Goal: Information Seeking & Learning: Learn about a topic

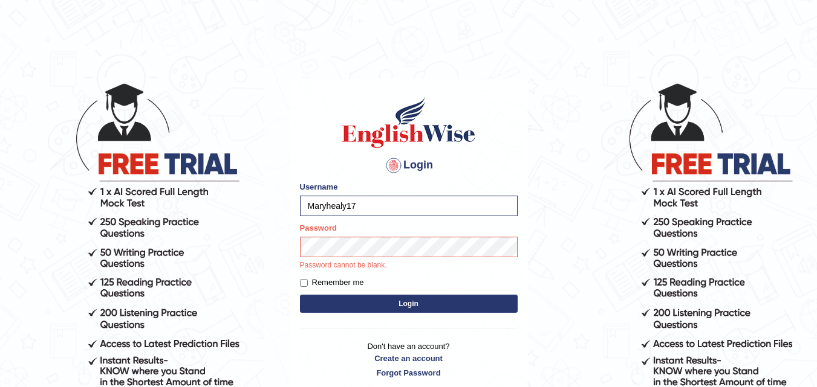
click at [72, 182] on body "Login Please fix the following errors: Username Maryhealy17 Password Password c…" at bounding box center [408, 234] width 817 height 387
click at [300, 295] on button "Login" at bounding box center [409, 304] width 218 height 18
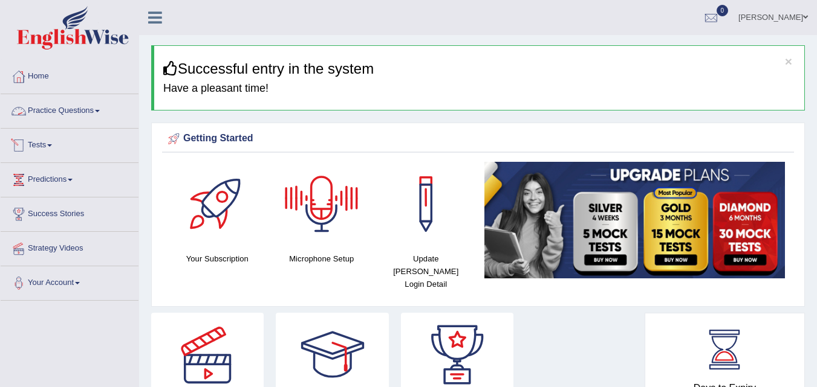
click at [63, 115] on link "Practice Questions" at bounding box center [70, 109] width 138 height 30
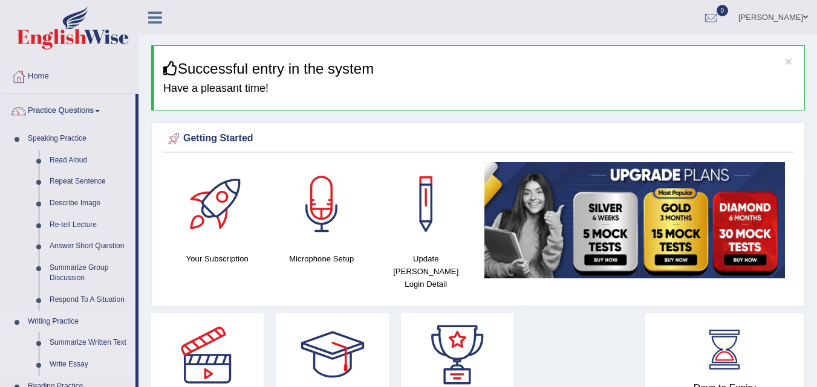
click at [62, 362] on link "Write Essay" at bounding box center [89, 365] width 91 height 22
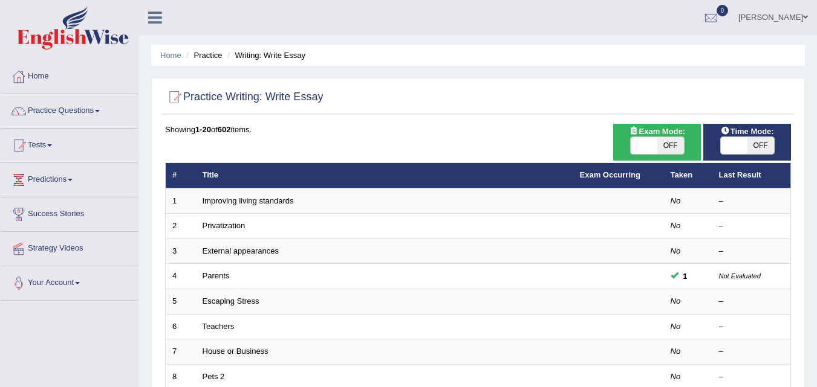
click at [246, 204] on link "Improving living standards" at bounding box center [248, 200] width 91 height 9
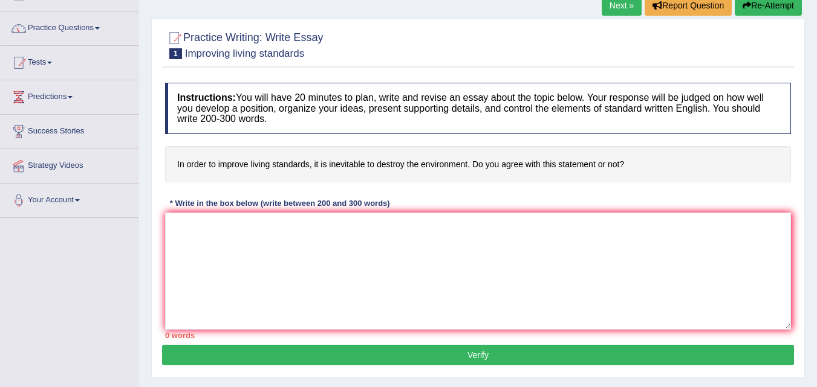
scroll to position [85, 0]
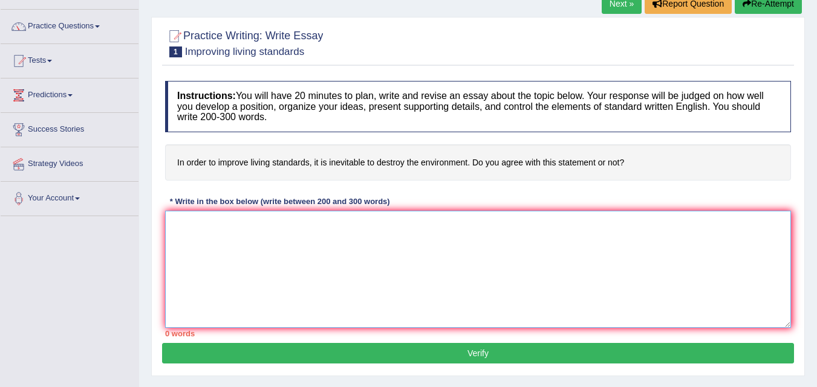
click at [487, 305] on textarea at bounding box center [478, 269] width 626 height 117
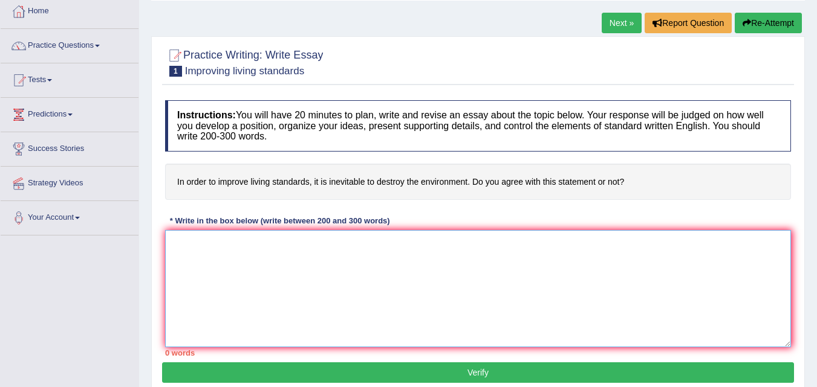
scroll to position [60, 0]
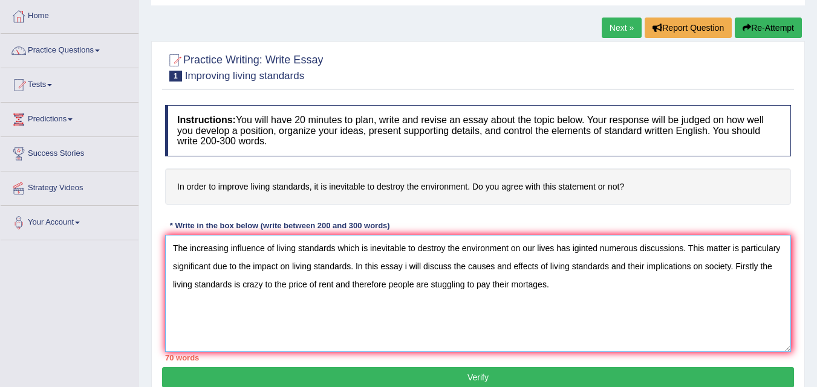
type textarea "The increasing influence of living standards which is inevitable to destroy the…"
click at [497, 381] on button "Verify" at bounding box center [478, 378] width 632 height 21
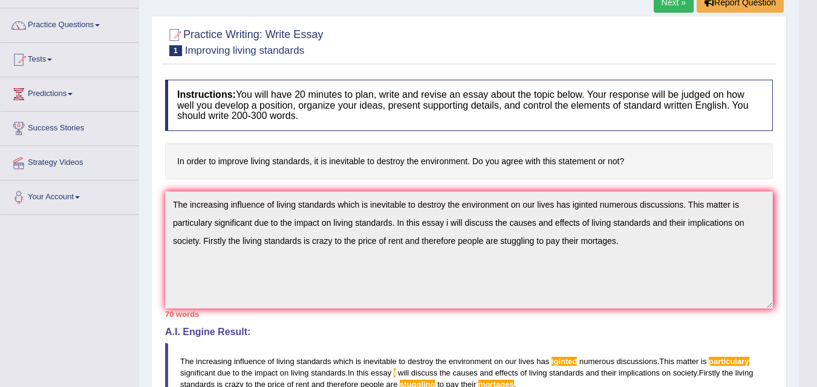
scroll to position [0, 0]
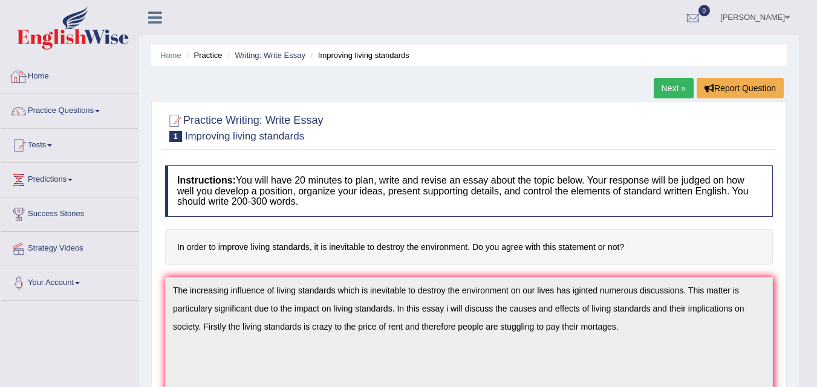
click at [13, 85] on div at bounding box center [19, 77] width 18 height 18
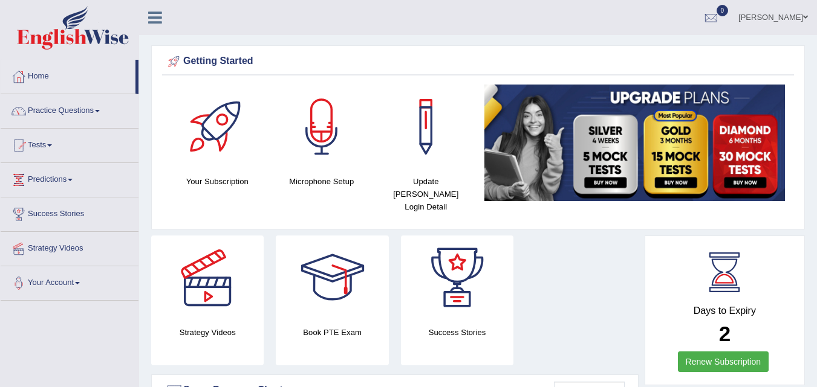
click at [90, 112] on link "Practice Questions" at bounding box center [70, 109] width 138 height 30
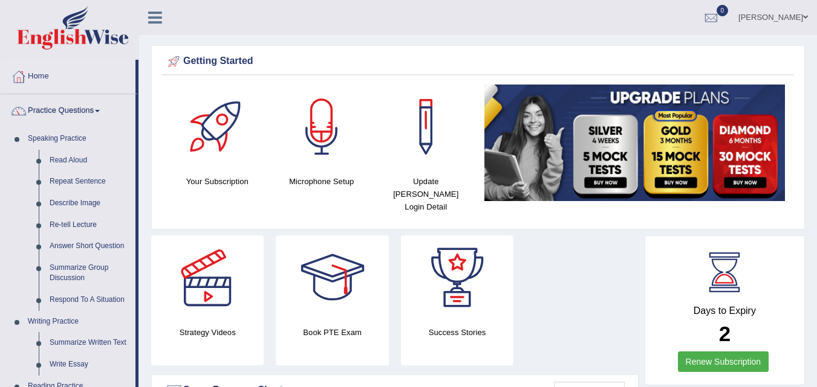
click at [90, 112] on link "Practice Questions" at bounding box center [68, 109] width 135 height 30
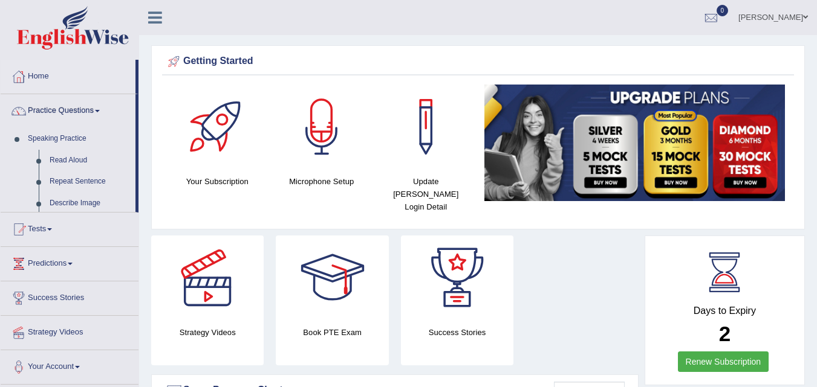
click at [90, 112] on link "Practice Questions" at bounding box center [68, 109] width 135 height 30
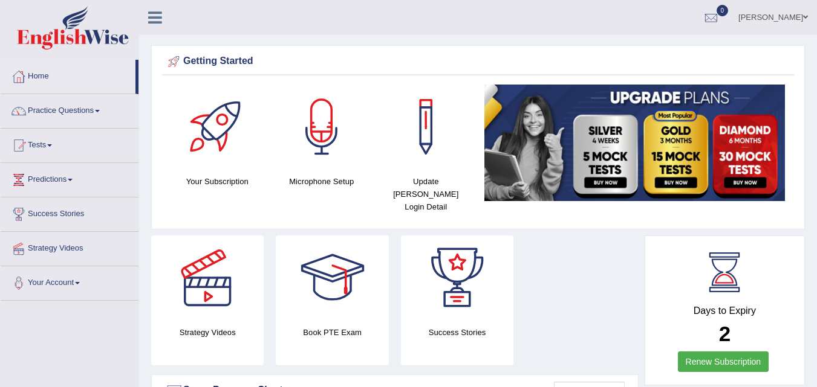
click at [90, 112] on link "Practice Questions" at bounding box center [70, 109] width 138 height 30
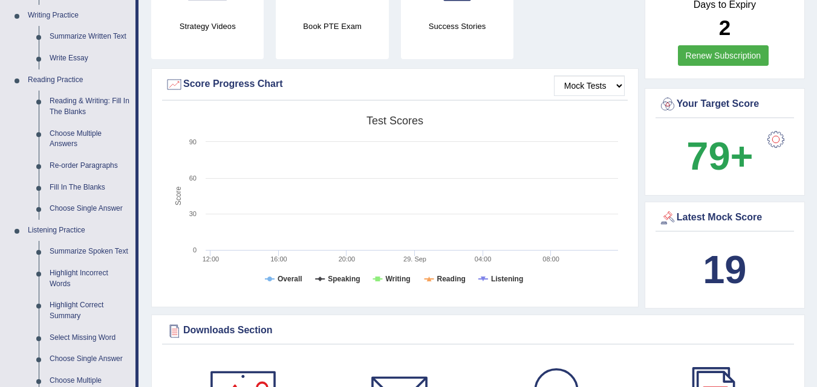
scroll to position [49, 0]
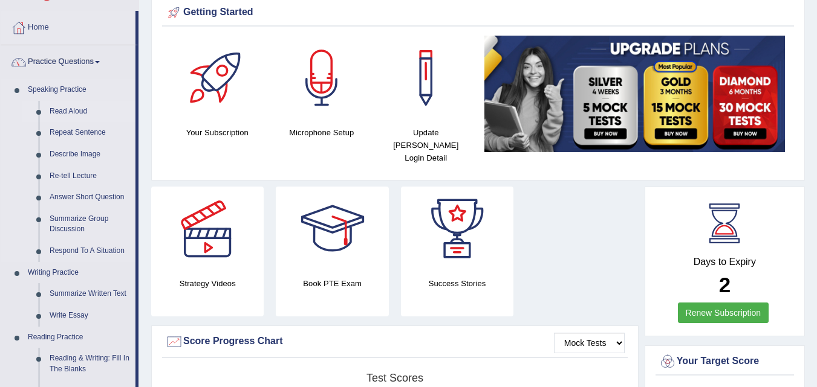
click at [72, 109] on link "Read Aloud" at bounding box center [89, 112] width 91 height 22
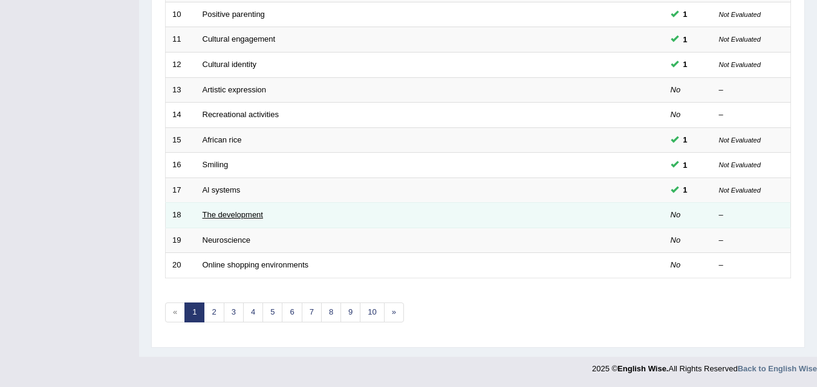
click at [258, 217] on link "The development" at bounding box center [233, 214] width 60 height 9
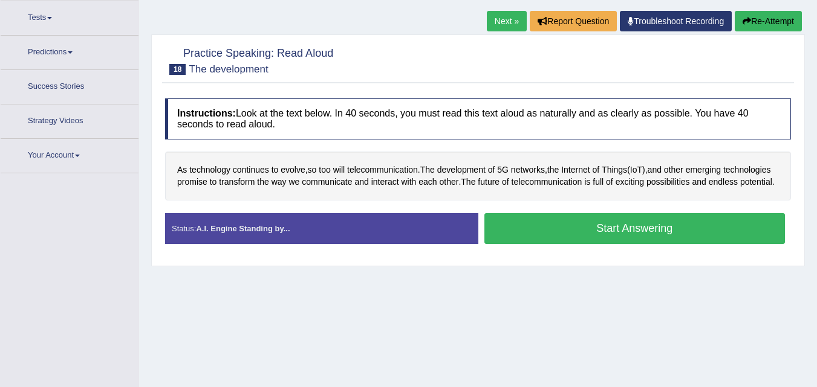
scroll to position [143, 0]
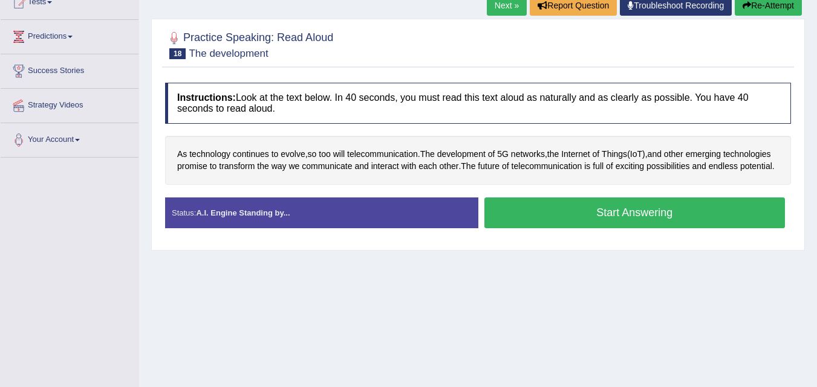
click at [553, 225] on button "Start Answering" at bounding box center [634, 213] width 301 height 31
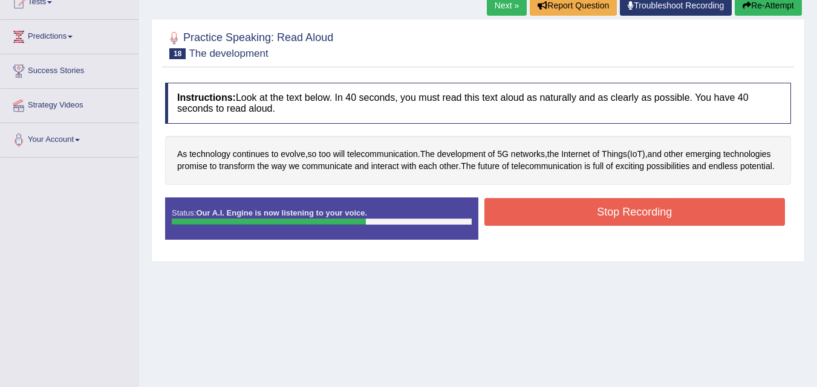
click at [553, 225] on button "Stop Recording" at bounding box center [634, 212] width 301 height 28
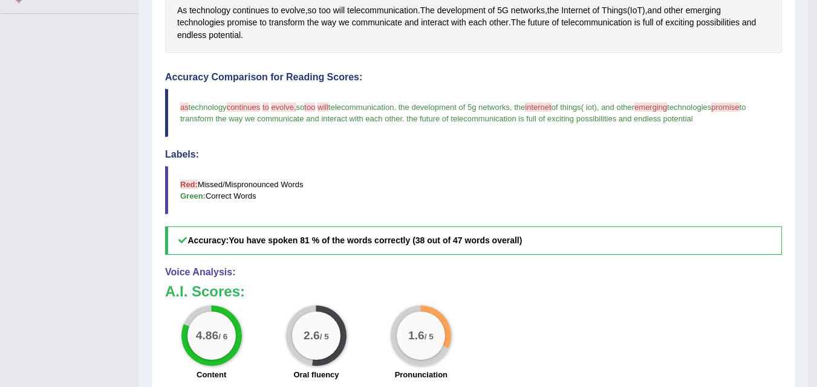
scroll to position [11, 0]
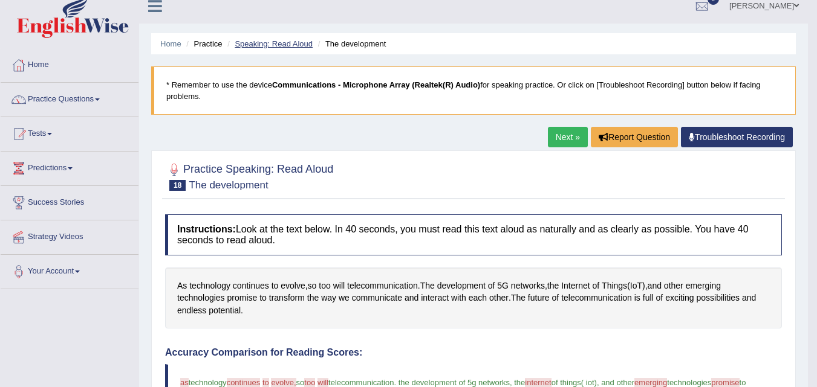
click at [276, 44] on link "Speaking: Read Aloud" at bounding box center [274, 43] width 78 height 9
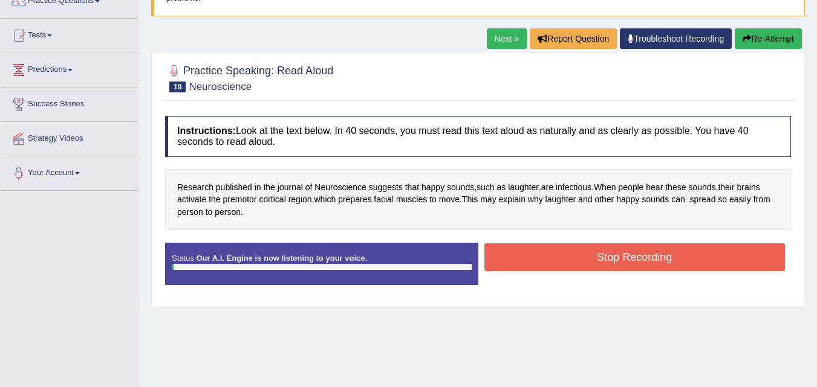
scroll to position [110, 0]
drag, startPoint x: 0, startPoint y: 0, endPoint x: 612, endPoint y: 256, distance: 663.3
click at [612, 256] on button "Stop Recording" at bounding box center [634, 258] width 301 height 28
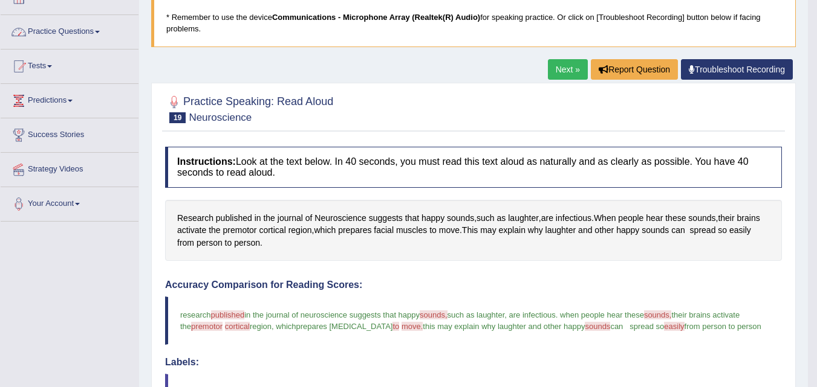
scroll to position [1, 0]
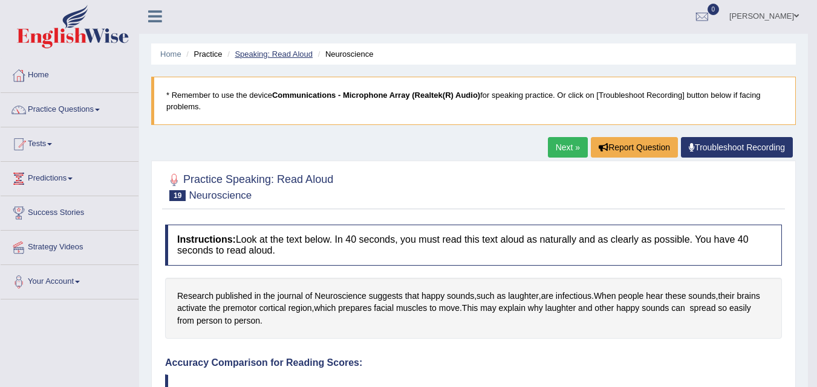
click at [256, 52] on link "Speaking: Read Aloud" at bounding box center [274, 54] width 78 height 9
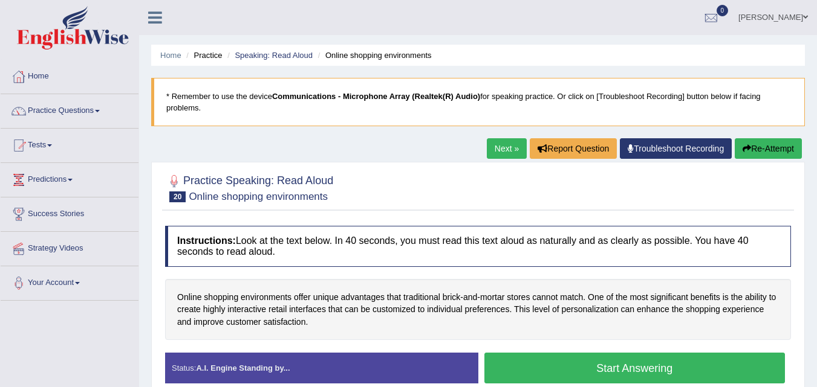
click at [676, 353] on button "Start Answering" at bounding box center [634, 368] width 301 height 31
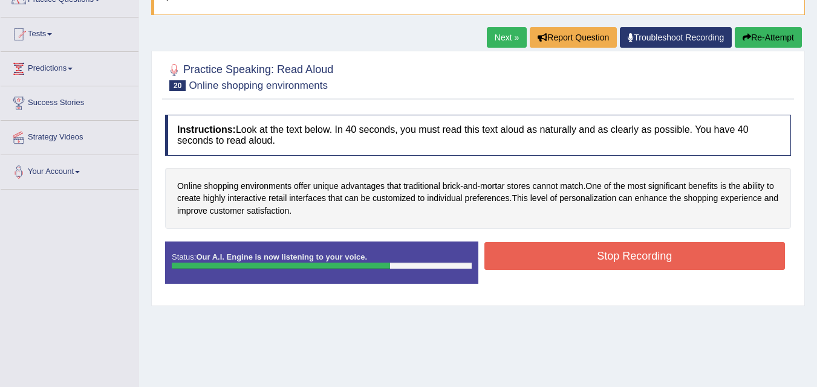
click at [676, 263] on button "Stop Recording" at bounding box center [634, 256] width 301 height 28
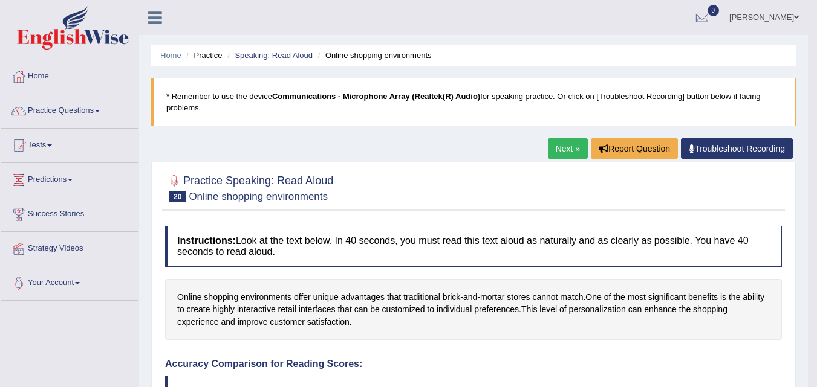
click at [270, 53] on link "Speaking: Read Aloud" at bounding box center [274, 55] width 78 height 9
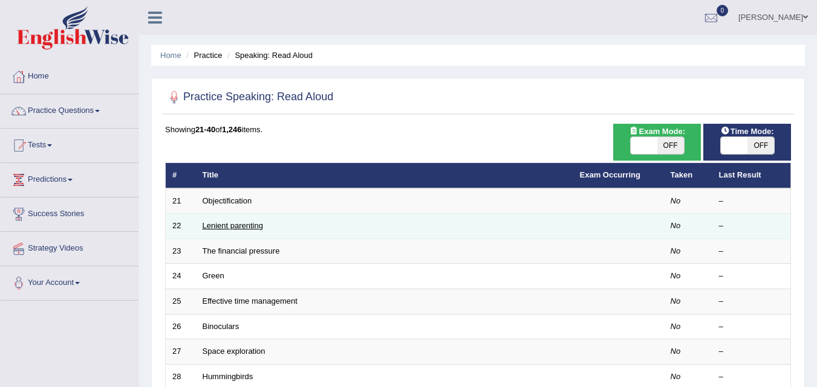
click at [248, 227] on link "Lenient parenting" at bounding box center [233, 225] width 60 height 9
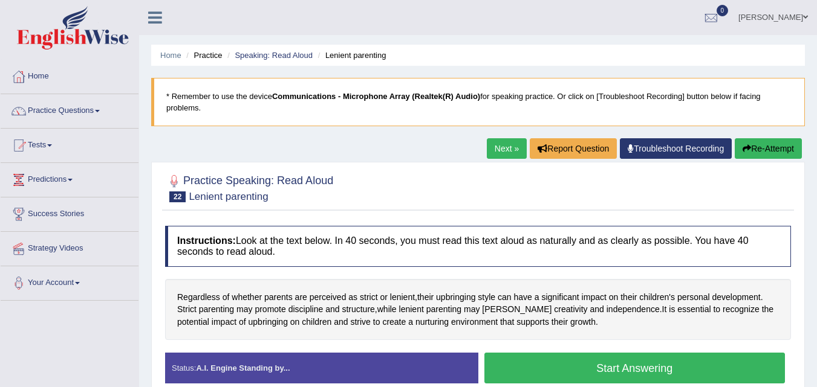
click at [677, 353] on button "Start Answering" at bounding box center [634, 368] width 301 height 31
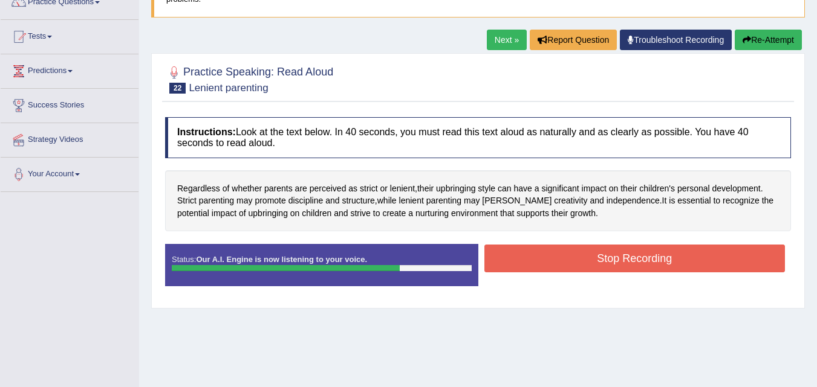
click at [677, 260] on button "Stop Recording" at bounding box center [634, 259] width 301 height 28
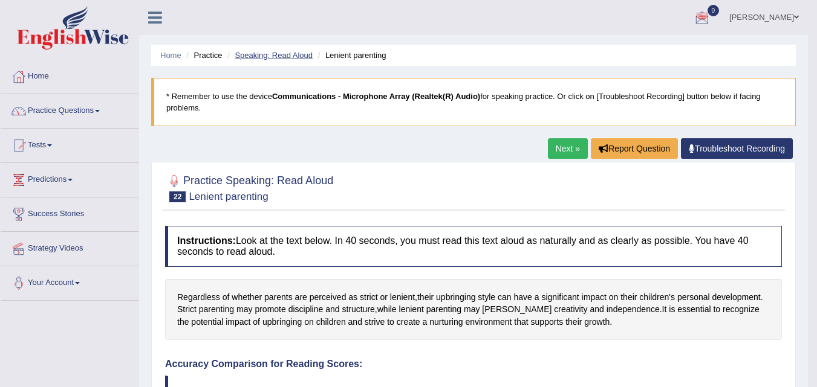
click at [284, 53] on link "Speaking: Read Aloud" at bounding box center [274, 55] width 78 height 9
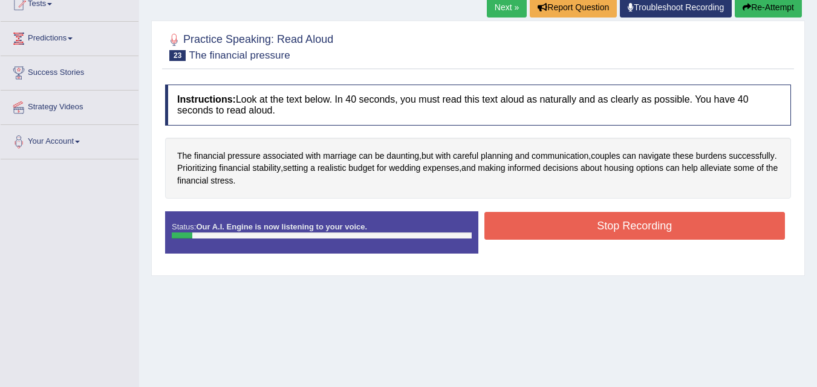
drag, startPoint x: 0, startPoint y: 0, endPoint x: 511, endPoint y: 234, distance: 561.8
click at [511, 234] on button "Stop Recording" at bounding box center [634, 226] width 301 height 28
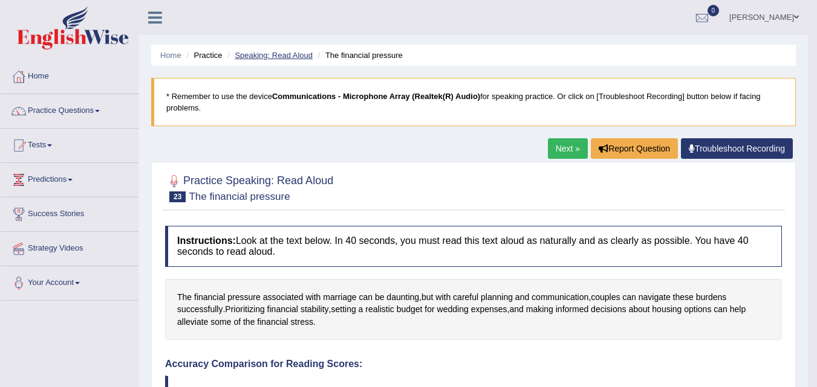
click at [295, 54] on link "Speaking: Read Aloud" at bounding box center [274, 55] width 78 height 9
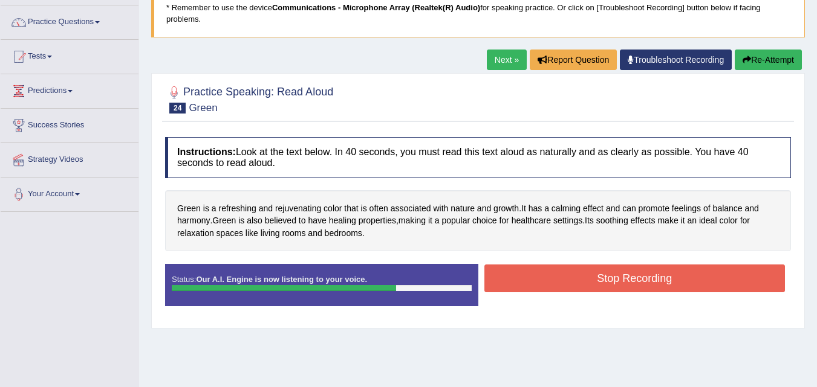
drag, startPoint x: 0, startPoint y: 0, endPoint x: 594, endPoint y: 284, distance: 658.6
click at [594, 284] on button "Stop Recording" at bounding box center [634, 279] width 301 height 28
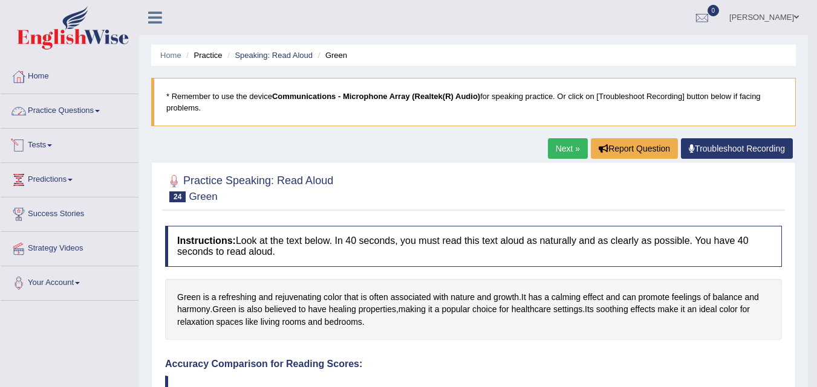
click at [77, 106] on link "Practice Questions" at bounding box center [70, 109] width 138 height 30
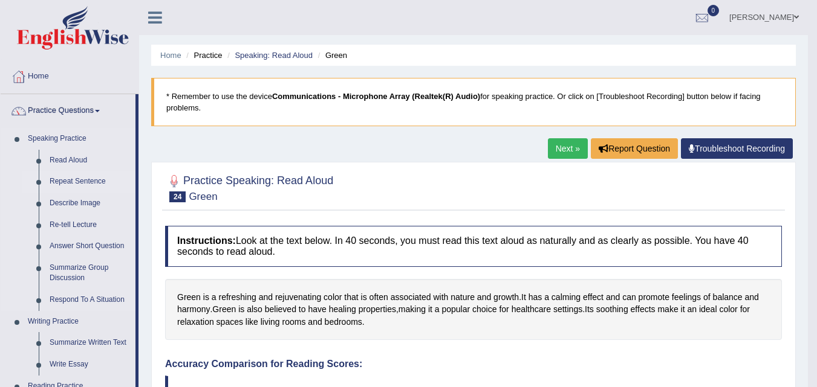
click at [84, 184] on link "Repeat Sentence" at bounding box center [89, 182] width 91 height 22
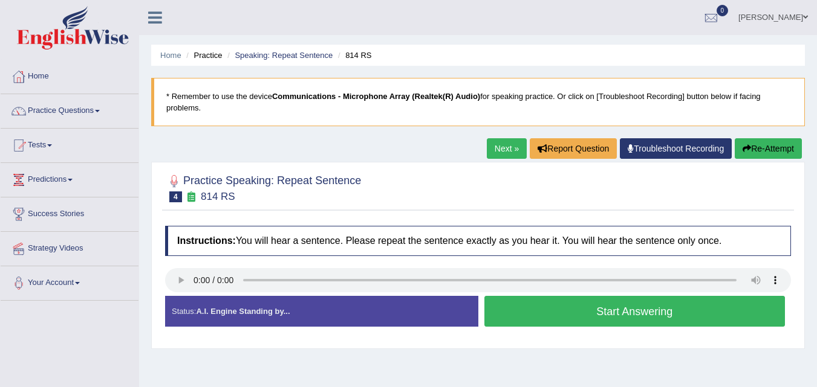
click at [584, 314] on button "Start Answering" at bounding box center [634, 311] width 301 height 31
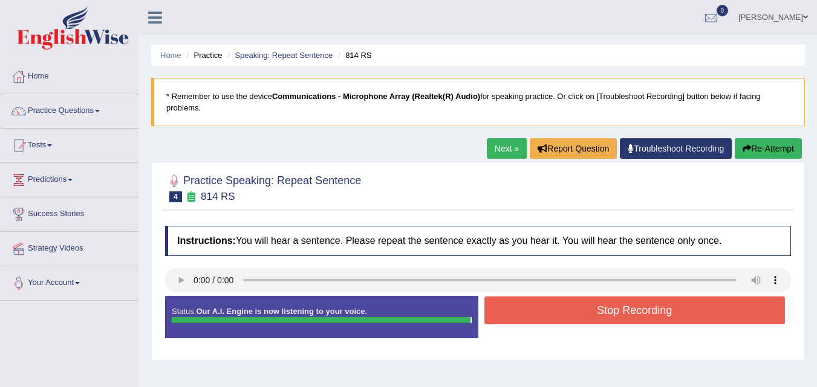
click at [584, 314] on button "Stop Recording" at bounding box center [634, 311] width 301 height 28
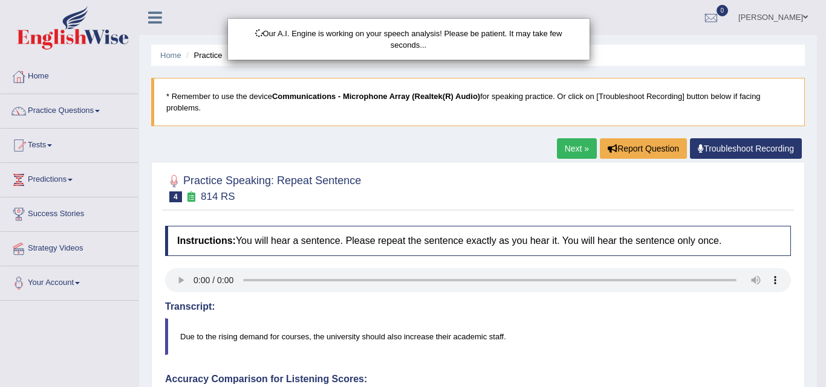
drag, startPoint x: 825, startPoint y: 166, endPoint x: 825, endPoint y: 180, distance: 13.9
click at [816, 180] on div "Our A.I. Engine is working on your speech analysis! Please be patient. It may t…" at bounding box center [413, 193] width 826 height 387
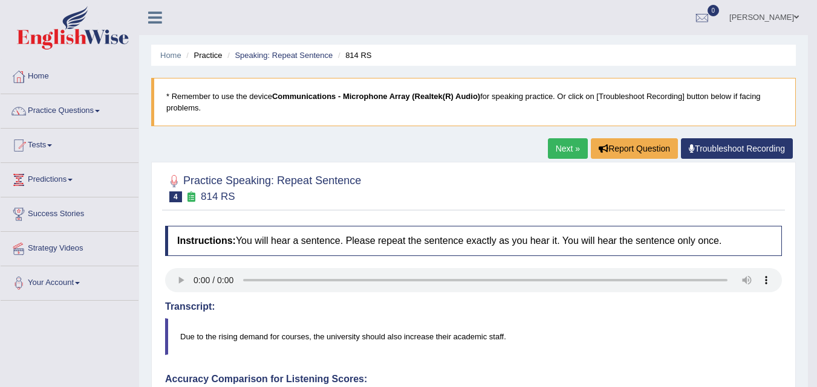
click at [549, 149] on link "Next »" at bounding box center [568, 148] width 40 height 21
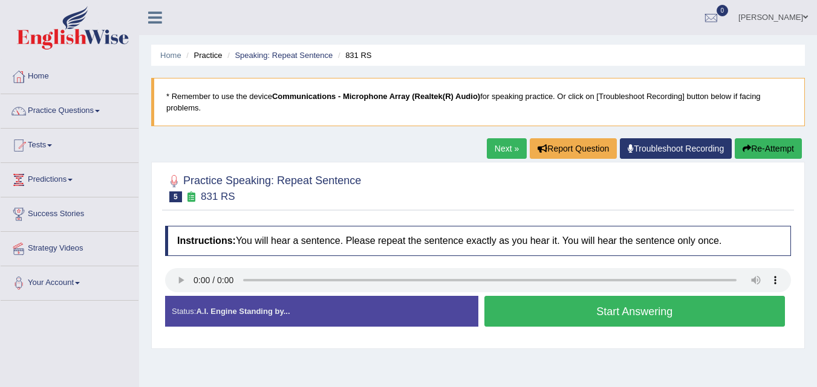
click at [543, 296] on button "Start Answering" at bounding box center [634, 311] width 301 height 31
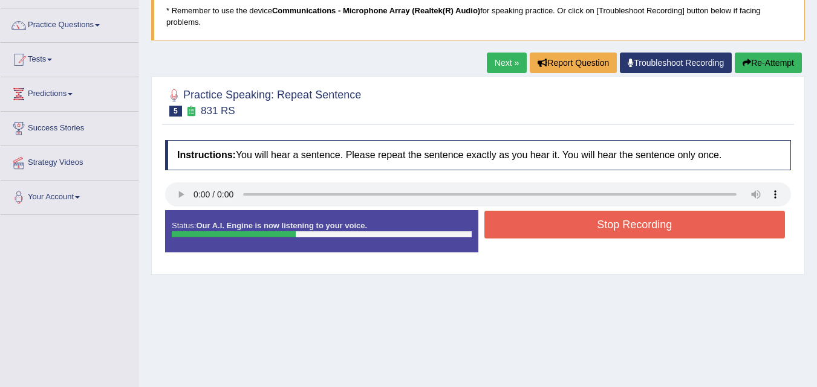
click at [543, 234] on button "Stop Recording" at bounding box center [634, 225] width 301 height 28
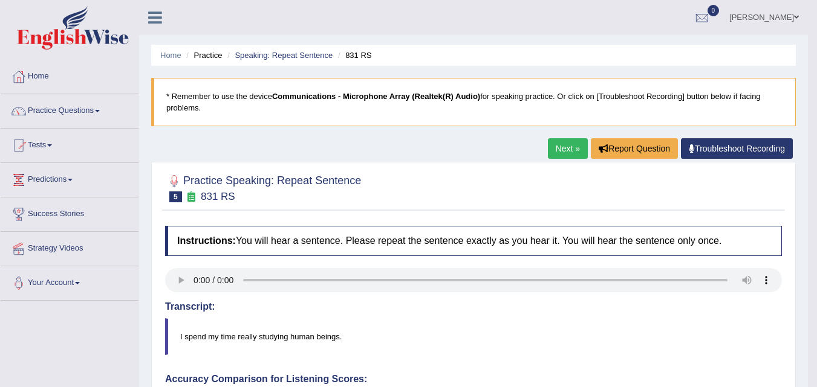
click at [302, 49] on ul "Home Practice Speaking: Repeat Sentence 831 RS" at bounding box center [473, 55] width 644 height 21
click at [303, 53] on link "Speaking: Repeat Sentence" at bounding box center [284, 55] width 98 height 9
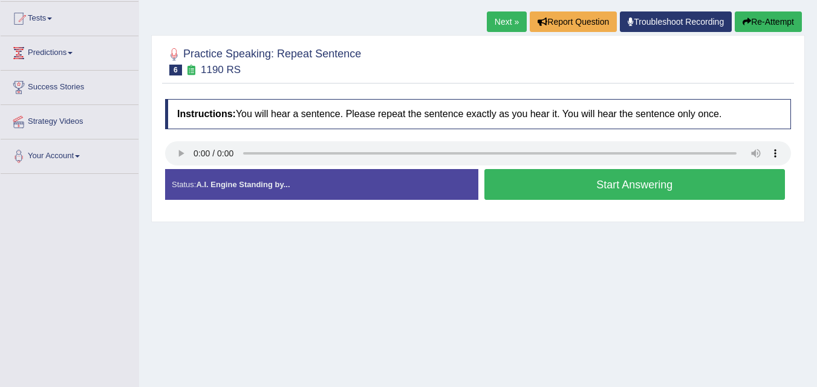
click at [615, 195] on button "Start Answering" at bounding box center [634, 184] width 301 height 31
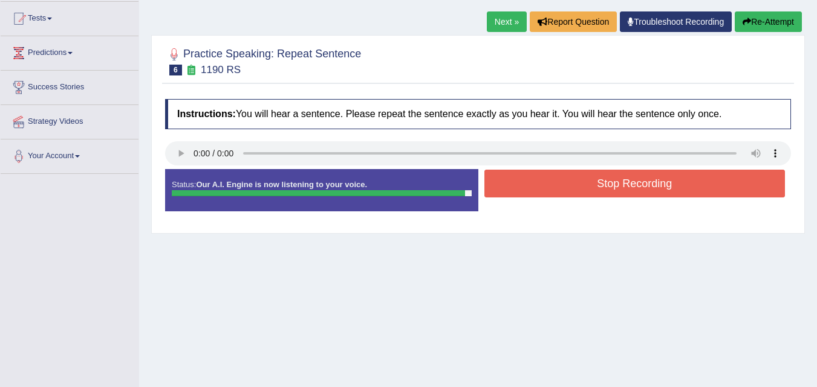
click at [615, 195] on button "Stop Recording" at bounding box center [634, 184] width 301 height 28
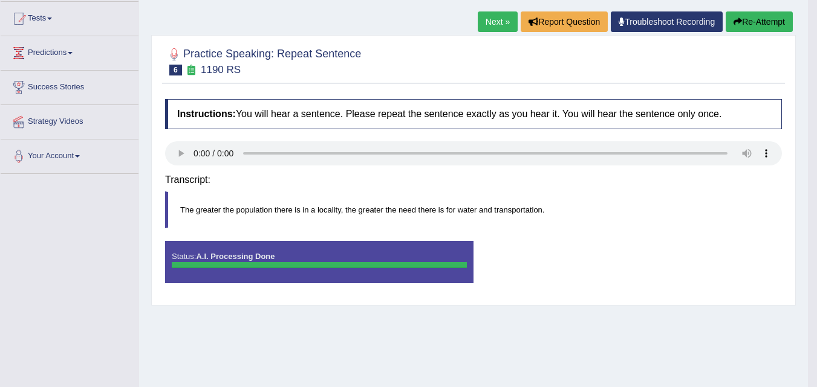
click at [0, 0] on div "Saving your answer..." at bounding box center [0, 0] width 0 height 0
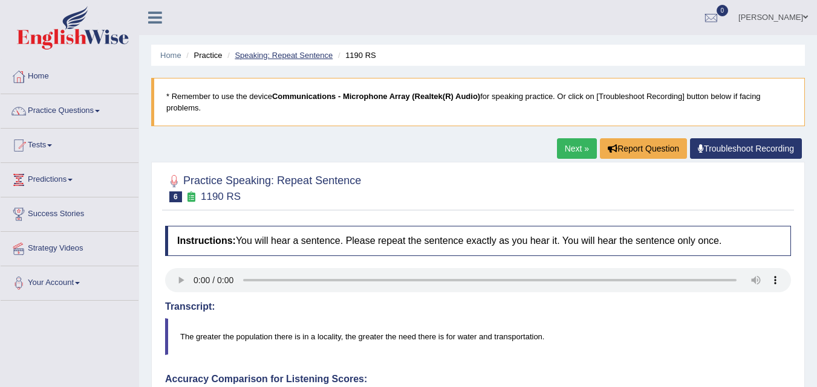
click at [282, 53] on link "Speaking: Repeat Sentence" at bounding box center [284, 55] width 98 height 9
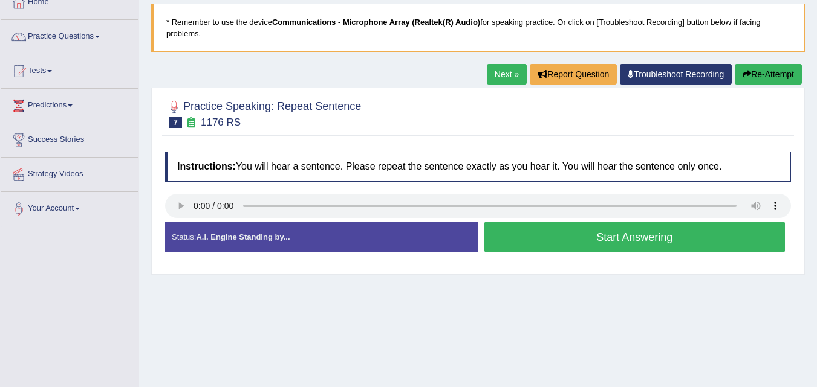
scroll to position [74, 0]
click at [587, 245] on button "Start Answering" at bounding box center [634, 237] width 301 height 31
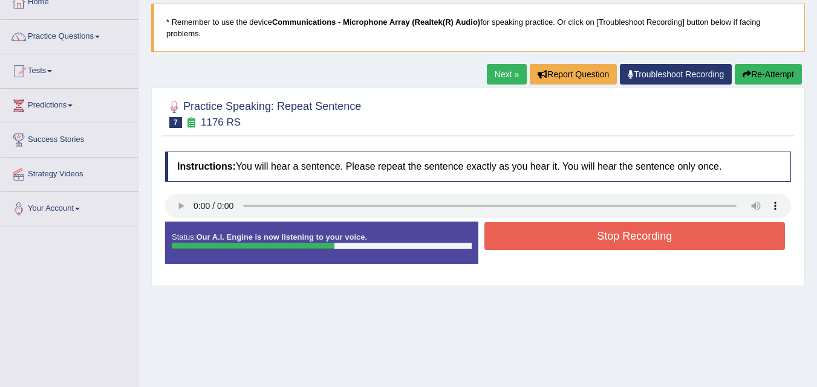
click at [593, 250] on button "Stop Recording" at bounding box center [634, 236] width 301 height 28
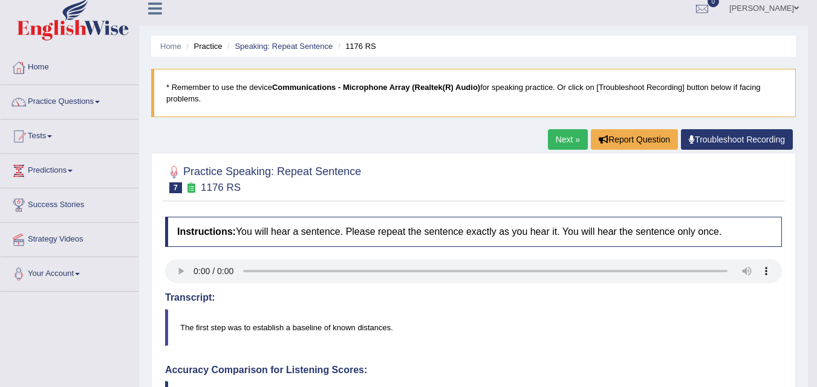
scroll to position [8, 0]
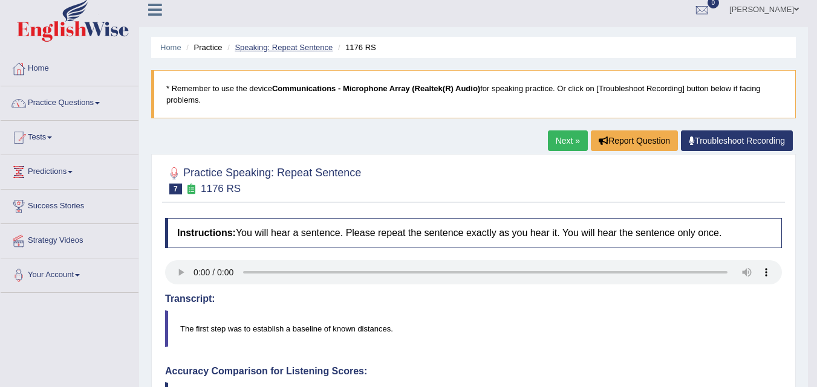
click at [304, 45] on link "Speaking: Repeat Sentence" at bounding box center [284, 47] width 98 height 9
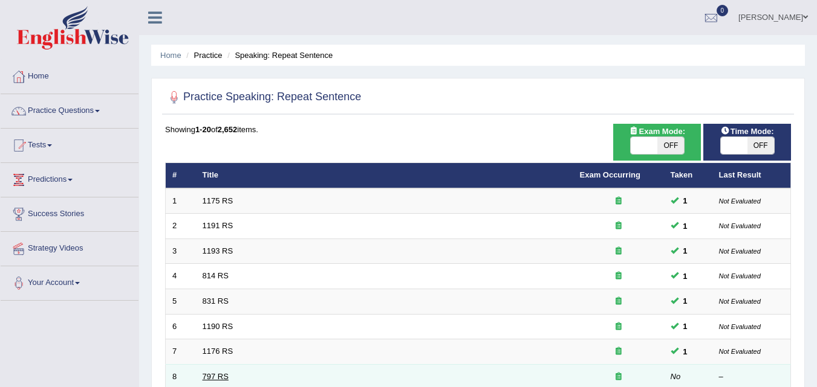
click at [216, 372] on link "797 RS" at bounding box center [216, 376] width 26 height 9
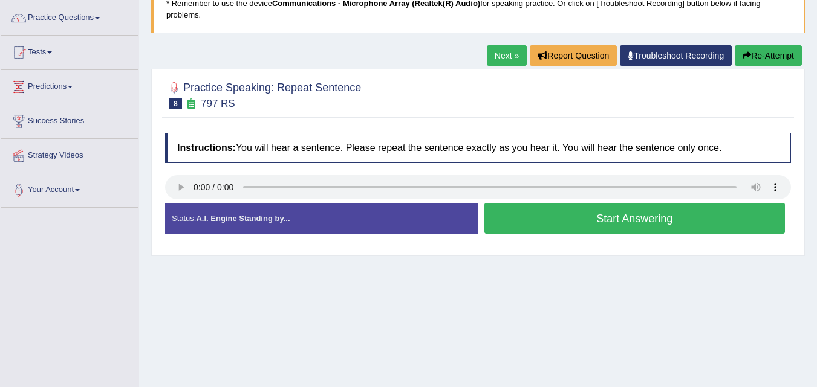
click at [543, 210] on button "Start Answering" at bounding box center [634, 218] width 301 height 31
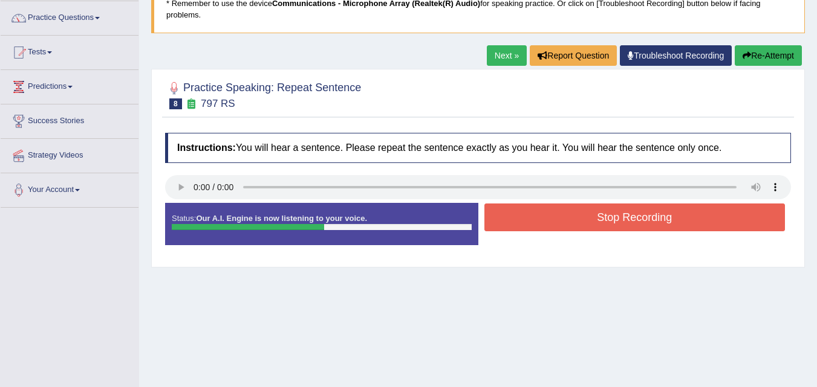
click at [543, 210] on button "Stop Recording" at bounding box center [634, 218] width 301 height 28
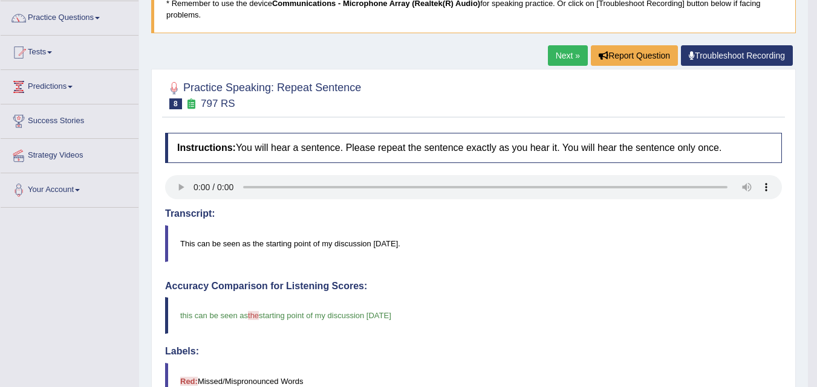
drag, startPoint x: 824, startPoint y: 161, endPoint x: 825, endPoint y: 230, distance: 68.9
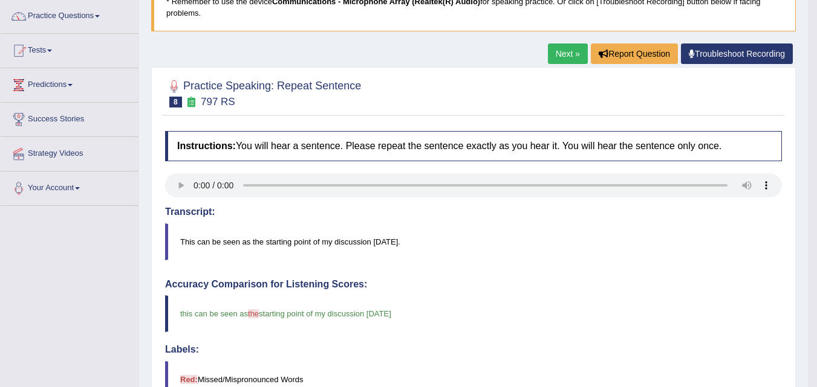
scroll to position [25, 0]
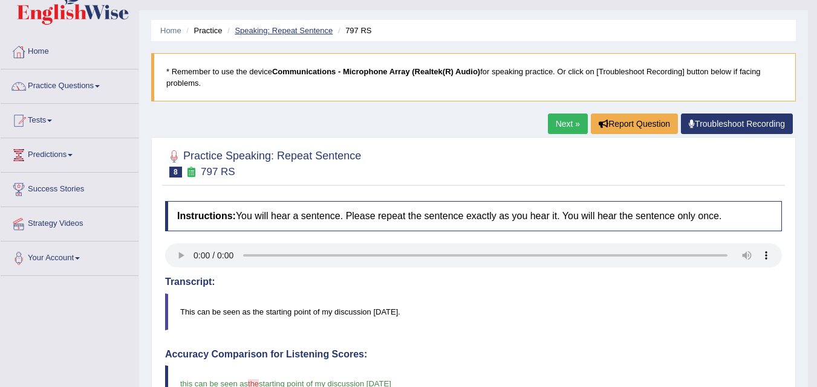
click at [301, 31] on link "Speaking: Repeat Sentence" at bounding box center [284, 30] width 98 height 9
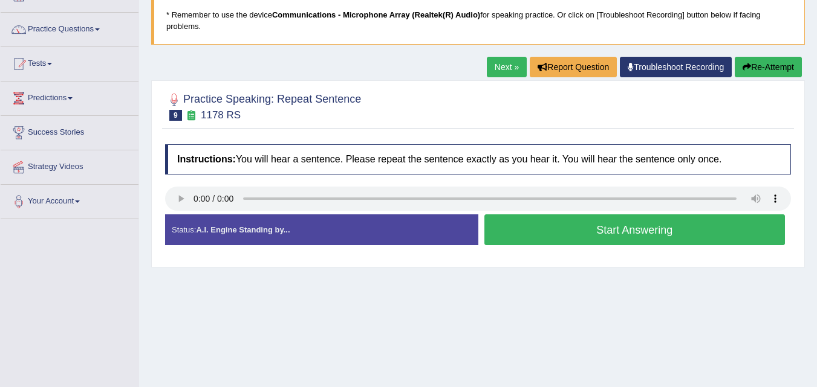
click at [575, 241] on button "Start Answering" at bounding box center [634, 230] width 301 height 31
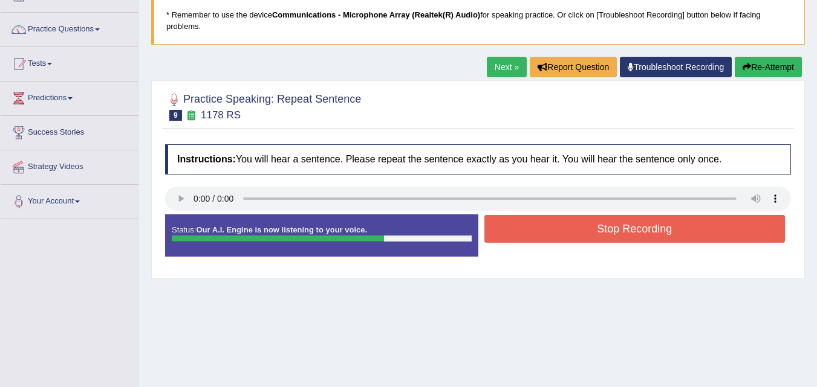
click at [575, 241] on button "Stop Recording" at bounding box center [634, 229] width 301 height 28
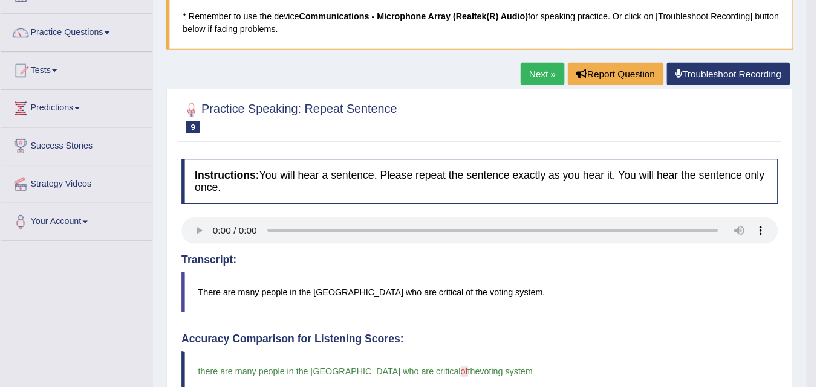
scroll to position [82, 0]
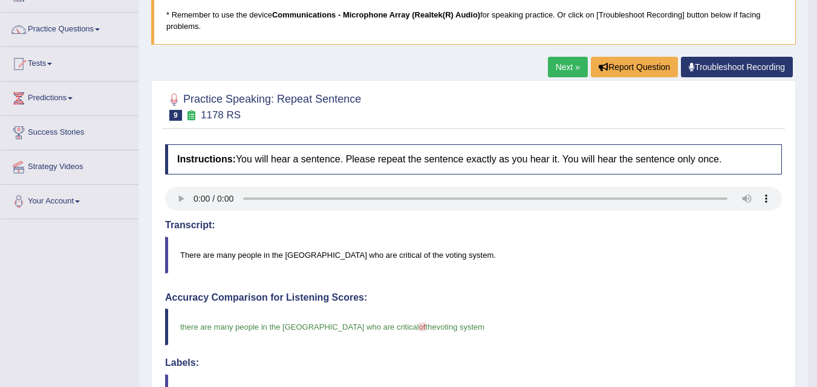
drag, startPoint x: 406, startPoint y: 1, endPoint x: 571, endPoint y: 251, distance: 300.3
click at [571, 251] on blockquote "There are many people in the [GEOGRAPHIC_DATA] who are critical of the voting s…" at bounding box center [473, 255] width 617 height 37
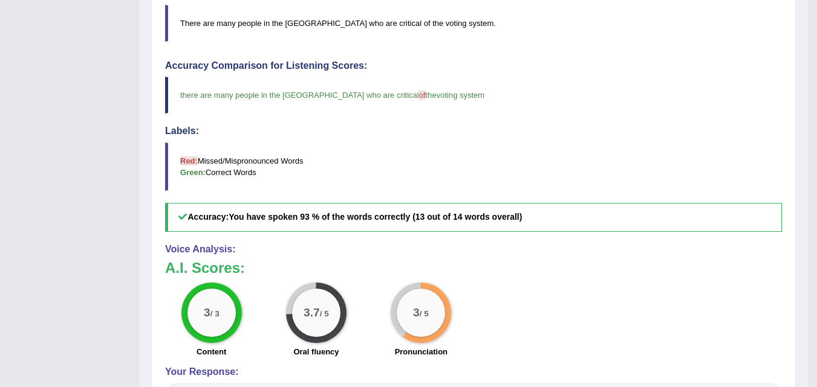
scroll to position [0, 0]
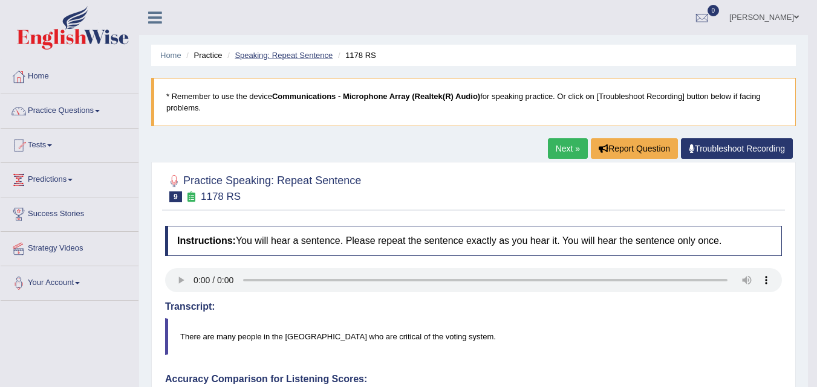
click at [319, 56] on link "Speaking: Repeat Sentence" at bounding box center [284, 55] width 98 height 9
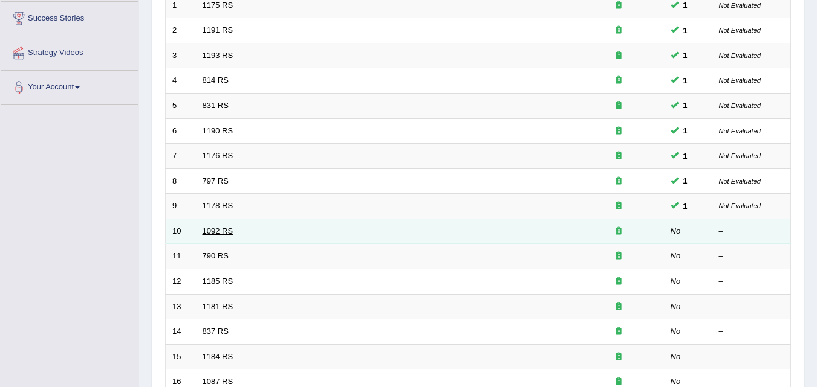
drag, startPoint x: 0, startPoint y: 0, endPoint x: 215, endPoint y: 233, distance: 317.4
click at [215, 233] on link "1092 RS" at bounding box center [218, 231] width 31 height 9
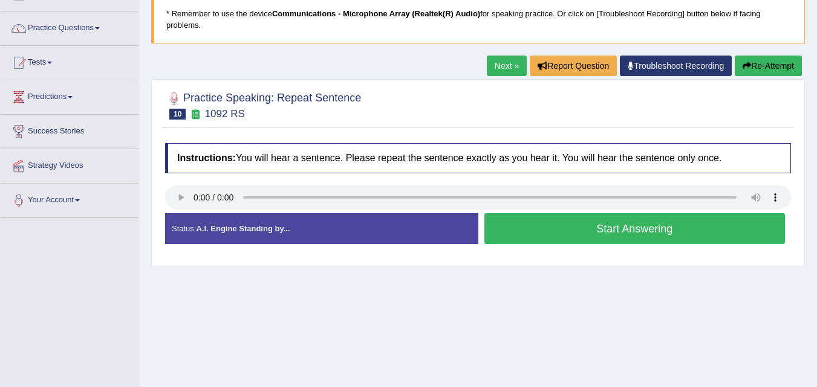
click at [540, 241] on button "Start Answering" at bounding box center [634, 228] width 301 height 31
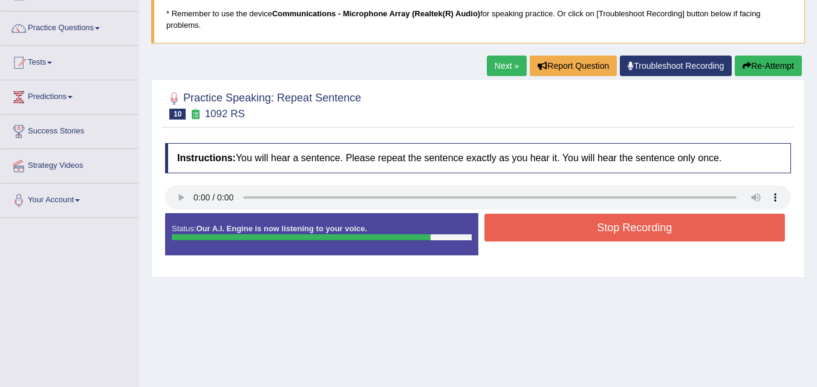
click at [546, 233] on button "Stop Recording" at bounding box center [634, 228] width 301 height 28
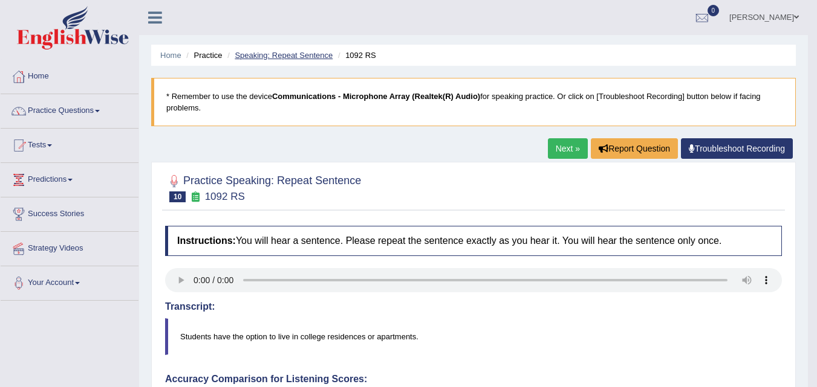
click at [299, 59] on link "Speaking: Repeat Sentence" at bounding box center [284, 55] width 98 height 9
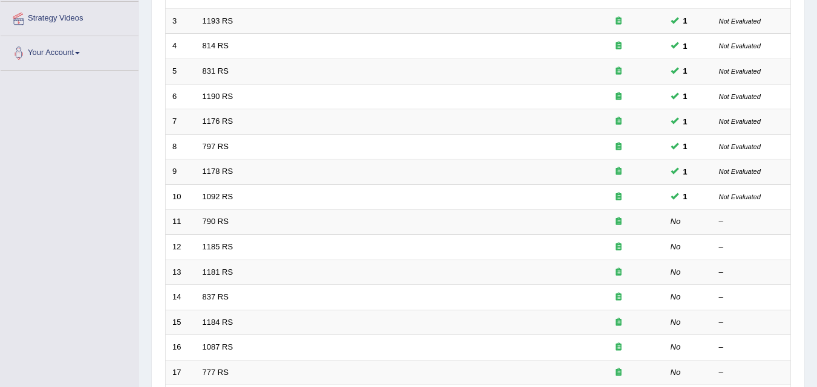
scroll to position [230, 0]
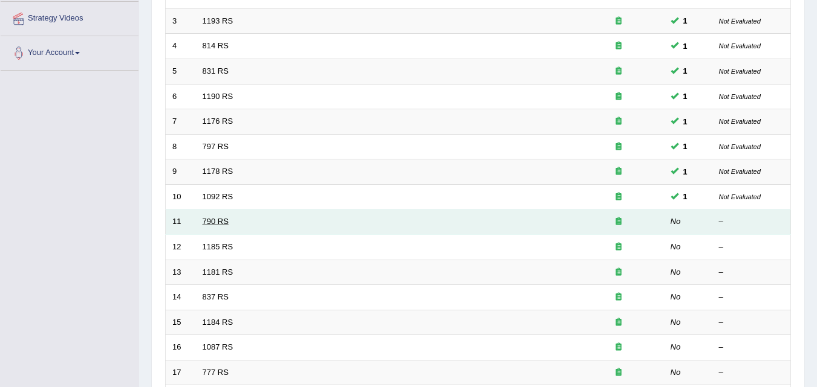
click at [224, 223] on link "790 RS" at bounding box center [216, 221] width 26 height 9
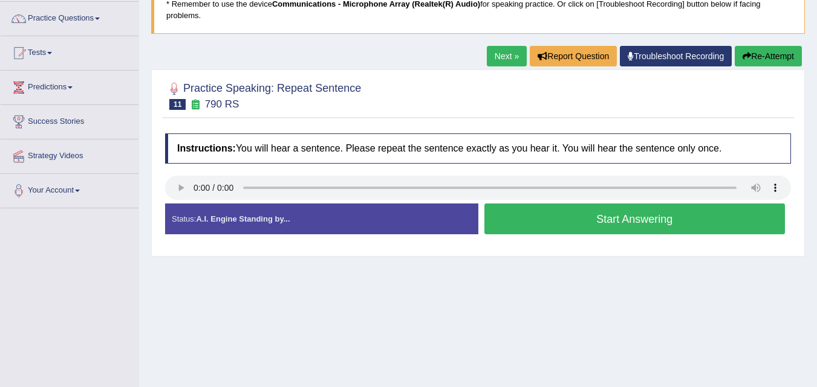
click at [571, 225] on button "Start Answering" at bounding box center [634, 219] width 301 height 31
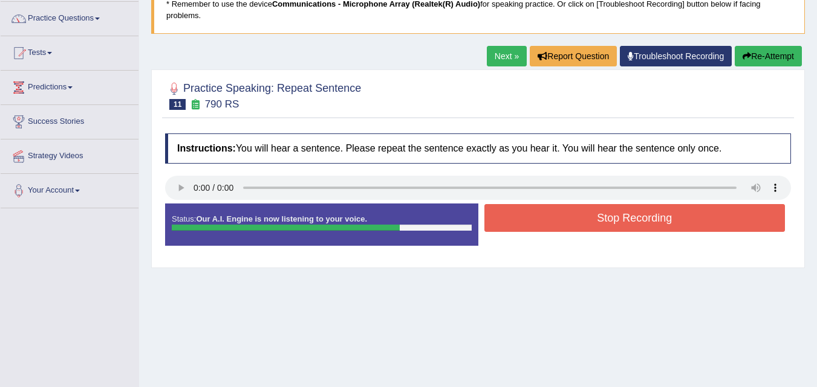
click at [571, 225] on button "Stop Recording" at bounding box center [634, 218] width 301 height 28
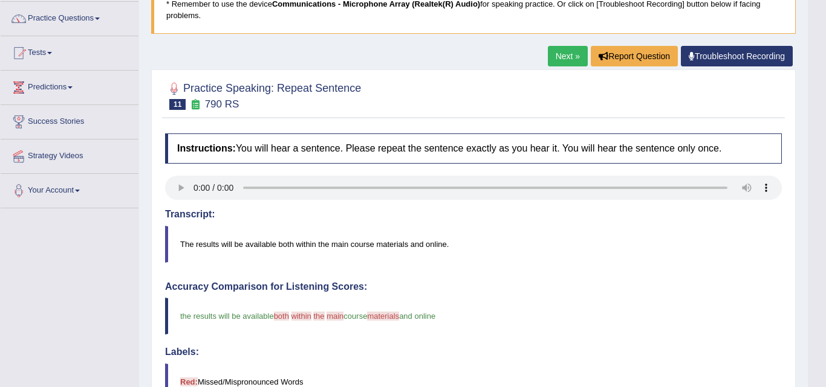
click at [816, 161] on body "Toggle navigation Home Practice Questions Speaking Practice Read Aloud Repeat S…" at bounding box center [413, 101] width 826 height 387
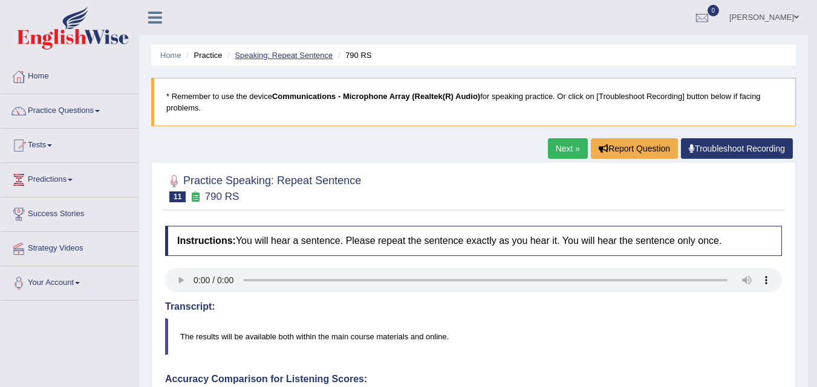
click at [300, 55] on link "Speaking: Repeat Sentence" at bounding box center [284, 55] width 98 height 9
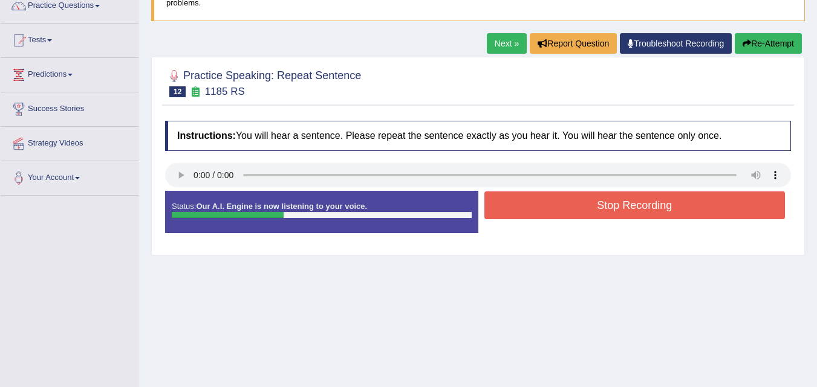
drag, startPoint x: 0, startPoint y: 0, endPoint x: 560, endPoint y: 204, distance: 596.4
click at [560, 204] on button "Stop Recording" at bounding box center [634, 206] width 301 height 28
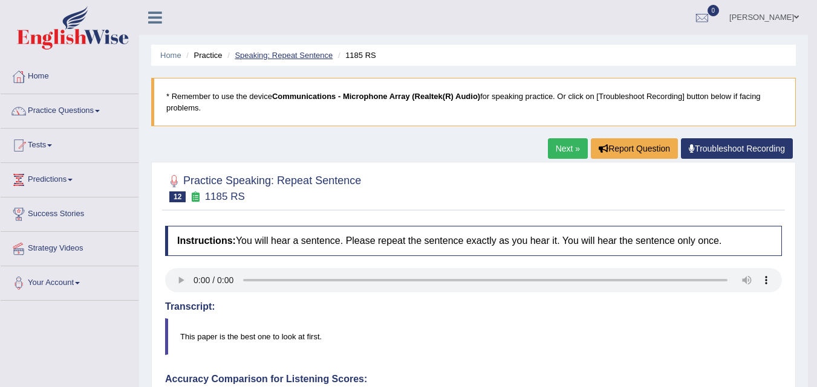
click at [313, 51] on link "Speaking: Repeat Sentence" at bounding box center [284, 55] width 98 height 9
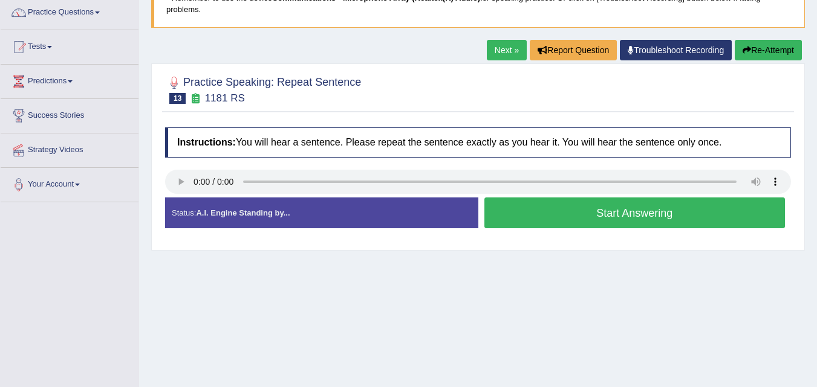
click at [586, 221] on button "Start Answering" at bounding box center [634, 213] width 301 height 31
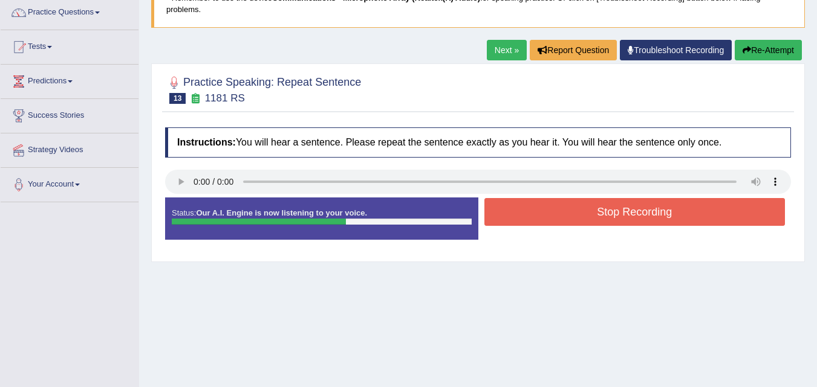
click at [586, 221] on button "Stop Recording" at bounding box center [634, 212] width 301 height 28
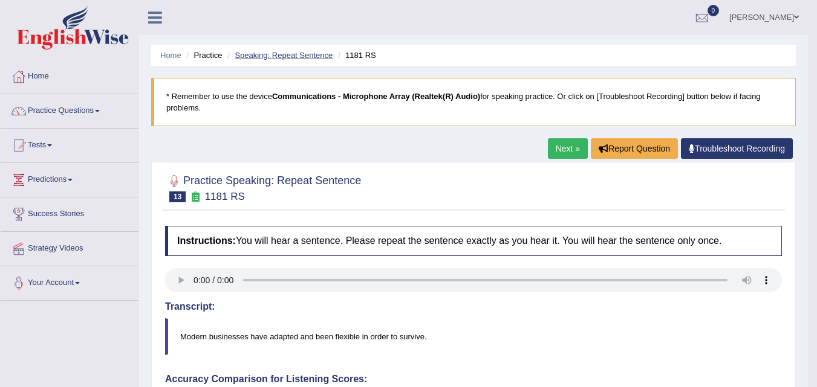
click at [301, 54] on link "Speaking: Repeat Sentence" at bounding box center [284, 55] width 98 height 9
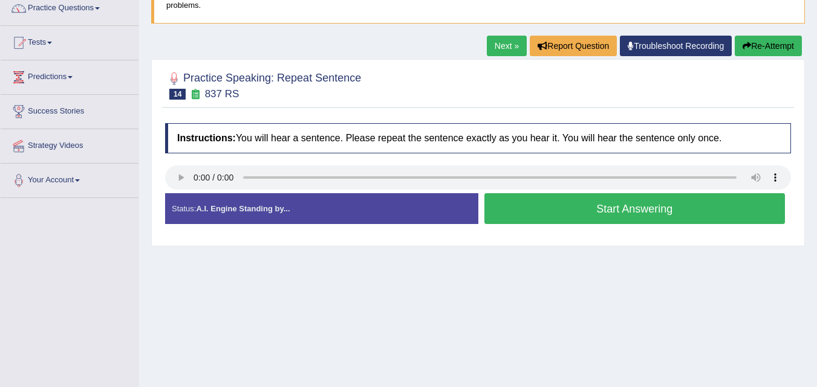
click at [561, 208] on button "Start Answering" at bounding box center [634, 208] width 301 height 31
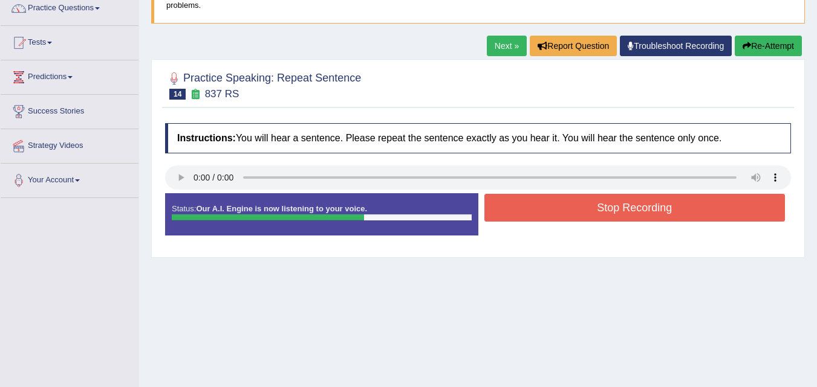
click at [561, 208] on button "Stop Recording" at bounding box center [634, 208] width 301 height 28
click at [561, 208] on div "Status: Our A.I. Engine is now listening to your voice. Start Answering Stop Re…" at bounding box center [478, 220] width 626 height 54
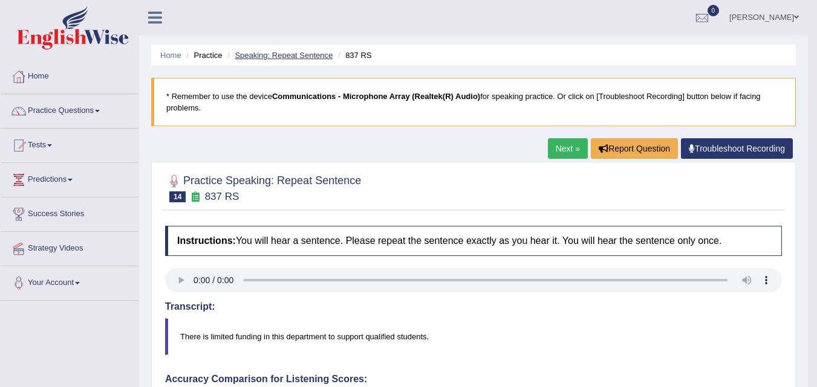
click at [310, 52] on link "Speaking: Repeat Sentence" at bounding box center [284, 55] width 98 height 9
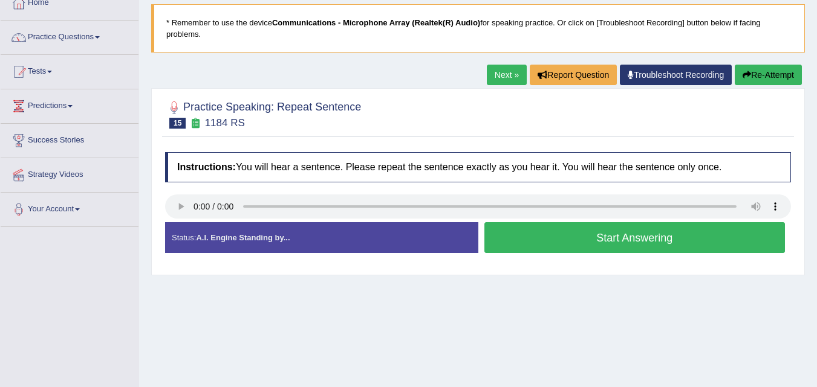
click at [663, 235] on button "Start Answering" at bounding box center [634, 237] width 301 height 31
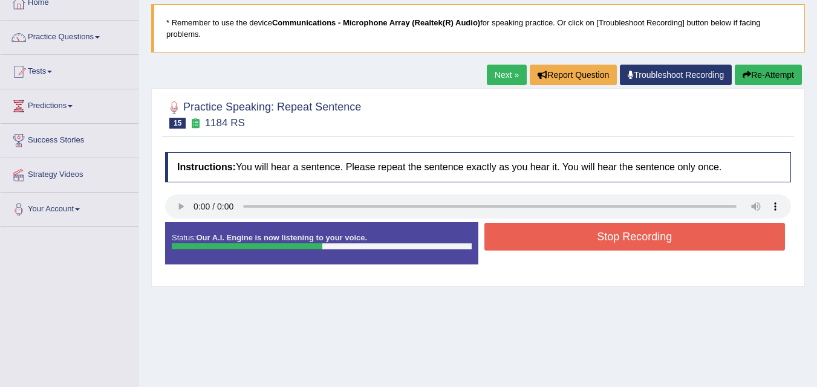
click at [663, 235] on button "Stop Recording" at bounding box center [634, 237] width 301 height 28
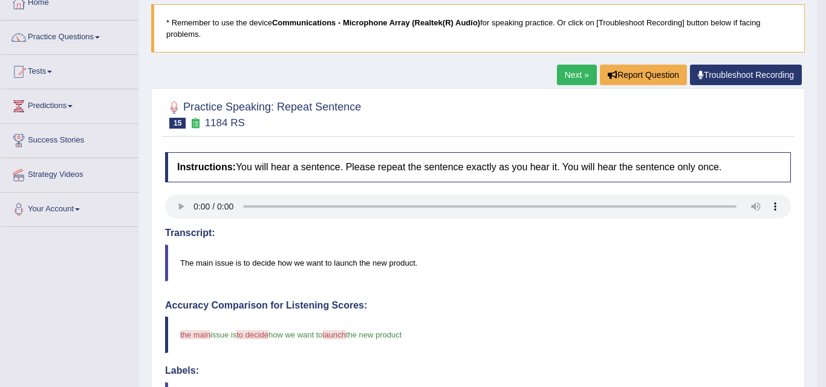
drag, startPoint x: 825, startPoint y: 145, endPoint x: 825, endPoint y: 166, distance: 20.6
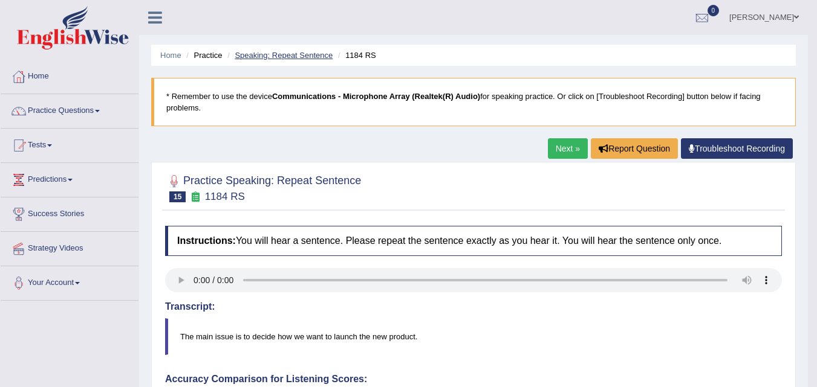
click at [250, 55] on link "Speaking: Repeat Sentence" at bounding box center [284, 55] width 98 height 9
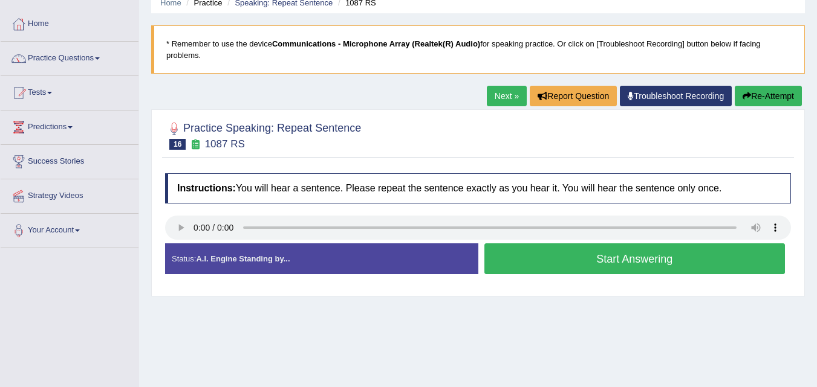
click at [559, 267] on button "Start Answering" at bounding box center [634, 259] width 301 height 31
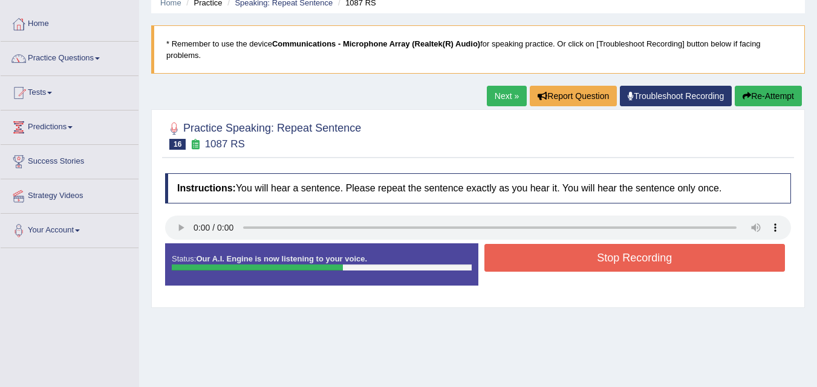
click at [557, 267] on button "Stop Recording" at bounding box center [634, 258] width 301 height 28
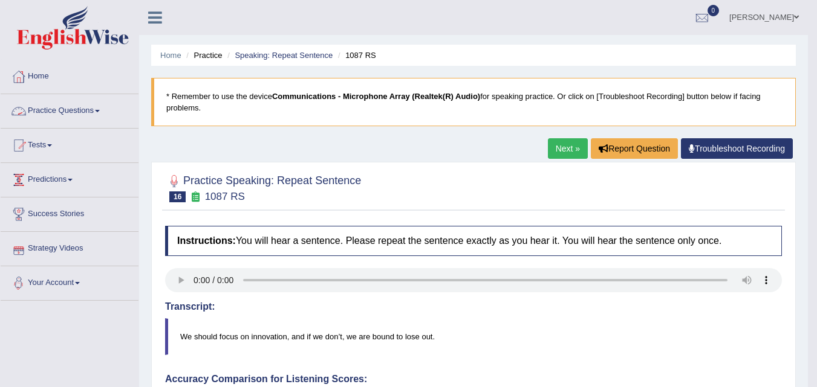
click at [93, 114] on link "Practice Questions" at bounding box center [70, 109] width 138 height 30
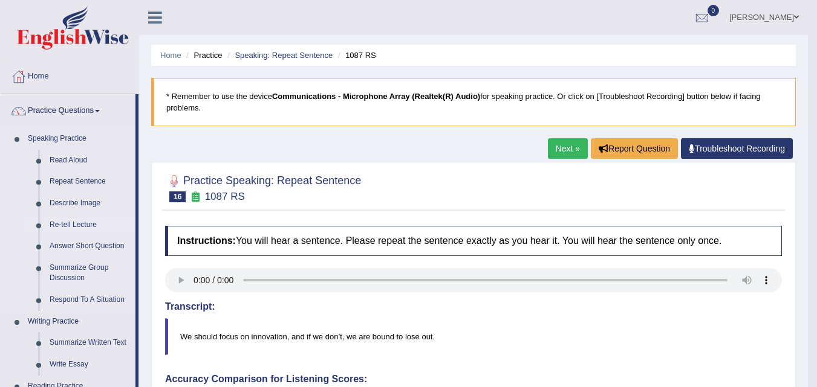
click at [78, 222] on link "Re-tell Lecture" at bounding box center [89, 226] width 91 height 22
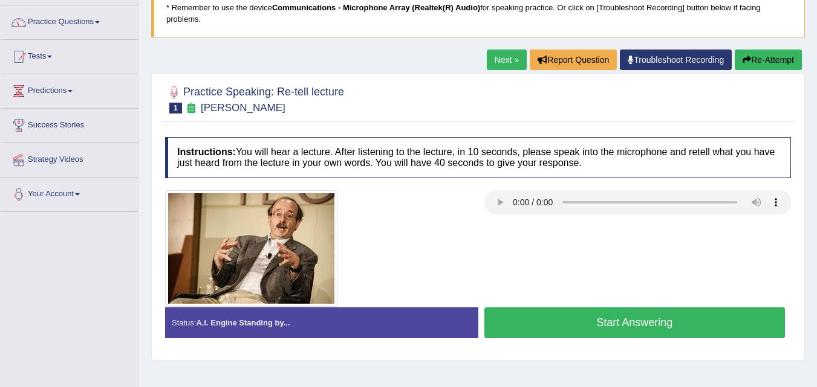
click at [561, 319] on button "Start Answering" at bounding box center [634, 323] width 301 height 31
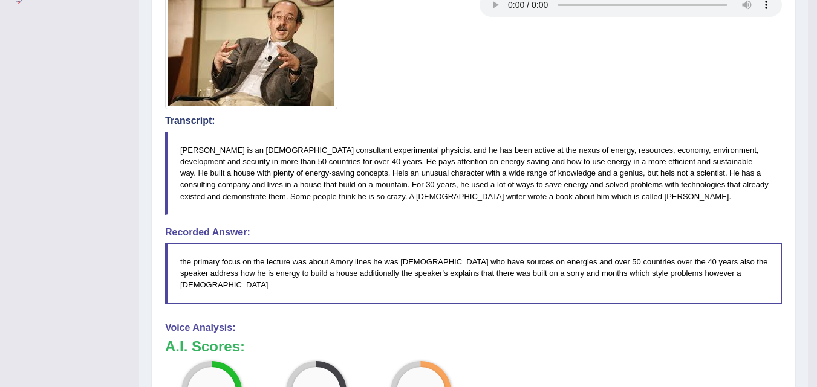
scroll to position [42, 0]
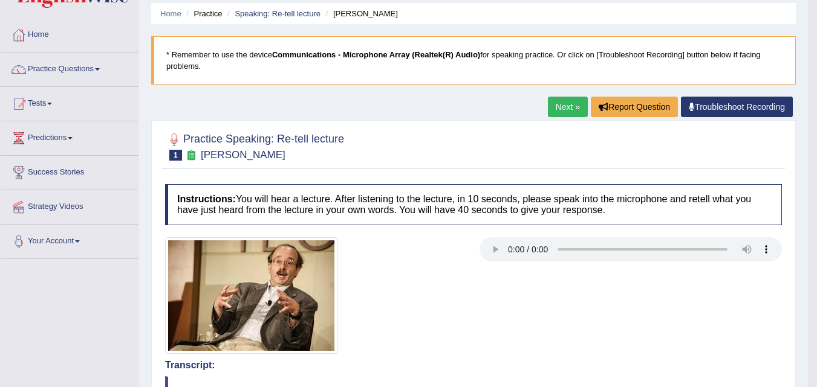
click at [550, 109] on link "Next »" at bounding box center [568, 107] width 40 height 21
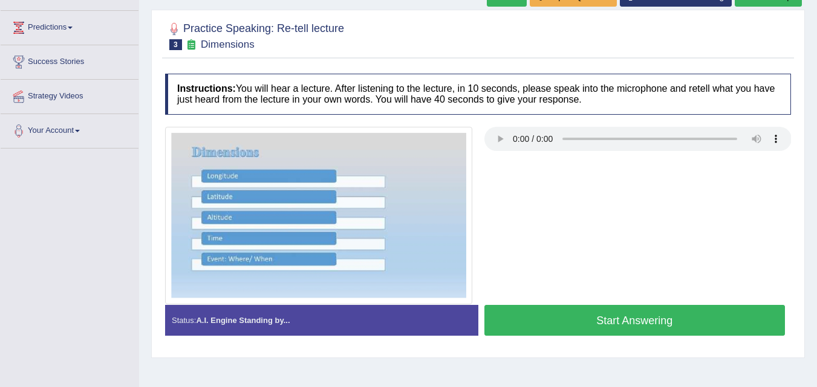
click at [647, 320] on button "Start Answering" at bounding box center [634, 320] width 301 height 31
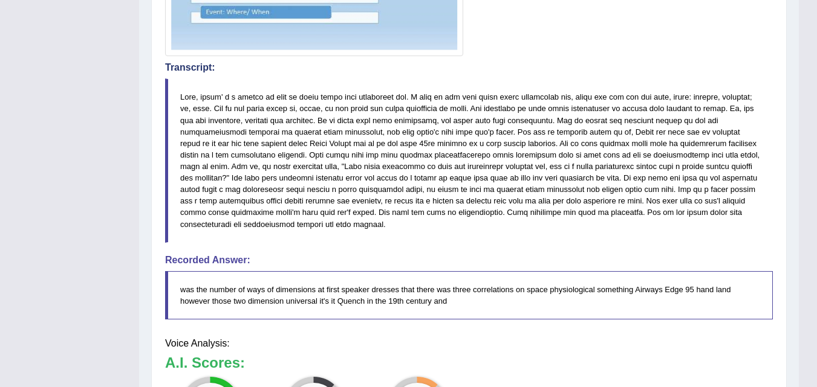
scroll to position [413, 0]
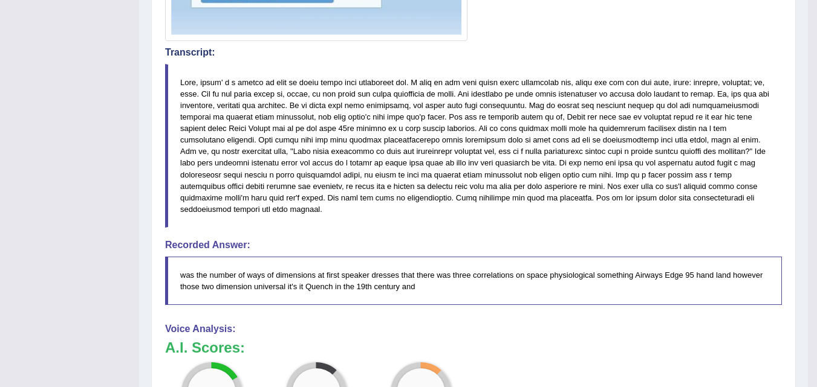
drag, startPoint x: 825, startPoint y: 185, endPoint x: 825, endPoint y: 394, distance: 209.2
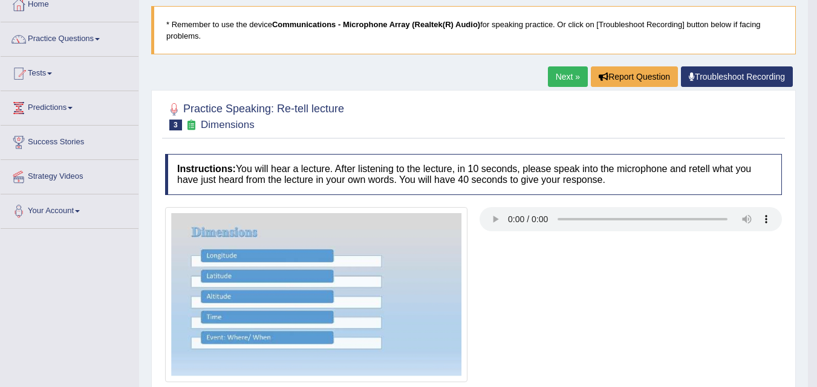
scroll to position [0, 0]
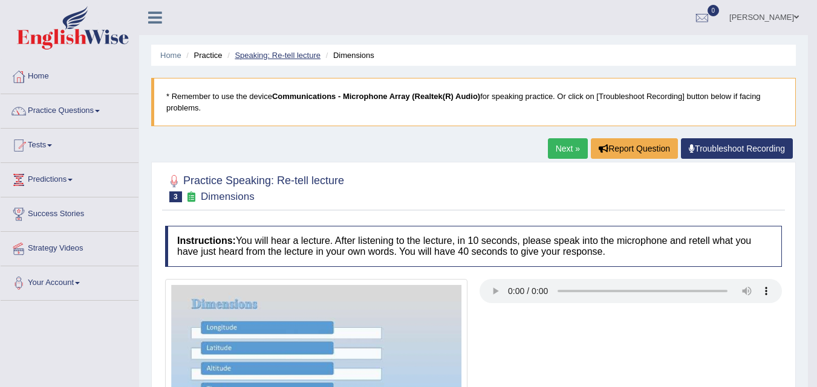
click at [242, 51] on link "Speaking: Re-tell lecture" at bounding box center [278, 55] width 86 height 9
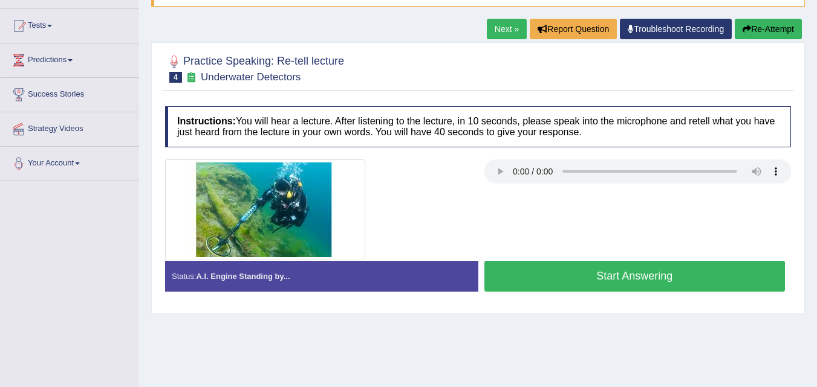
click at [649, 272] on button "Start Answering" at bounding box center [634, 276] width 301 height 31
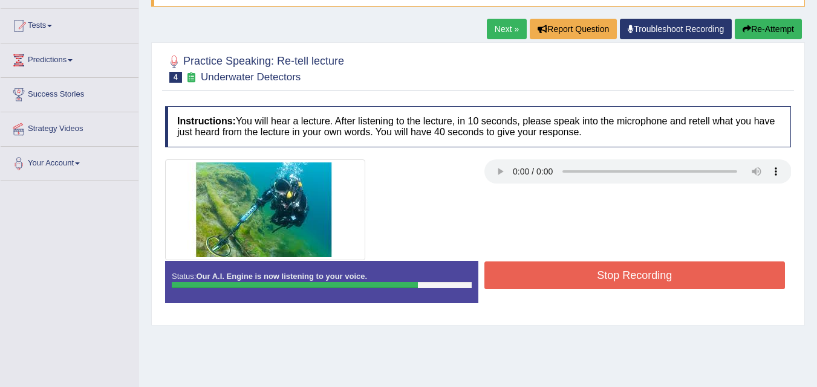
click at [654, 274] on button "Stop Recording" at bounding box center [634, 276] width 301 height 28
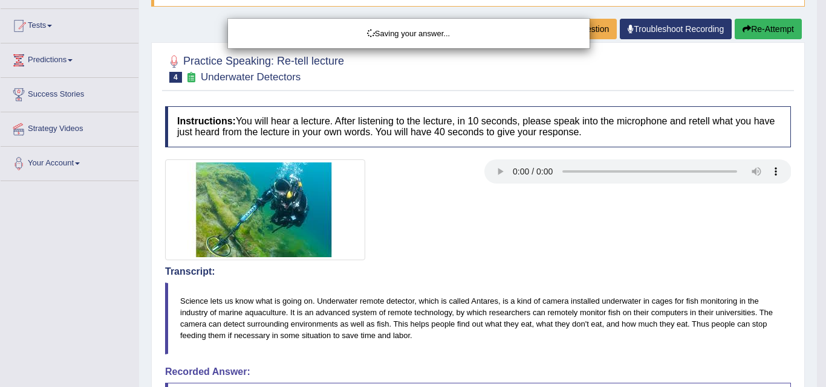
click at [816, 216] on div "Saving your answer..." at bounding box center [413, 193] width 826 height 387
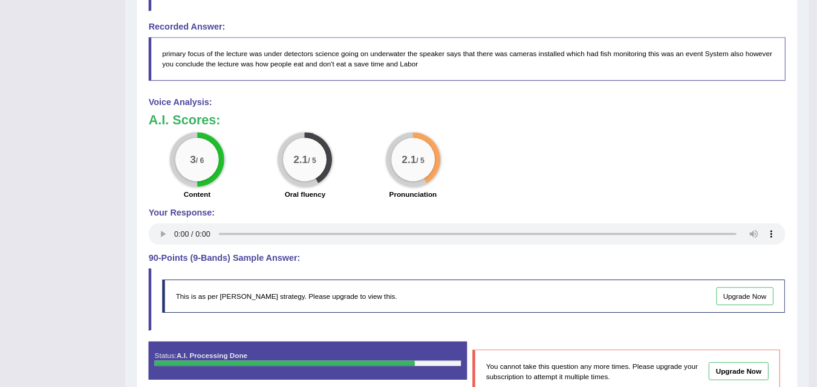
scroll to position [451, 0]
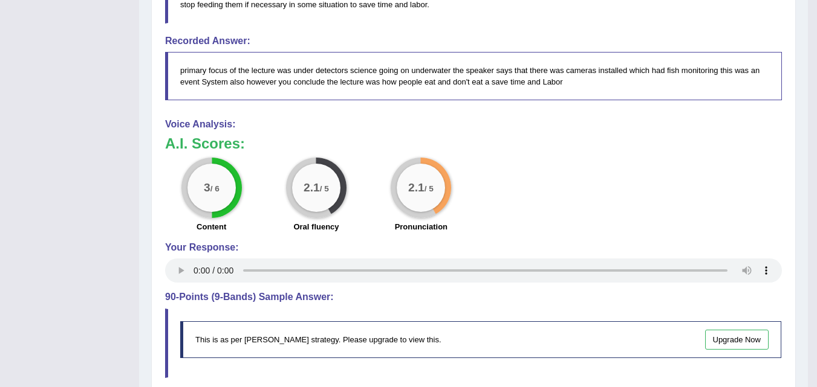
drag, startPoint x: 1005, startPoint y: 1, endPoint x: 523, endPoint y: 211, distance: 525.7
click at [523, 211] on div "3 / 6 Content 2.1 / 5 Oral fluency 2.1 / 5 Pronunciation" at bounding box center [473, 197] width 629 height 78
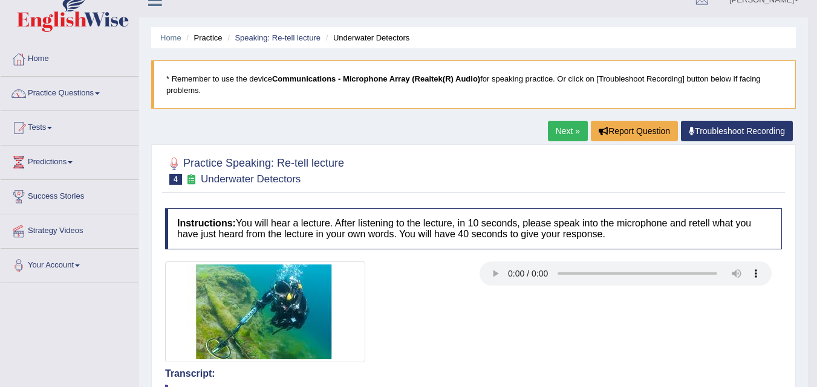
scroll to position [0, 0]
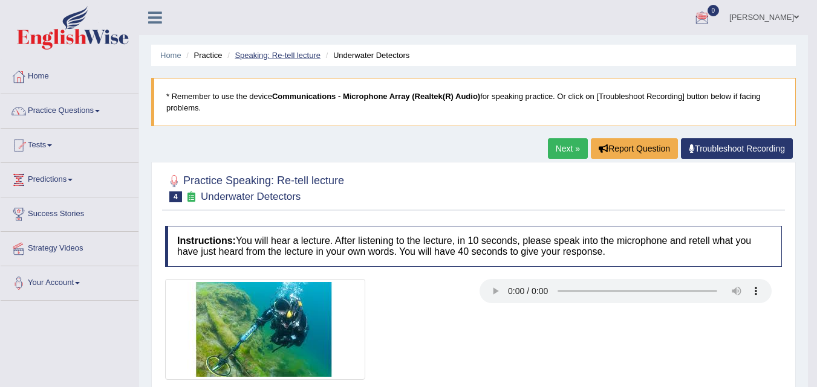
click at [291, 54] on link "Speaking: Re-tell lecture" at bounding box center [278, 55] width 86 height 9
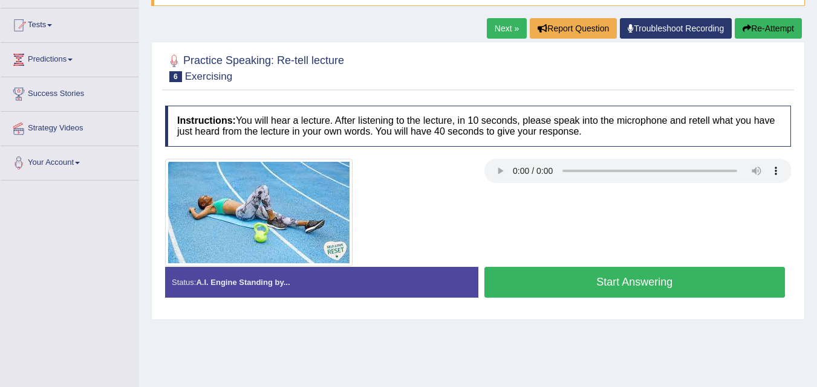
click at [598, 272] on button "Start Answering" at bounding box center [634, 282] width 301 height 31
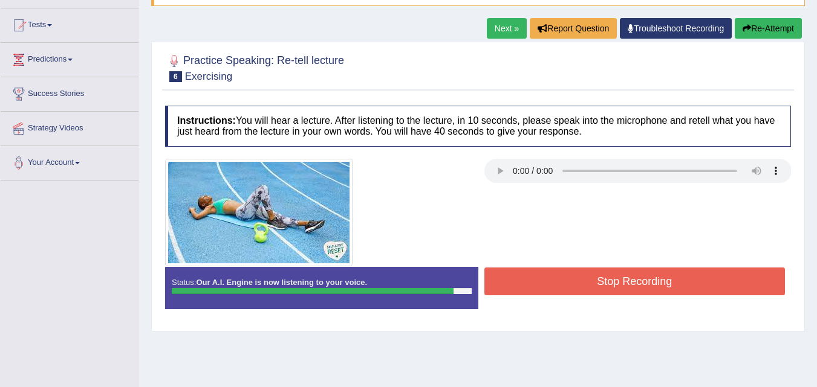
click at [598, 272] on button "Stop Recording" at bounding box center [634, 282] width 301 height 28
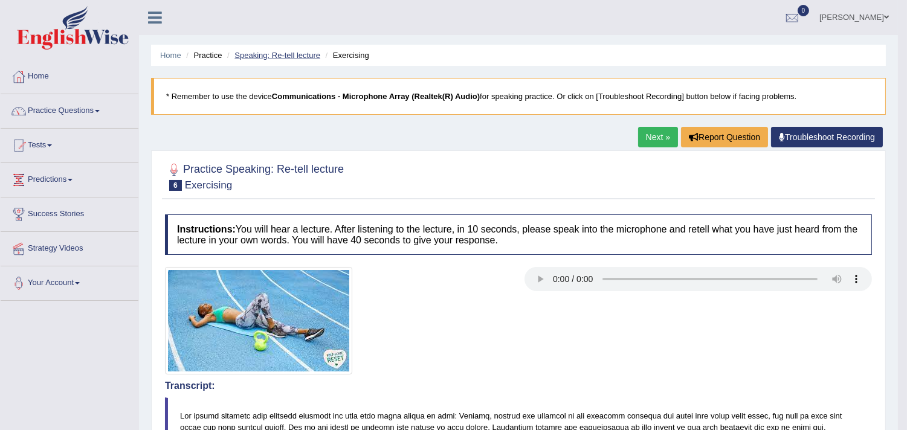
click at [284, 58] on link "Speaking: Re-tell lecture" at bounding box center [278, 55] width 86 height 9
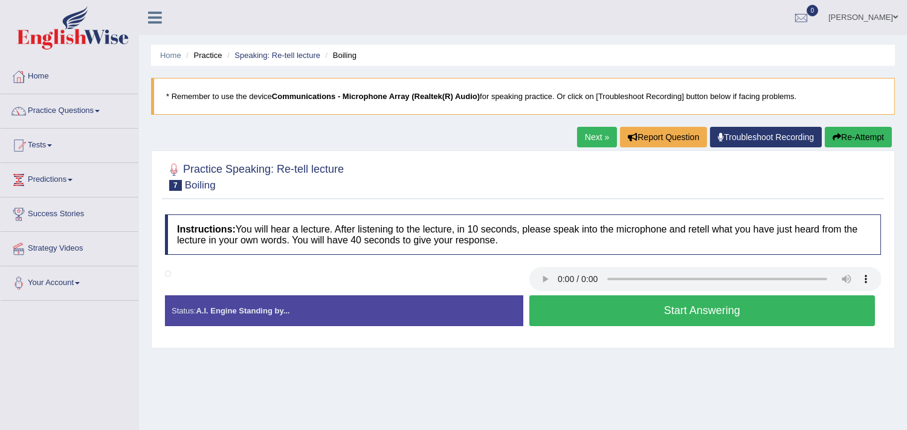
click at [667, 314] on button "Start Answering" at bounding box center [703, 311] width 346 height 31
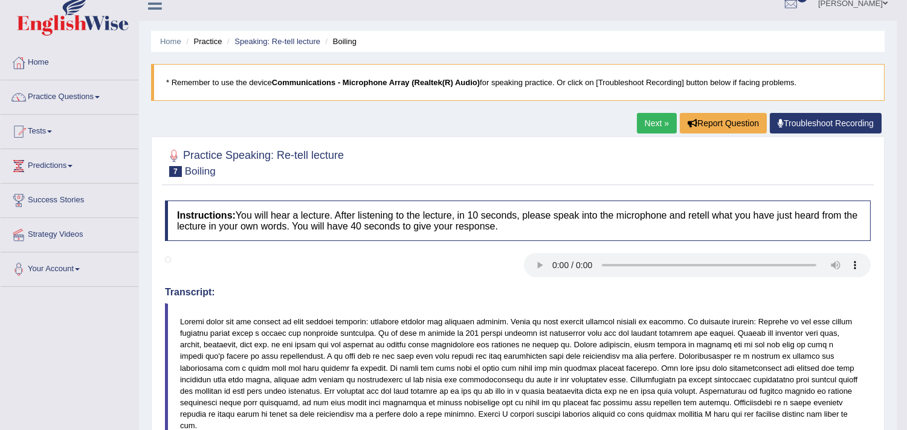
scroll to position [9, 0]
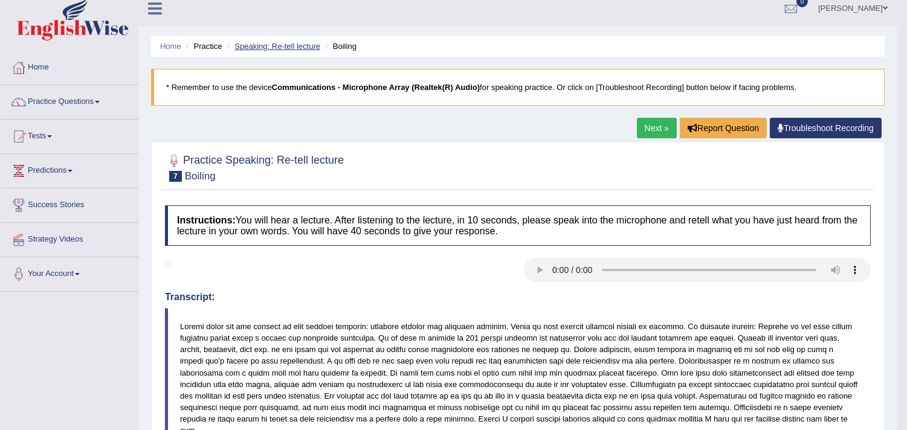
click at [261, 42] on link "Speaking: Re-tell lecture" at bounding box center [278, 46] width 86 height 9
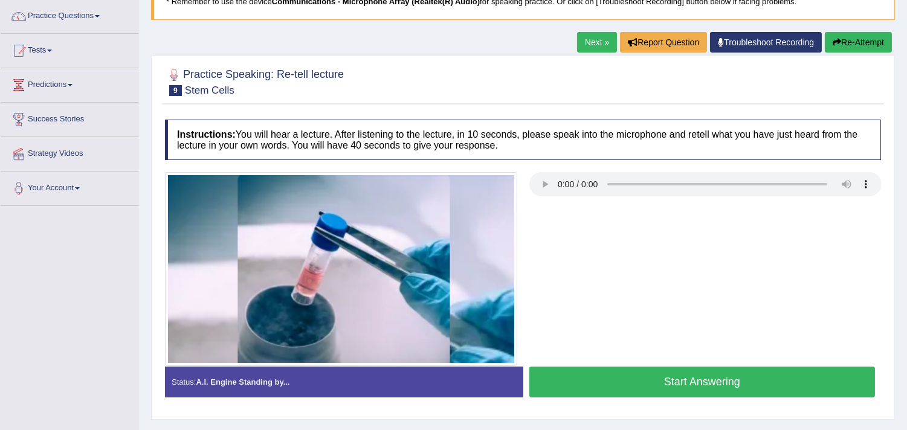
click at [747, 380] on button "Start Answering" at bounding box center [703, 382] width 346 height 31
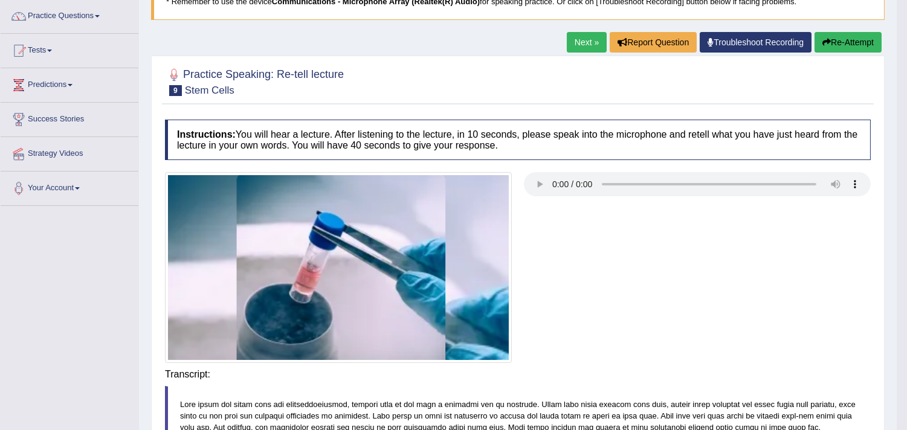
click at [747, 335] on body "Toggle navigation Home Practice Questions Speaking Practice Read Aloud Repeat S…" at bounding box center [453, 120] width 907 height 430
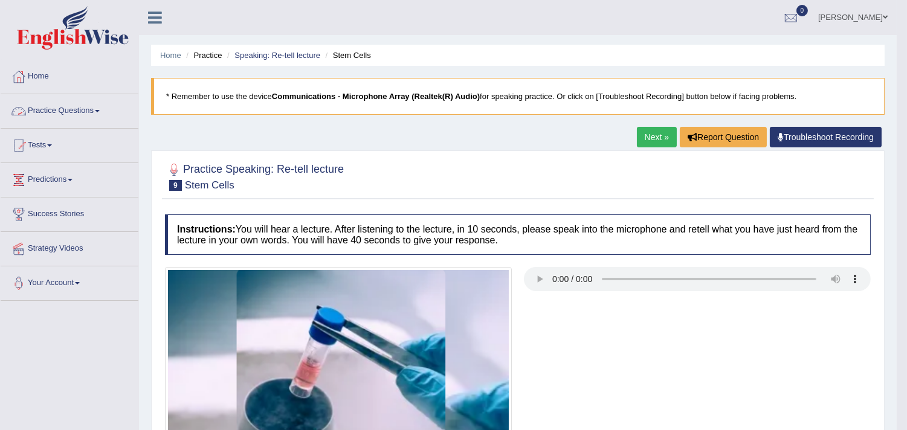
click at [86, 115] on link "Practice Questions" at bounding box center [70, 109] width 138 height 30
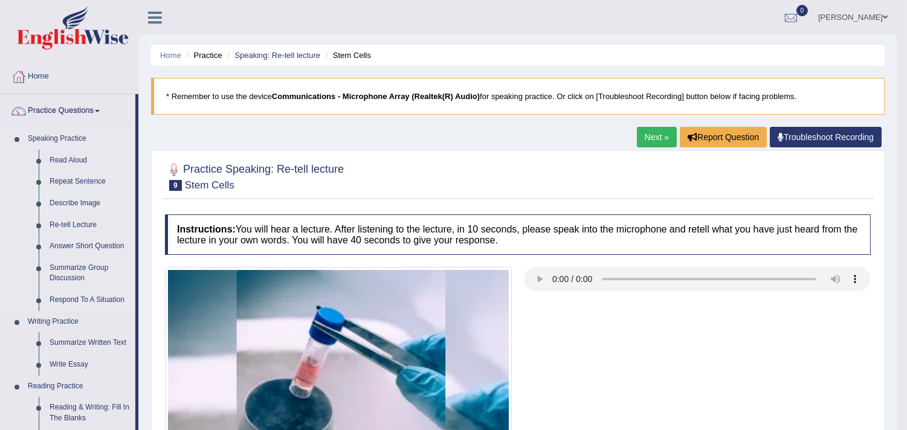
click at [80, 206] on link "Describe Image" at bounding box center [89, 204] width 91 height 22
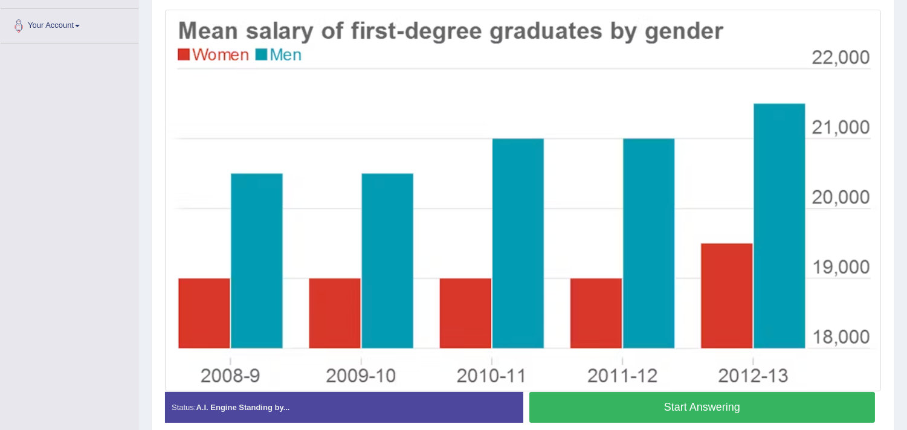
scroll to position [258, 0]
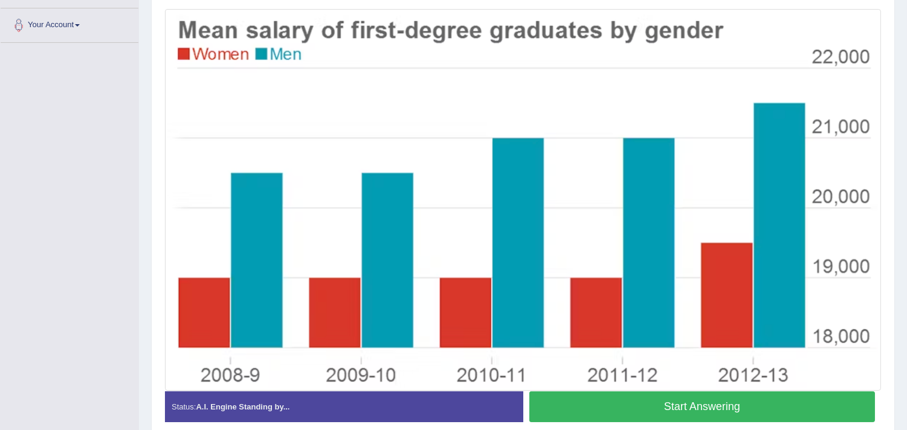
click at [661, 414] on button "Start Answering" at bounding box center [703, 407] width 346 height 31
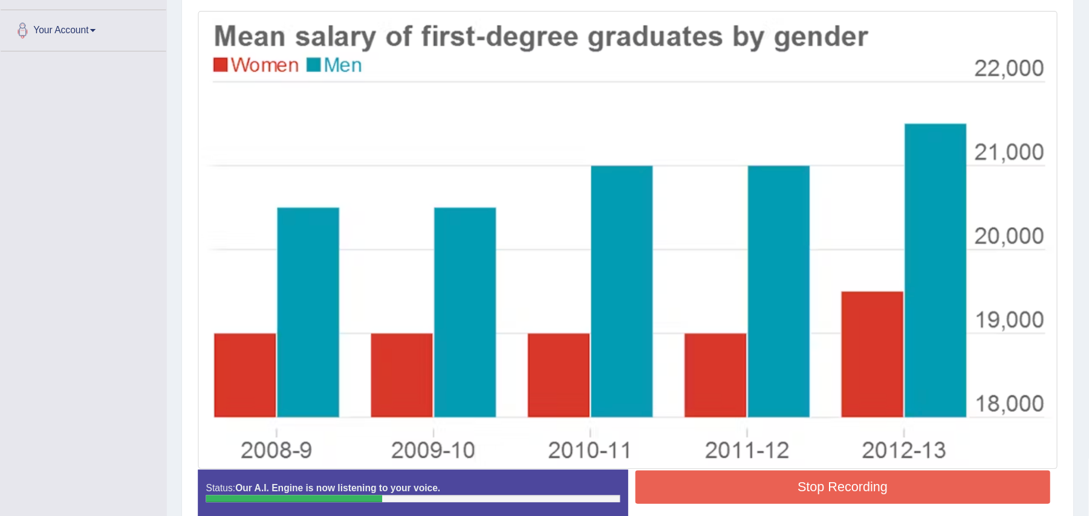
scroll to position [259, 0]
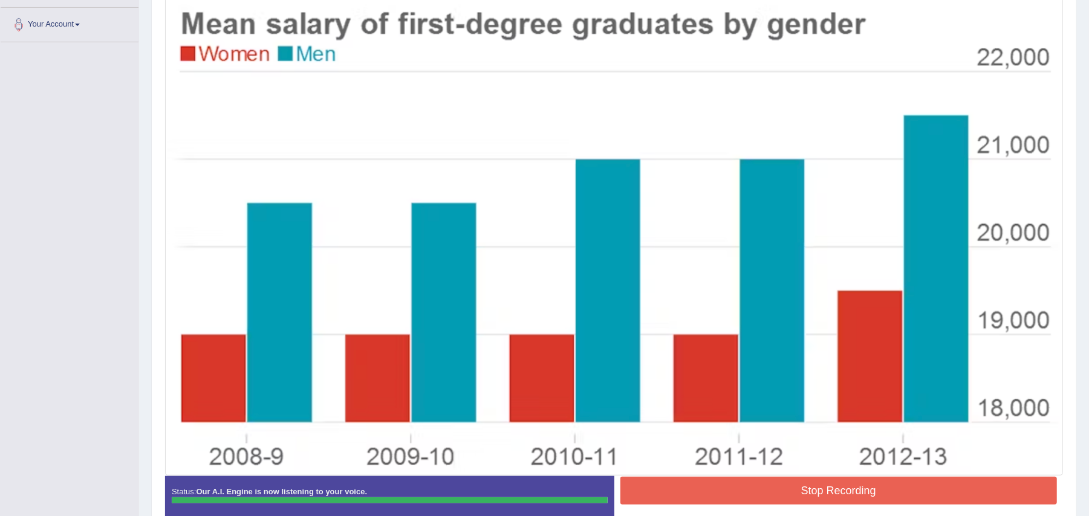
drag, startPoint x: 1100, startPoint y: 344, endPoint x: 1088, endPoint y: 353, distance: 15.1
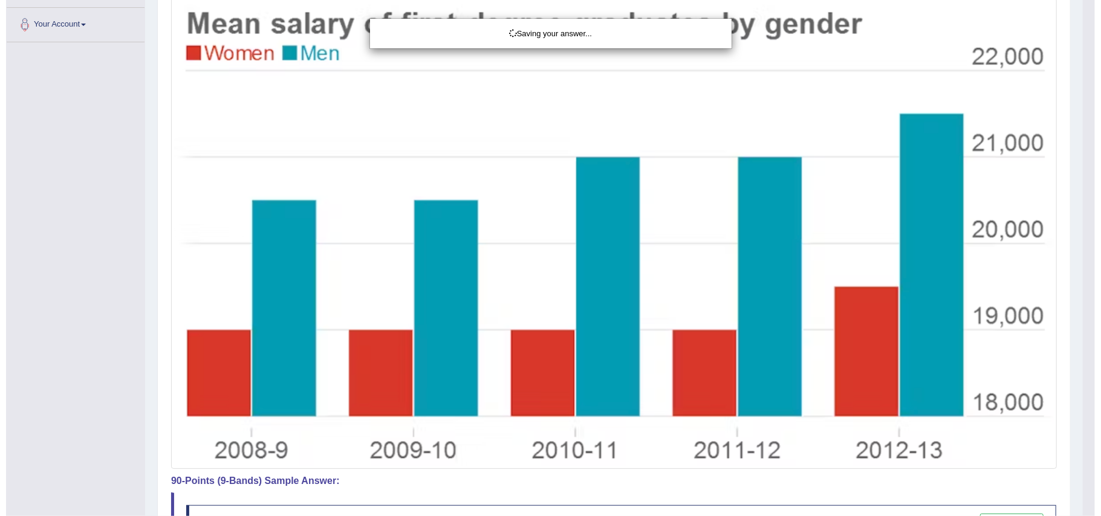
scroll to position [325, 0]
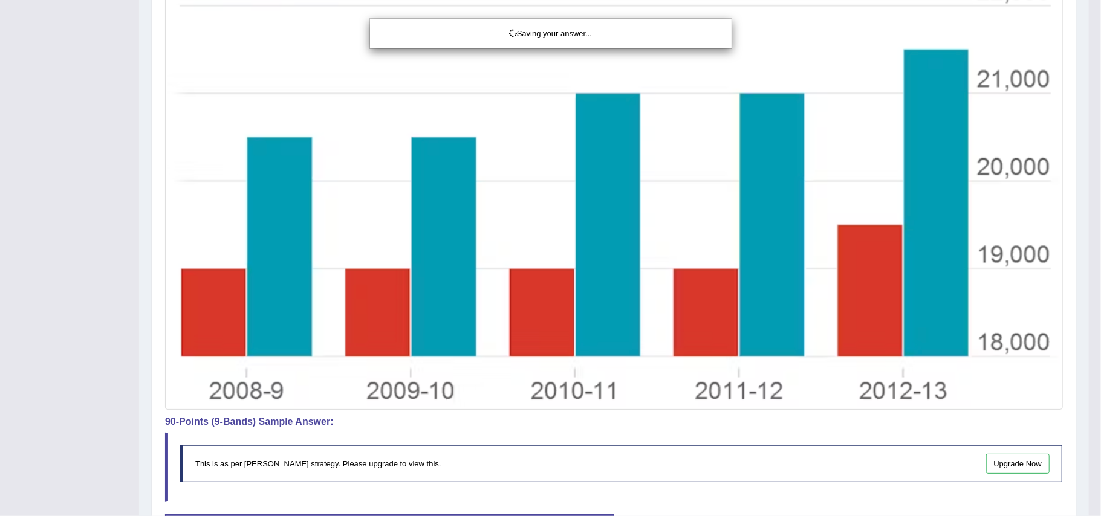
click at [796, 430] on div "Saving your answer..." at bounding box center [550, 258] width 1101 height 516
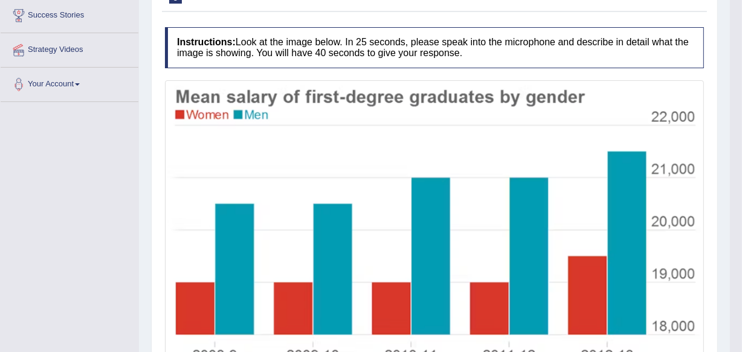
scroll to position [0, 0]
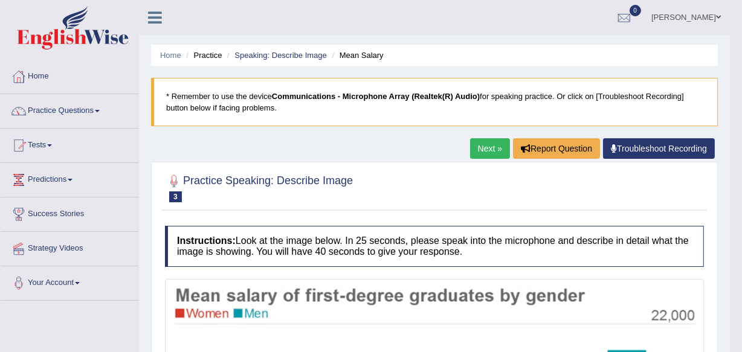
click at [478, 147] on link "Next »" at bounding box center [490, 148] width 40 height 21
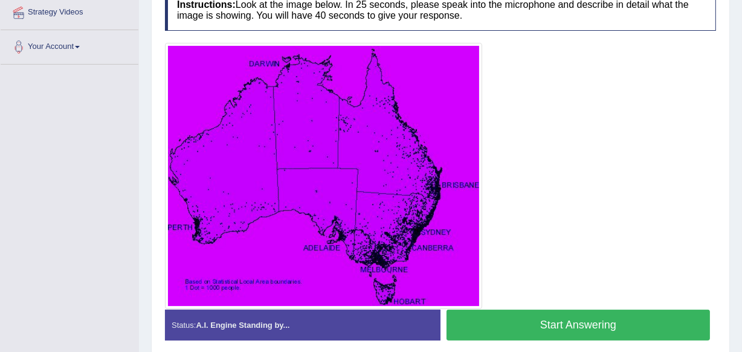
scroll to position [238, 0]
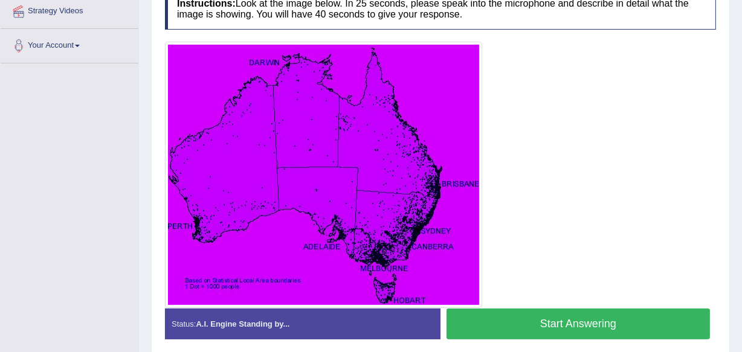
click at [598, 317] on button "Start Answering" at bounding box center [579, 324] width 264 height 31
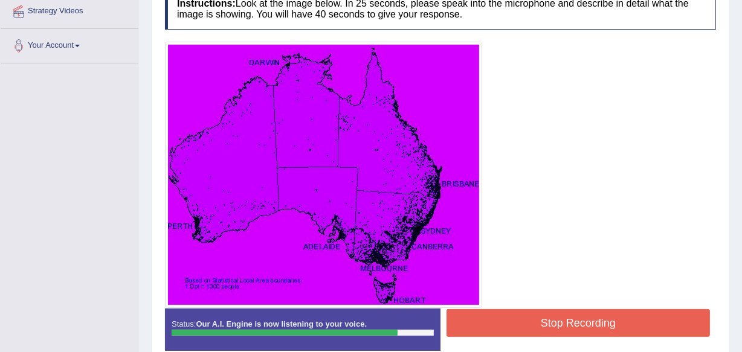
click at [598, 317] on button "Stop Recording" at bounding box center [579, 323] width 264 height 28
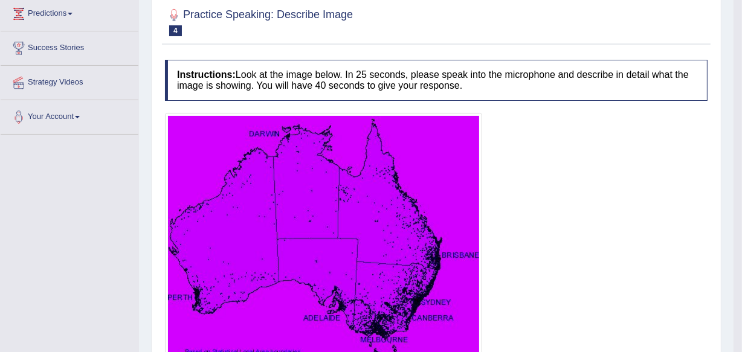
scroll to position [72, 0]
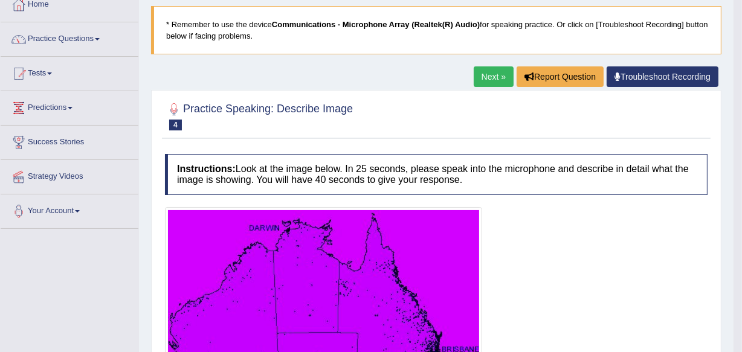
click at [488, 77] on link "Next »" at bounding box center [494, 76] width 40 height 21
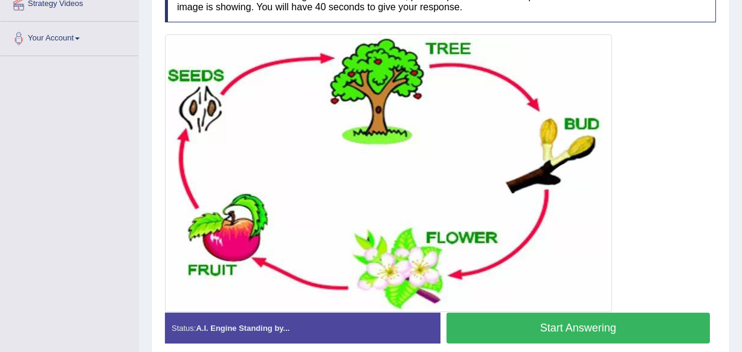
click at [626, 324] on button "Start Answering" at bounding box center [579, 328] width 264 height 31
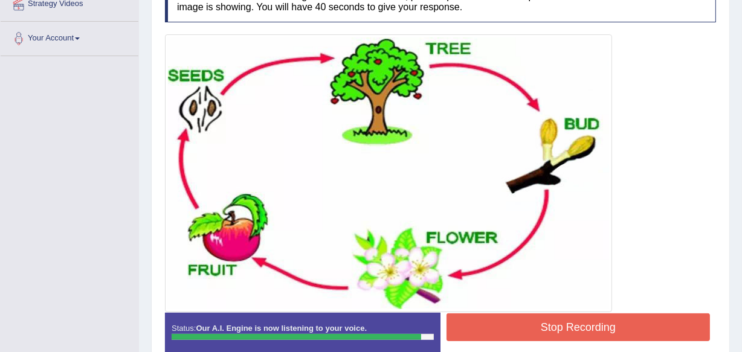
click at [626, 324] on button "Stop Recording" at bounding box center [579, 328] width 264 height 28
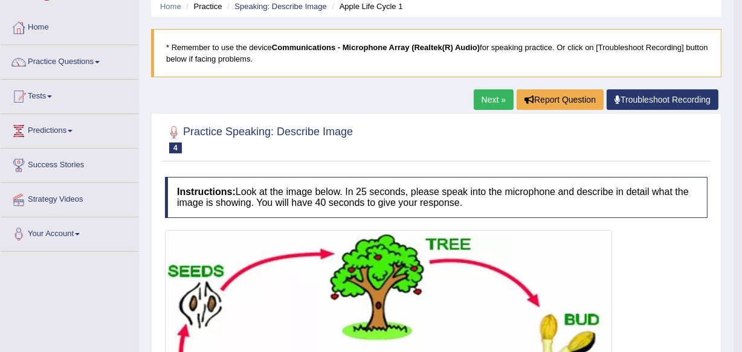
scroll to position [48, 0]
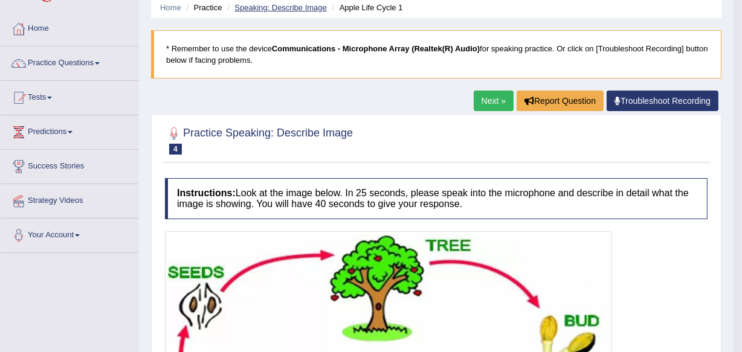
click at [296, 11] on link "Speaking: Describe Image" at bounding box center [281, 7] width 92 height 9
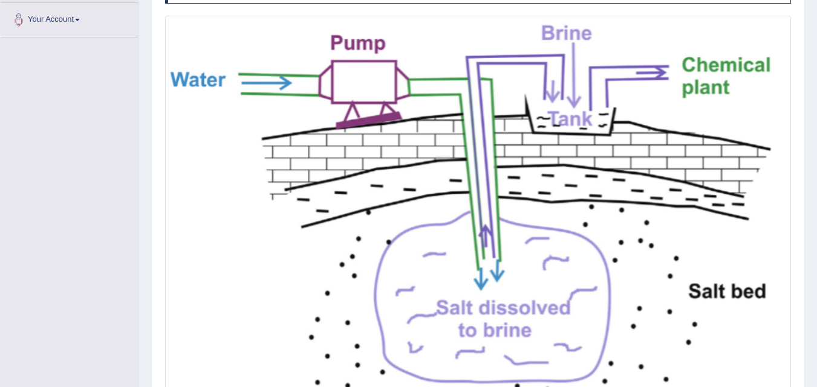
scroll to position [409, 0]
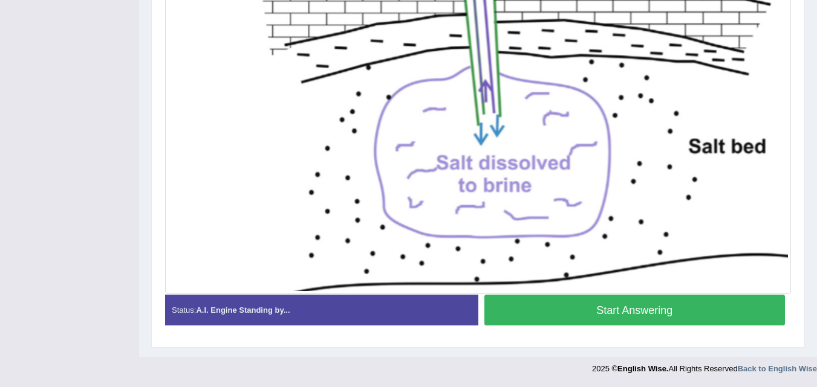
click at [663, 304] on button "Start Answering" at bounding box center [634, 310] width 301 height 31
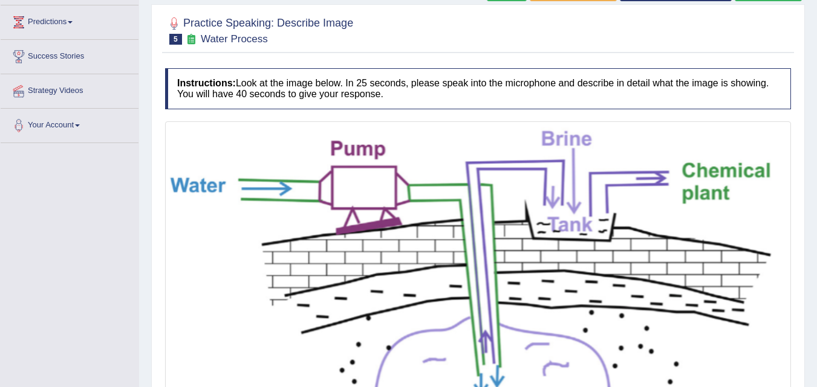
scroll to position [420, 0]
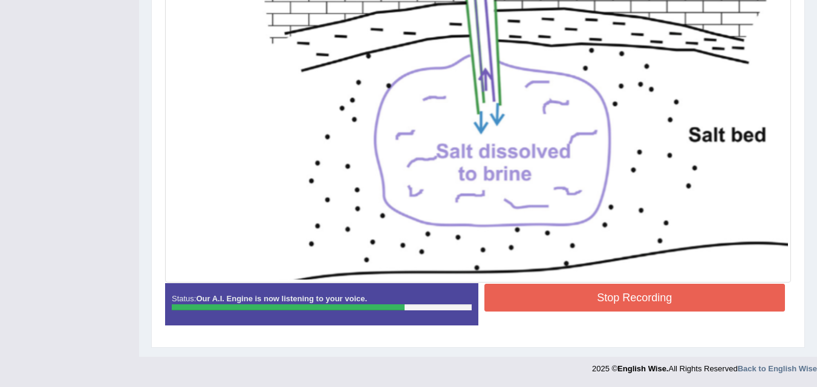
click at [718, 297] on button "Stop Recording" at bounding box center [634, 298] width 301 height 28
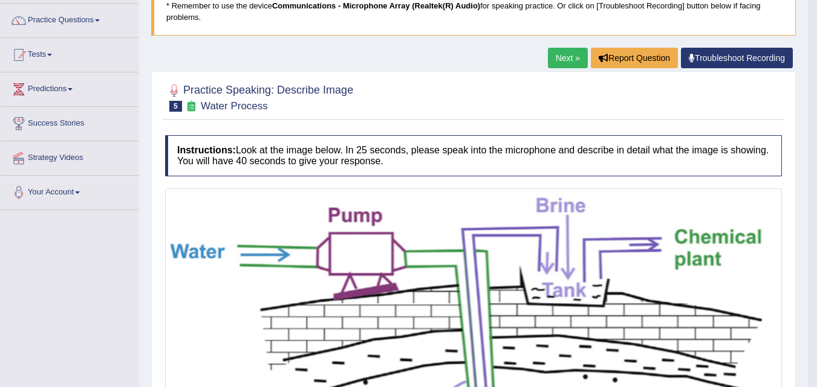
scroll to position [0, 0]
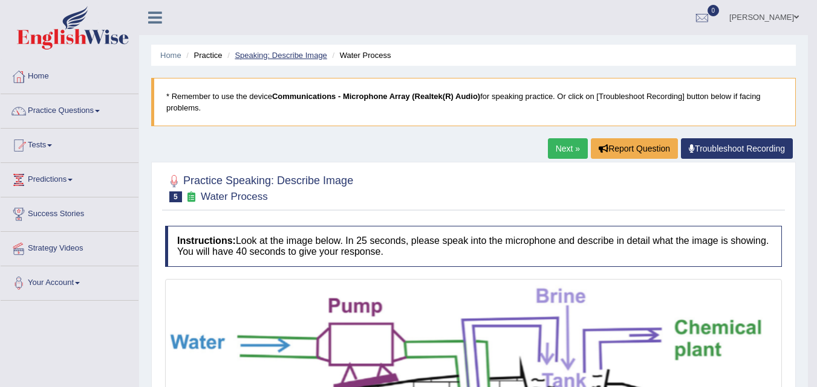
click at [296, 58] on link "Speaking: Describe Image" at bounding box center [281, 55] width 92 height 9
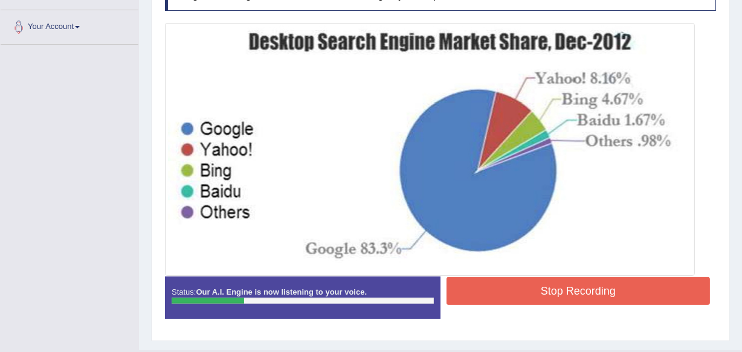
scroll to position [259, 0]
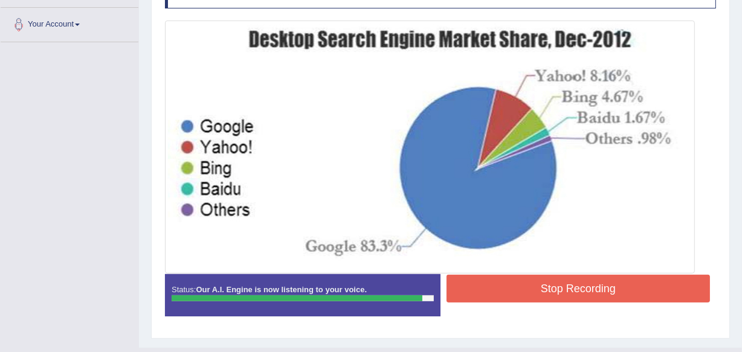
click at [654, 281] on button "Stop Recording" at bounding box center [579, 289] width 264 height 28
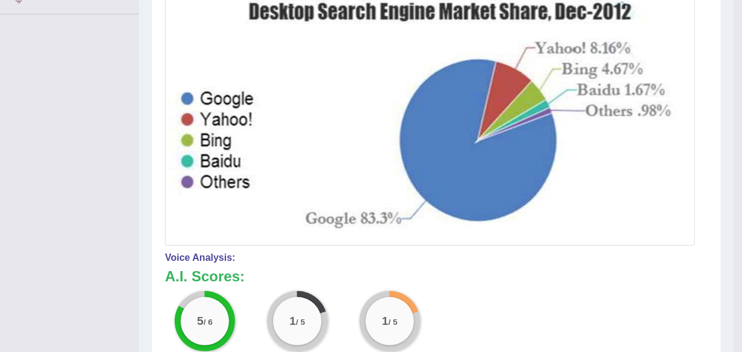
scroll to position [0, 0]
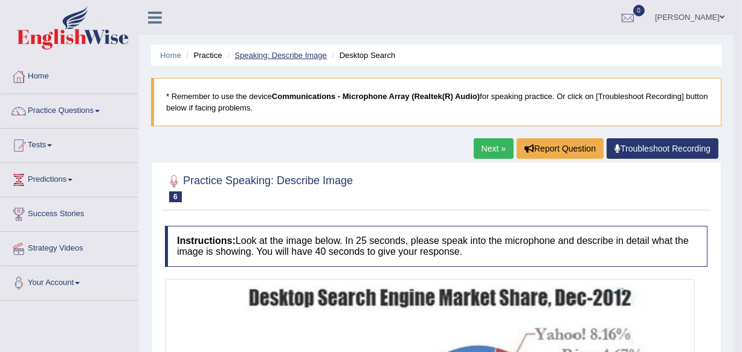
click at [275, 53] on link "Speaking: Describe Image" at bounding box center [281, 55] width 92 height 9
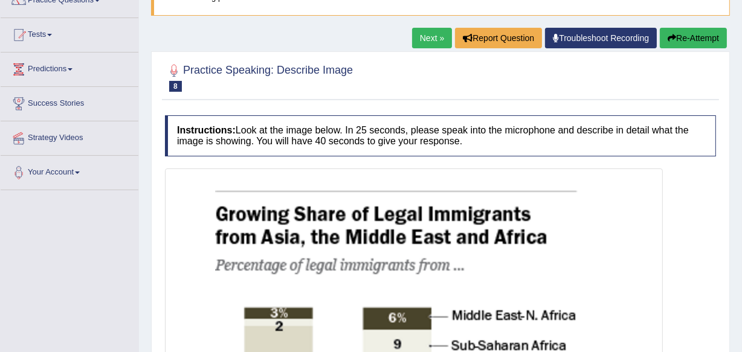
click at [742, 126] on html "Toggle navigation Home Practice Questions Speaking Practice Read Aloud Repeat S…" at bounding box center [371, 65] width 742 height 352
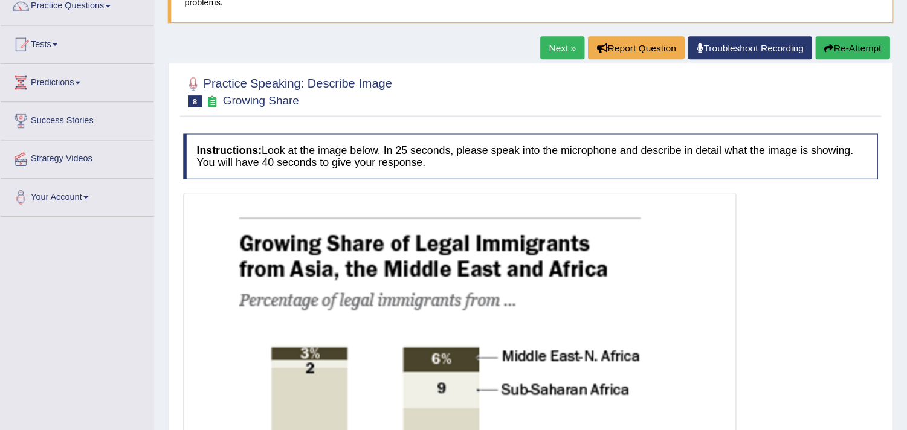
scroll to position [106, 0]
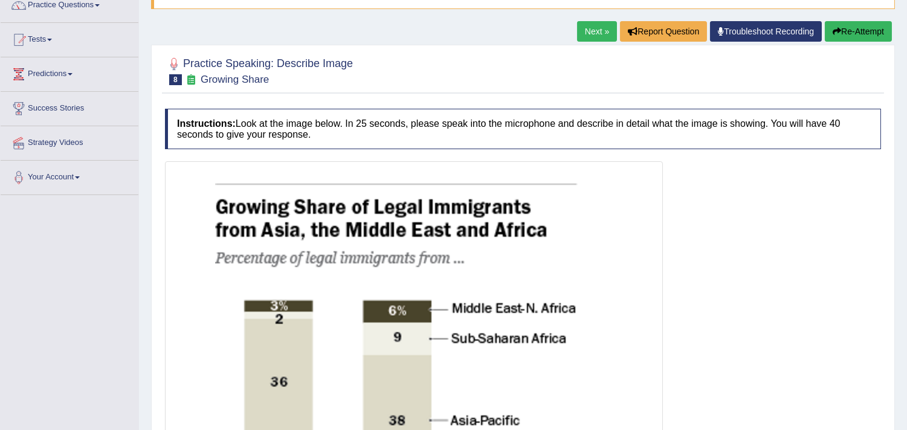
drag, startPoint x: 733, startPoint y: 1, endPoint x: 653, endPoint y: 288, distance: 298.6
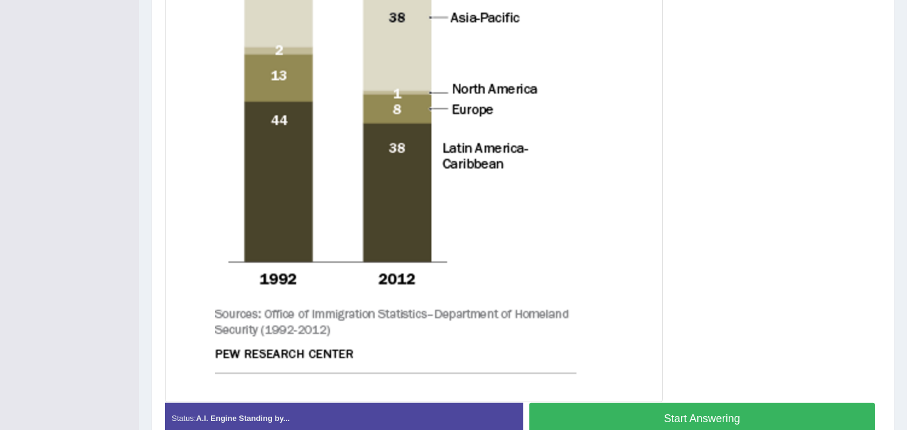
scroll to position [536, 0]
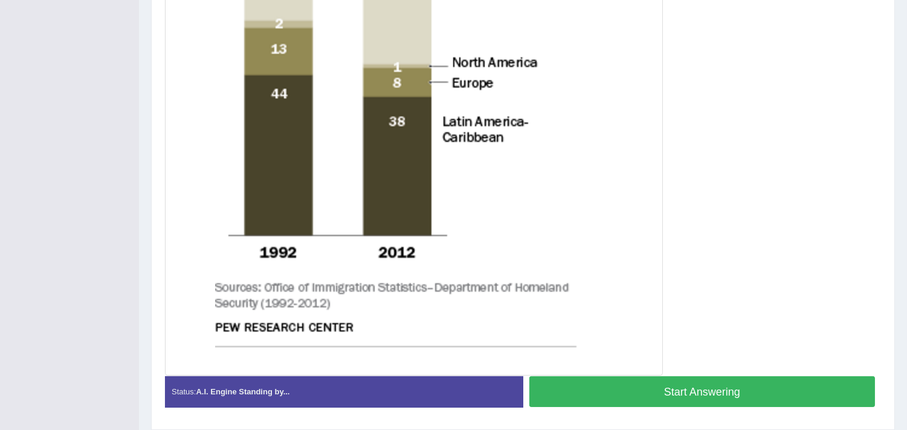
click at [742, 352] on button "Start Answering" at bounding box center [703, 392] width 346 height 31
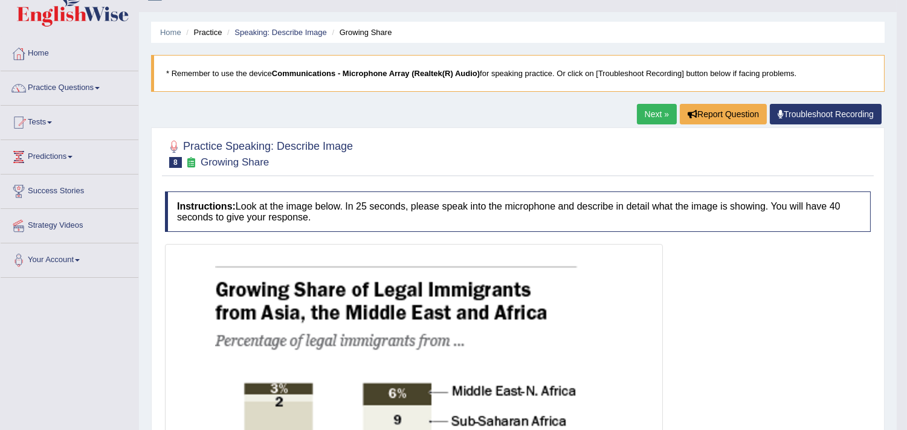
scroll to position [0, 0]
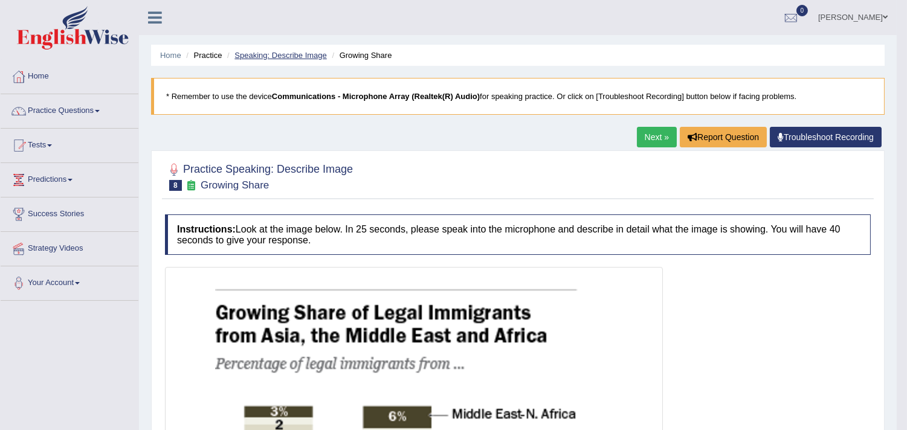
click at [299, 53] on link "Speaking: Describe Image" at bounding box center [281, 55] width 92 height 9
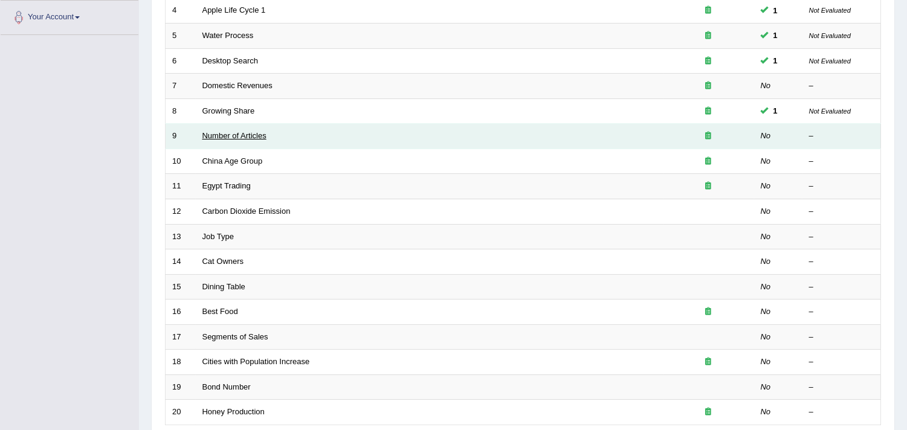
drag, startPoint x: 0, startPoint y: 0, endPoint x: 250, endPoint y: 135, distance: 284.5
click at [250, 135] on link "Number of Articles" at bounding box center [235, 135] width 64 height 9
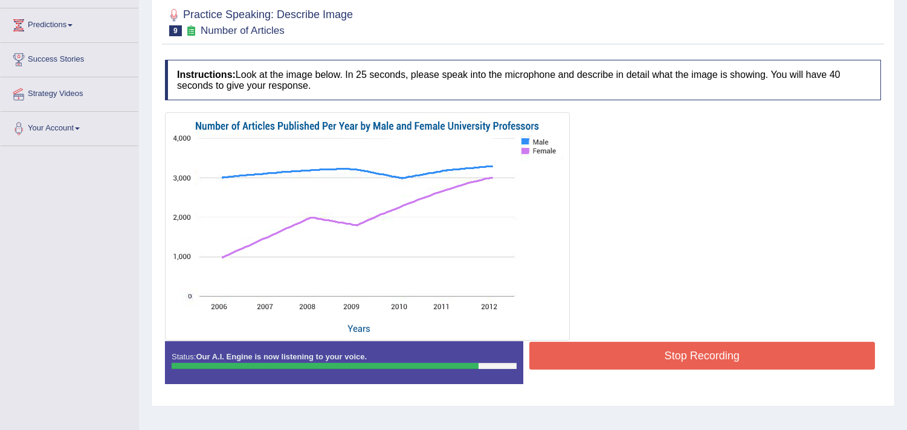
drag, startPoint x: 0, startPoint y: 0, endPoint x: 792, endPoint y: 347, distance: 865.1
click at [792, 347] on button "Stop Recording" at bounding box center [703, 356] width 346 height 28
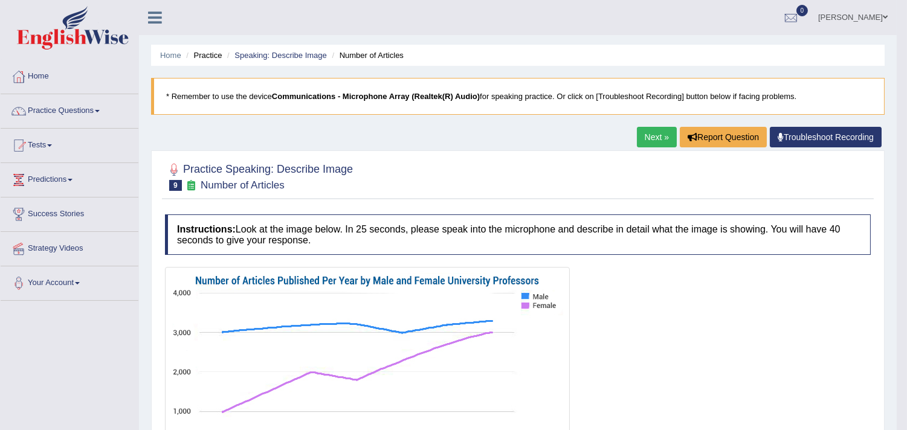
drag, startPoint x: 397, startPoint y: 155, endPoint x: 594, endPoint y: 120, distance: 200.9
click at [594, 120] on div "Home Practice Speaking: Describe Image Number of Articles * Remember to use the…" at bounding box center [518, 431] width 758 height 863
click at [96, 116] on link "Practice Questions" at bounding box center [70, 109] width 138 height 30
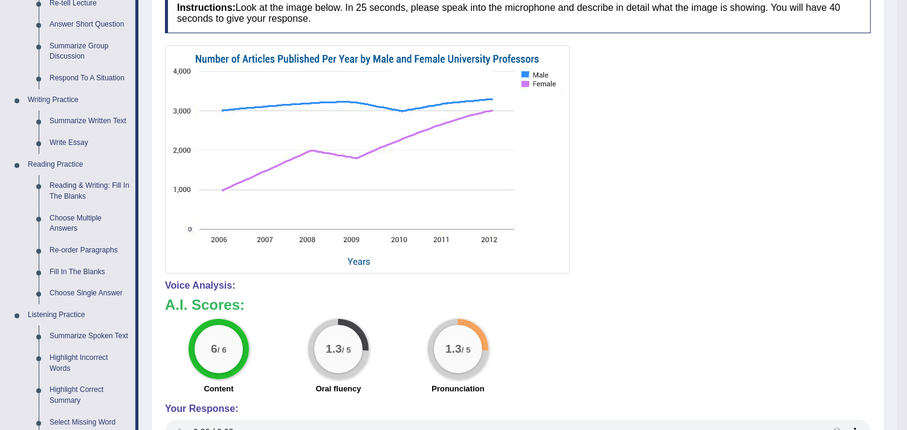
scroll to position [235, 0]
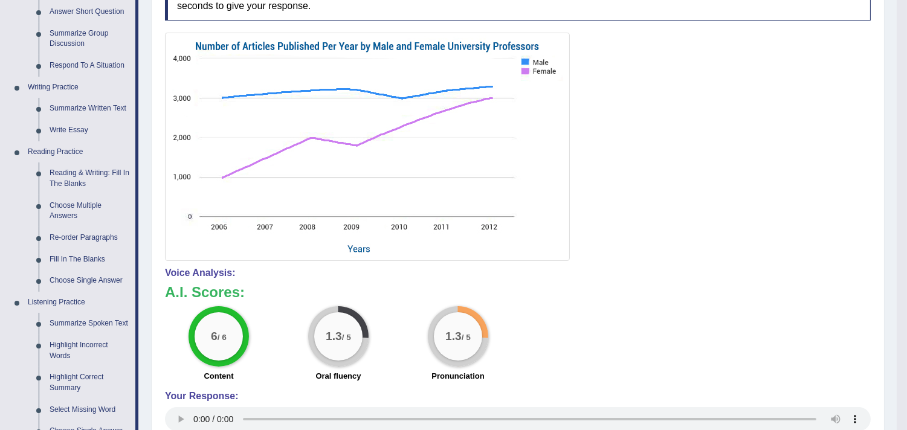
click at [86, 173] on link "Reading & Writing: Fill In The Blanks" at bounding box center [89, 179] width 91 height 32
click at [104, 176] on link "Reading & Writing: Fill In The Blanks" at bounding box center [89, 179] width 91 height 32
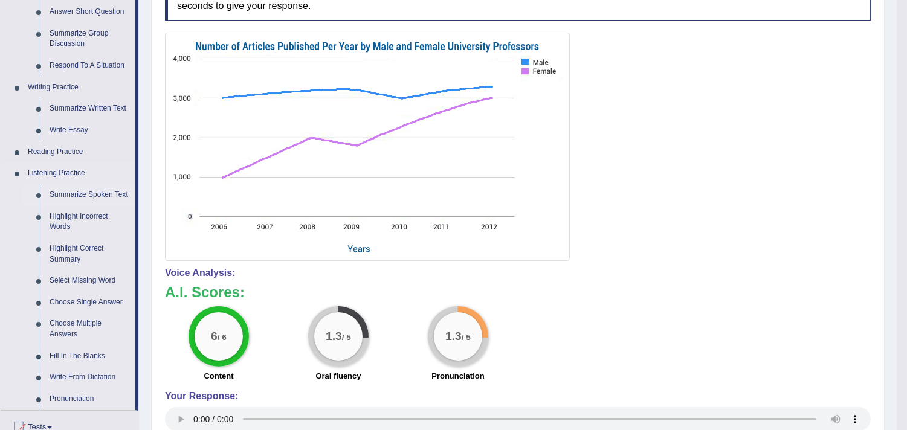
scroll to position [285, 0]
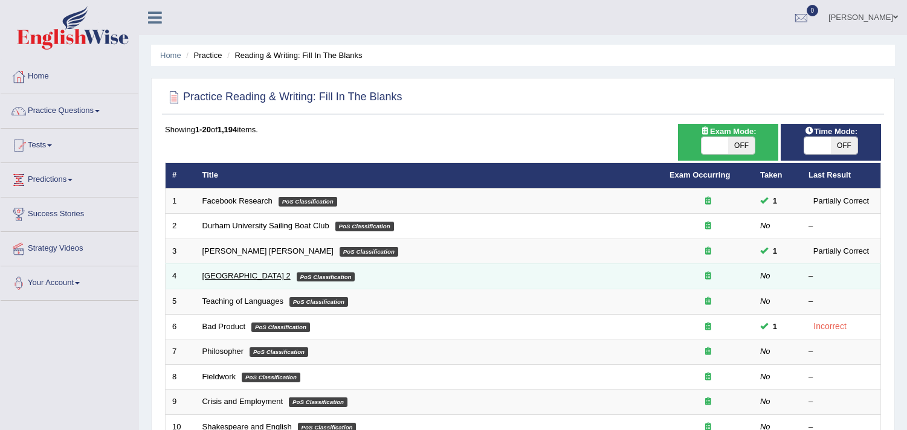
scroll to position [161, 0]
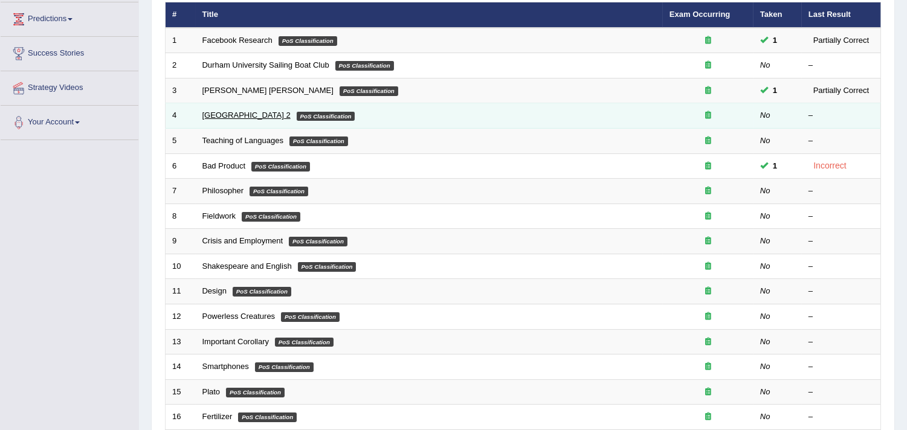
click at [230, 116] on link "[GEOGRAPHIC_DATA] 2" at bounding box center [247, 115] width 88 height 9
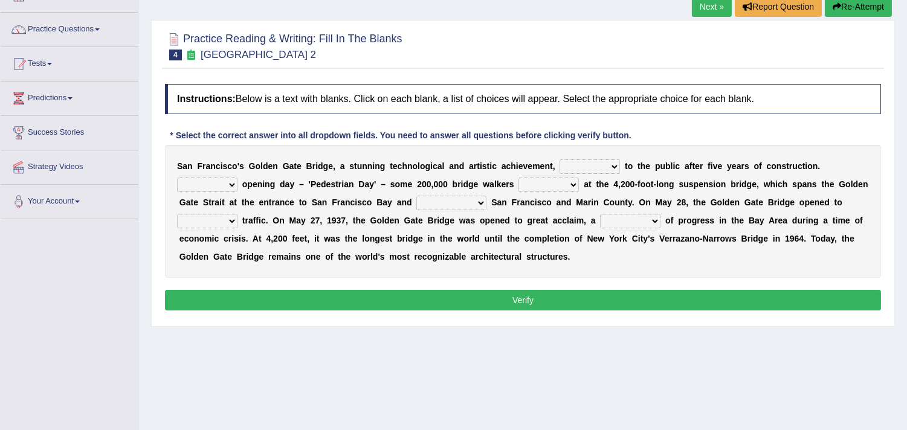
click at [575, 167] on select "opens closes appears equals" at bounding box center [590, 167] width 60 height 15
select select "appears"
click at [560, 160] on select "opens closes appears equals" at bounding box center [590, 167] width 60 height 15
click at [225, 183] on select "On During Since When" at bounding box center [207, 185] width 60 height 15
select select "Since"
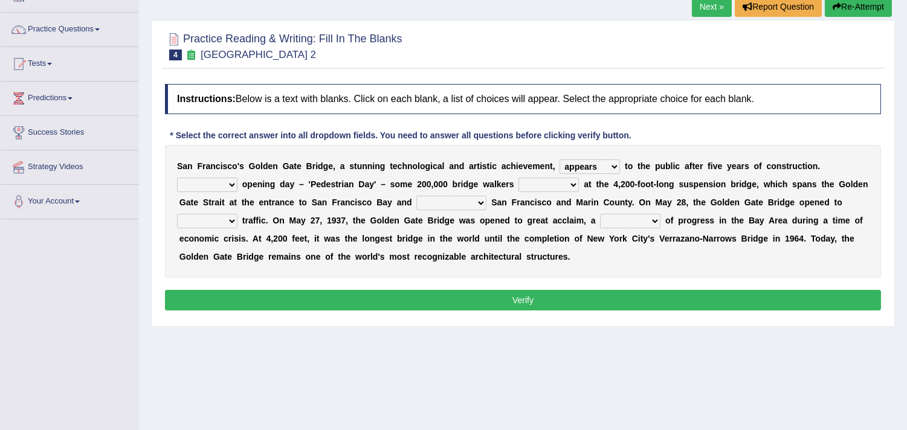
click at [177, 178] on select "On During Since When" at bounding box center [207, 185] width 60 height 15
click at [541, 178] on select "stationed looked marveled laughed" at bounding box center [549, 185] width 60 height 15
select select "looked"
click at [519, 178] on select "stationed looked marveled laughed" at bounding box center [549, 185] width 60 height 15
click at [432, 204] on select "separates connects channels differentiates" at bounding box center [451, 203] width 70 height 15
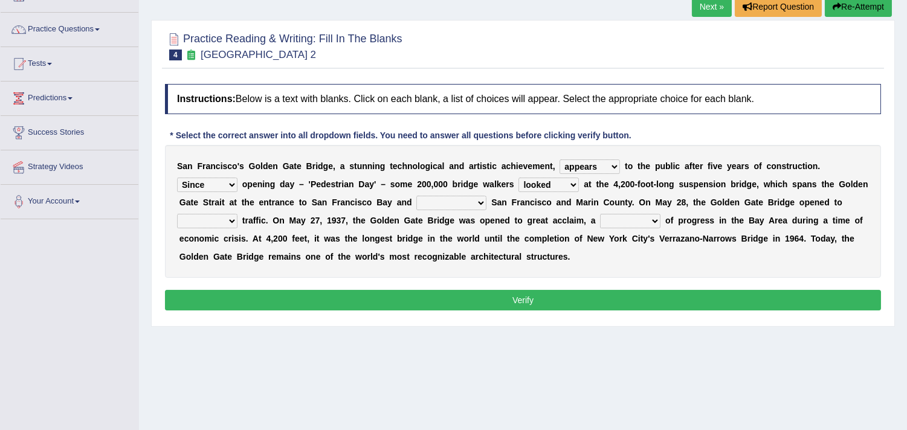
select select "connects"
click at [416, 196] on select "separates connects channels differentiates" at bounding box center [451, 203] width 70 height 15
click at [230, 221] on select "aquatic vehicular airborne watertight" at bounding box center [207, 221] width 60 height 15
select select "vehicular"
click at [177, 214] on select "aquatic vehicular airborne watertight" at bounding box center [207, 221] width 60 height 15
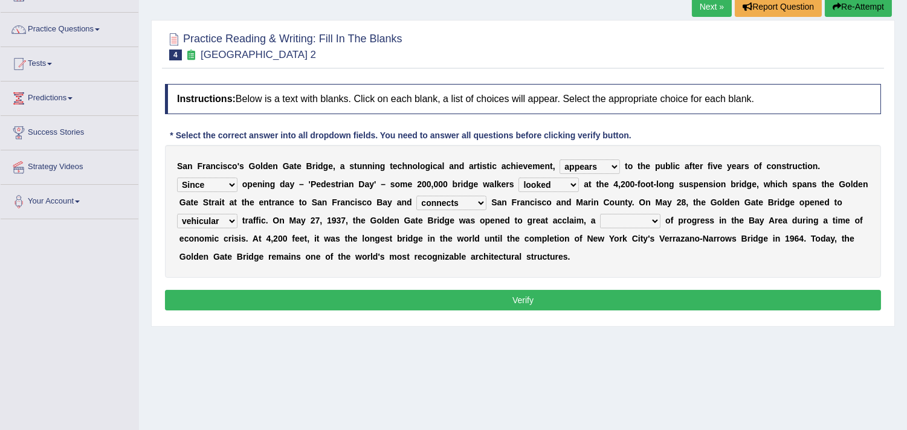
click at [618, 222] on select "denial symbol technique yield" at bounding box center [630, 221] width 60 height 15
select select "denial"
click at [600, 214] on select "denial symbol technique yield" at bounding box center [630, 221] width 60 height 15
click at [473, 295] on button "Verify" at bounding box center [523, 300] width 716 height 21
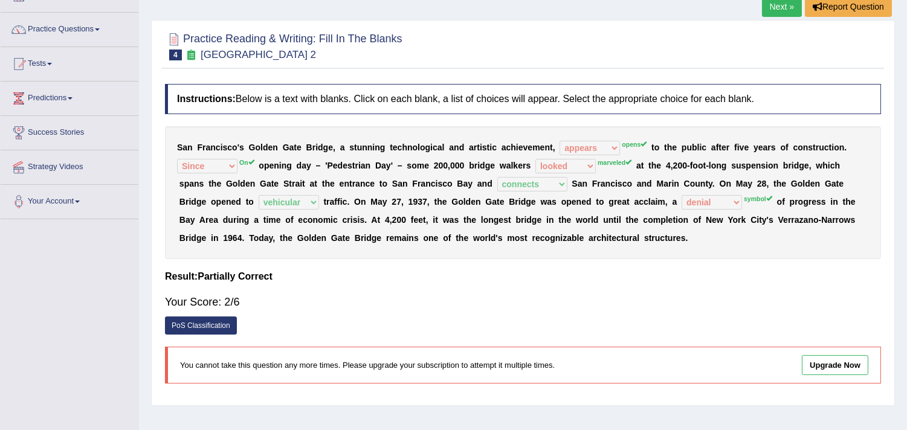
click at [785, 8] on link "Next »" at bounding box center [782, 6] width 40 height 21
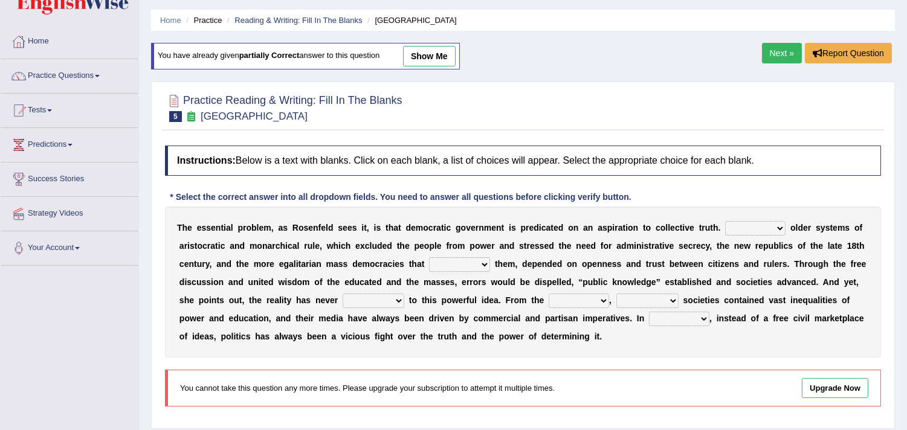
scroll to position [22, 0]
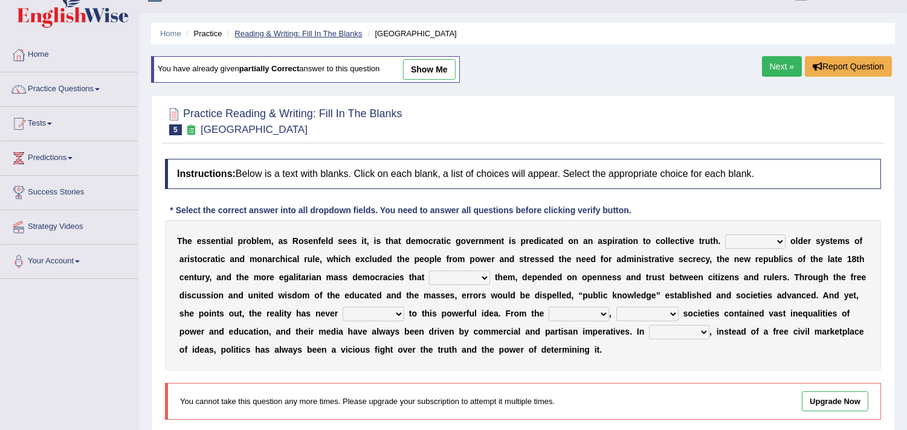
click at [336, 32] on link "Reading & Writing: Fill In The Blanks" at bounding box center [299, 33] width 128 height 9
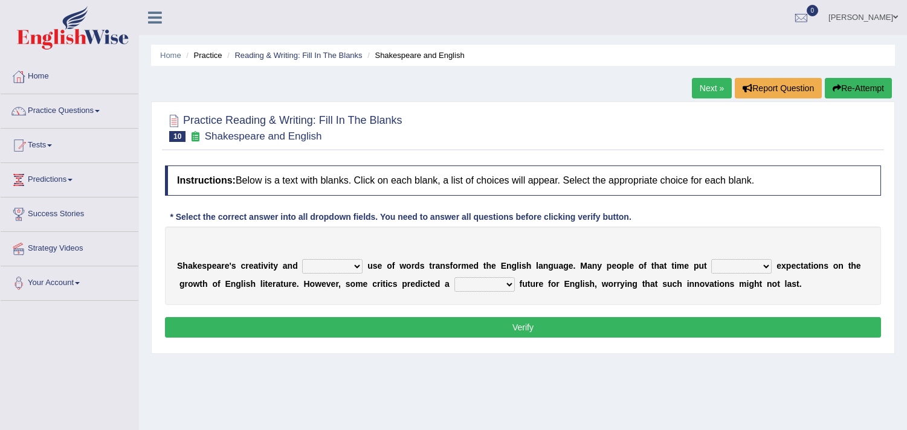
drag, startPoint x: 0, startPoint y: 0, endPoint x: 355, endPoint y: 267, distance: 443.8
click at [355, 267] on select "idealized intensive fancied inventive" at bounding box center [332, 266] width 60 height 15
select select "intensive"
click at [302, 259] on select "idealized intensive fancied inventive" at bounding box center [332, 266] width 60 height 15
click at [718, 265] on select "wide much high more" at bounding box center [741, 266] width 60 height 15
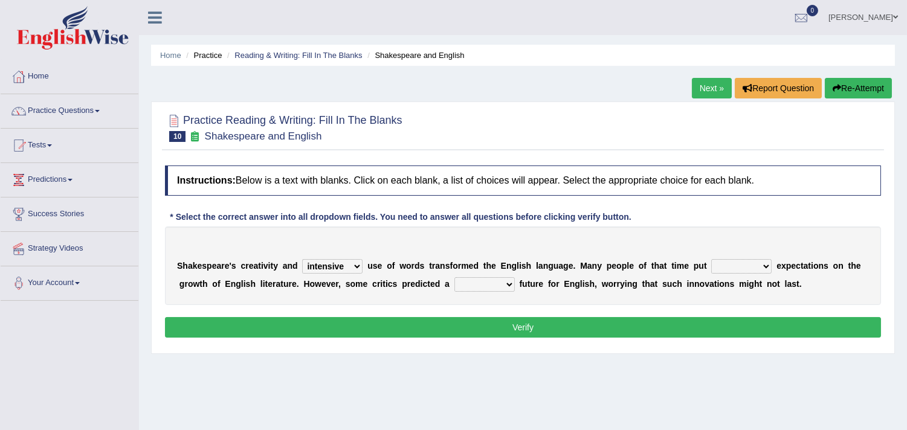
select select "high"
click at [711, 259] on select "wide much high more" at bounding box center [741, 266] width 60 height 15
click at [481, 285] on select "monetary promising irresistible daunting" at bounding box center [485, 284] width 60 height 15
select select "promising"
click at [455, 277] on select "monetary promising irresistible daunting" at bounding box center [485, 284] width 60 height 15
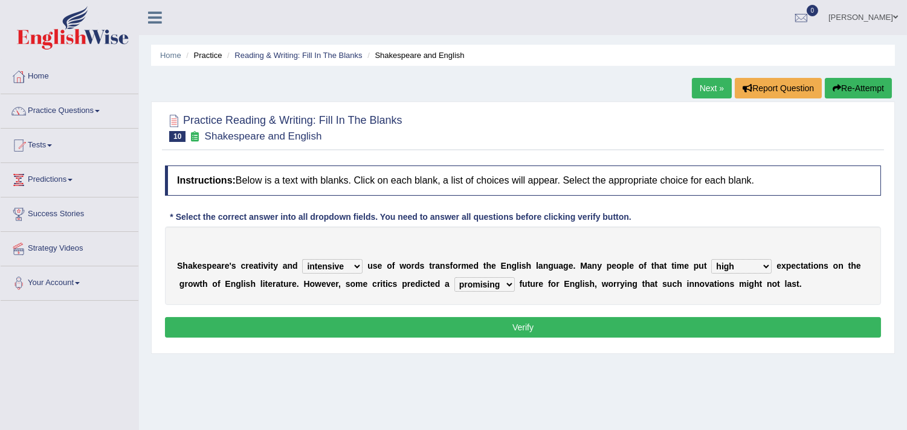
click at [517, 325] on button "Verify" at bounding box center [523, 327] width 716 height 21
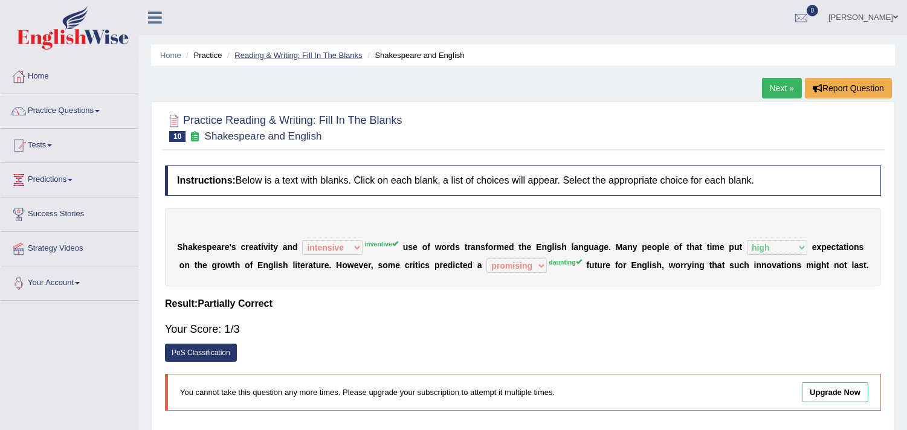
click at [329, 56] on link "Reading & Writing: Fill In The Blanks" at bounding box center [299, 55] width 128 height 9
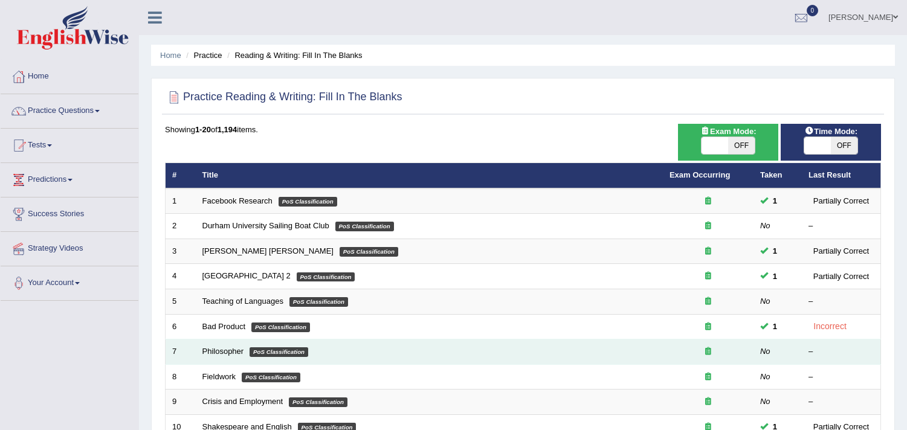
scroll to position [204, 0]
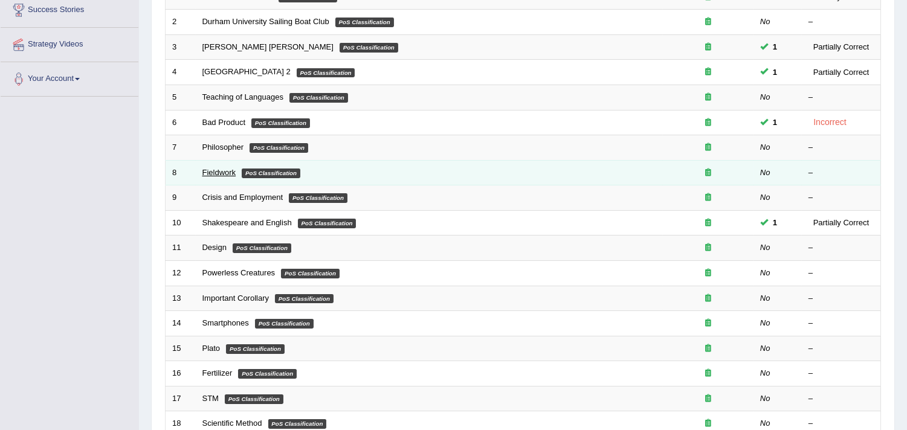
click at [224, 171] on link "Fieldwork" at bounding box center [220, 172] width 34 height 9
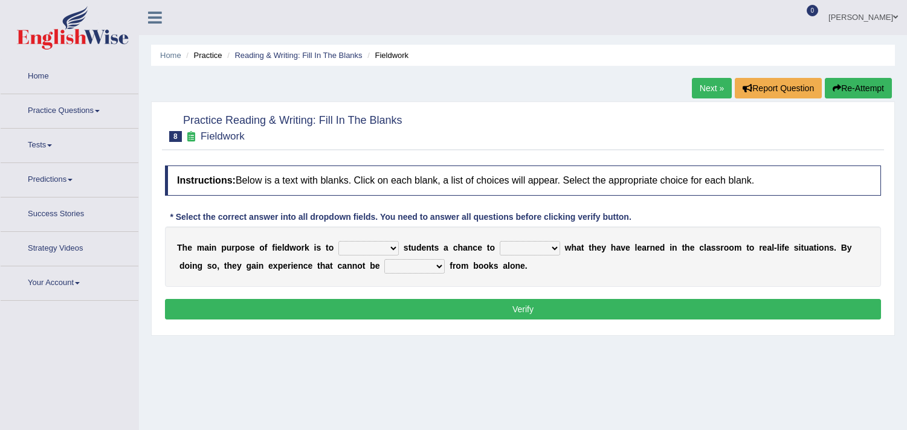
click at [390, 248] on select "resemble stow rave offer" at bounding box center [369, 248] width 60 height 15
select select "offer"
click at [339, 241] on select "resemble stow rave offer" at bounding box center [369, 248] width 60 height 15
click at [517, 246] on select "compare align apply dismount" at bounding box center [530, 248] width 60 height 15
select select "apply"
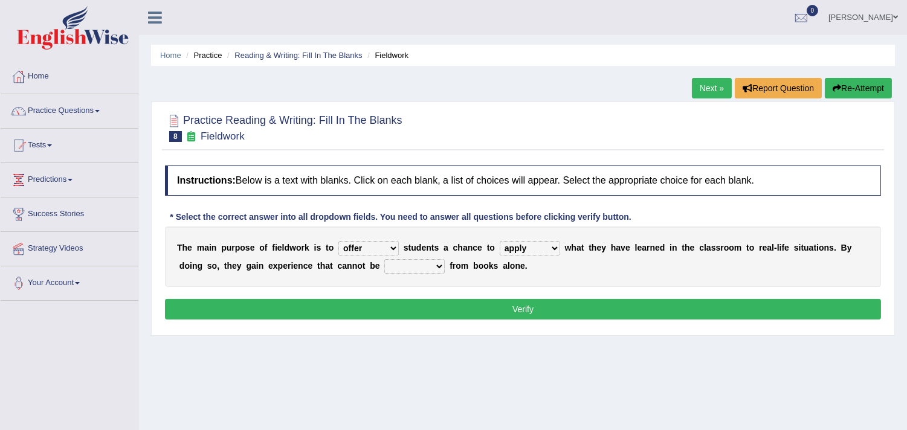
click at [500, 241] on select "compare align apply dismount" at bounding box center [530, 248] width 60 height 15
click at [421, 270] on select "originated prepared obtained touted" at bounding box center [414, 266] width 60 height 15
select select "obtained"
click at [384, 259] on select "originated prepared obtained touted" at bounding box center [414, 266] width 60 height 15
click at [450, 311] on button "Verify" at bounding box center [523, 309] width 716 height 21
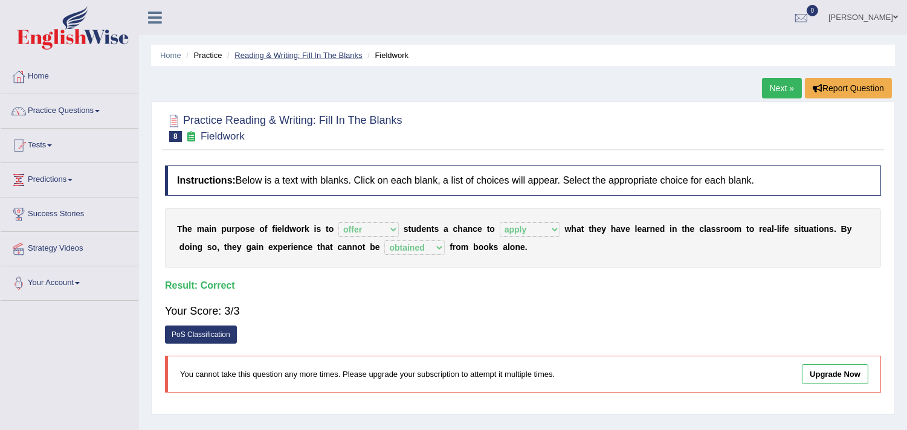
click at [326, 56] on link "Reading & Writing: Fill In The Blanks" at bounding box center [299, 55] width 128 height 9
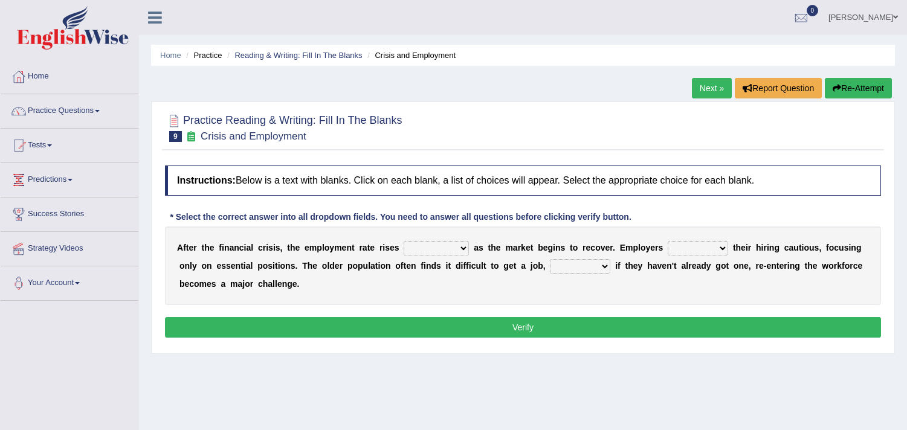
drag, startPoint x: 0, startPoint y: 0, endPoint x: 462, endPoint y: 248, distance: 524.9
click at [462, 248] on select "normally conversely strenuously sharply" at bounding box center [436, 248] width 65 height 15
select select "conversely"
click at [404, 241] on select "normally conversely strenuously sharply" at bounding box center [436, 248] width 65 height 15
click at [462, 249] on select "normally conversely strenuously sharply" at bounding box center [436, 248] width 65 height 15
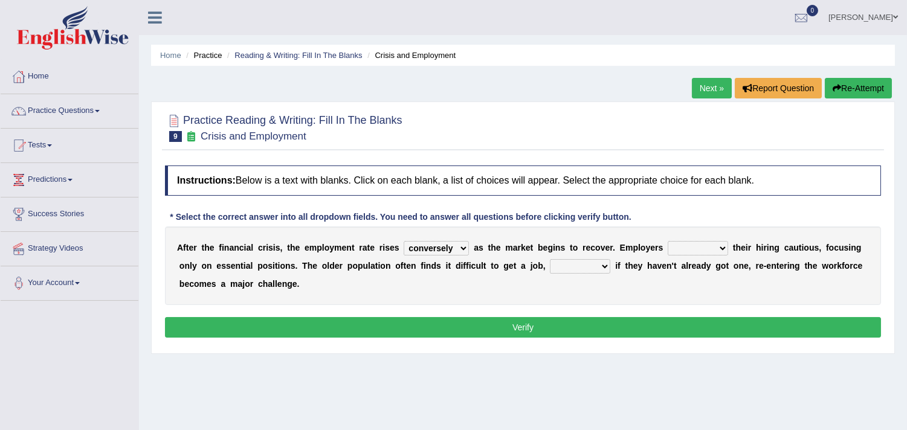
click at [404, 241] on select "normally conversely strenuously sharply" at bounding box center [436, 248] width 65 height 15
click at [683, 250] on select "keeping kept keep are kept" at bounding box center [698, 248] width 60 height 15
select select "kept"
click at [668, 241] on select "keeping kept keep are kept" at bounding box center [698, 248] width 60 height 15
click at [555, 264] on select "although while then because" at bounding box center [580, 266] width 60 height 15
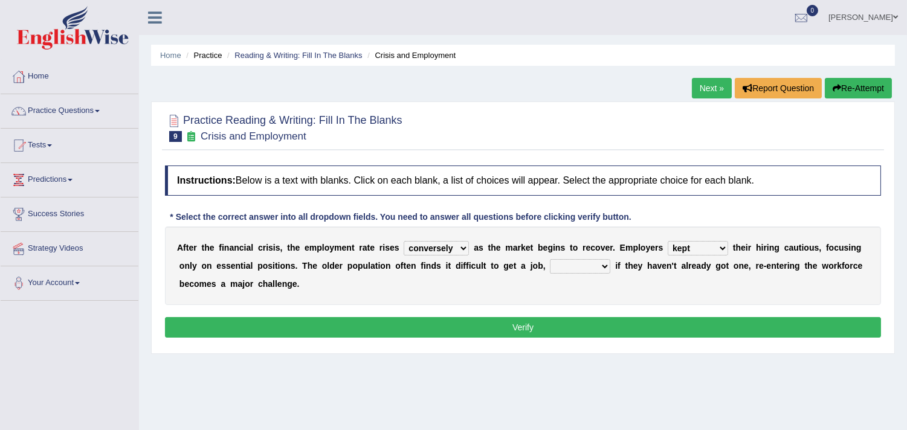
select select "because"
click at [550, 259] on select "although while then because" at bounding box center [580, 266] width 60 height 15
click at [595, 321] on button "Verify" at bounding box center [523, 327] width 716 height 21
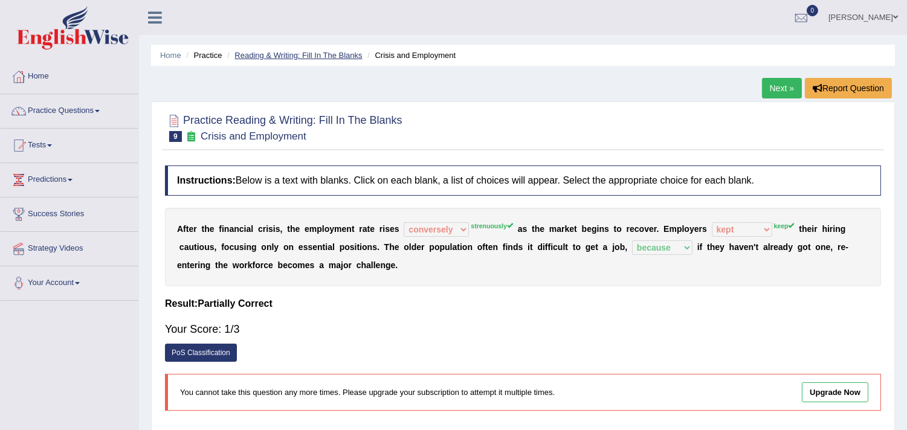
click at [325, 54] on link "Reading & Writing: Fill In The Blanks" at bounding box center [299, 55] width 128 height 9
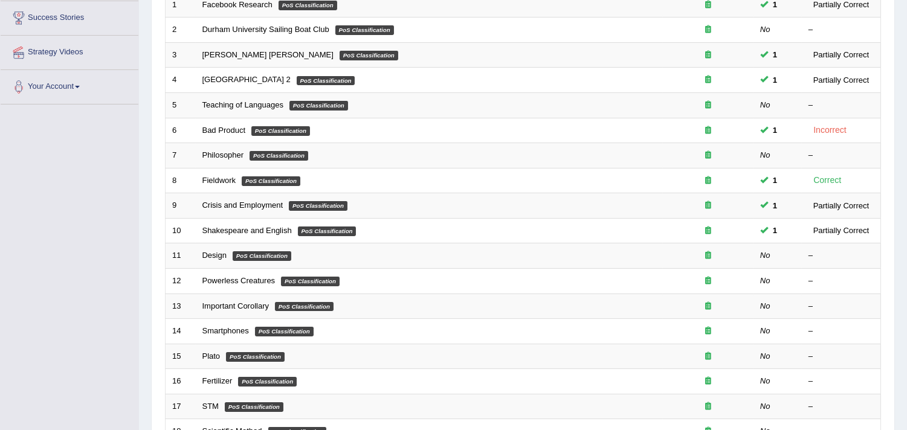
click at [907, 177] on html "Toggle navigation Home Practice Questions Speaking Practice Read Aloud Repeat S…" at bounding box center [453, 19] width 907 height 430
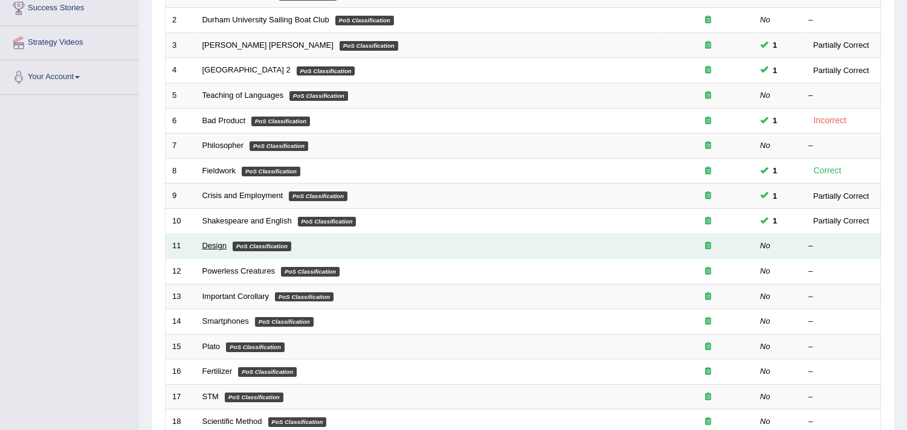
click at [215, 244] on link "Design" at bounding box center [215, 245] width 24 height 9
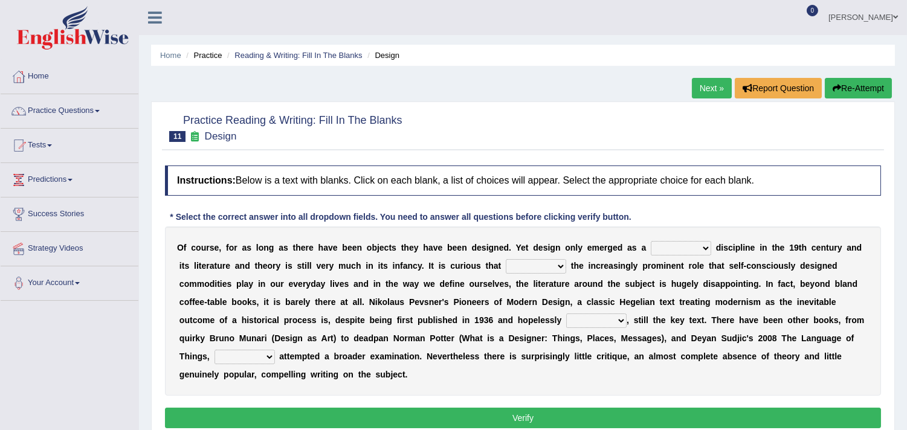
click at [680, 250] on select "bilateral ubiquitous foremost dedicated" at bounding box center [681, 248] width 60 height 15
select select "ubiquitous"
click at [651, 241] on select "bilateral ubiquitous foremost dedicated" at bounding box center [681, 248] width 60 height 15
click at [526, 262] on select "since despite within through" at bounding box center [536, 266] width 60 height 15
select select "despite"
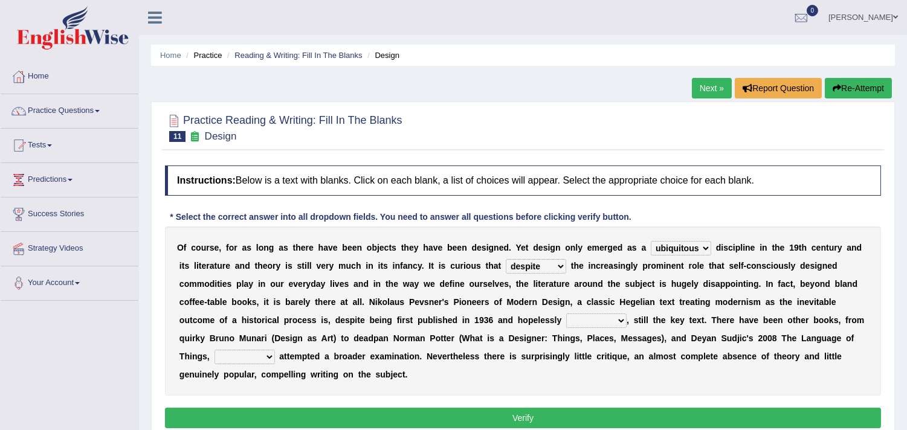
click at [506, 259] on select "since despite within through" at bounding box center [536, 266] width 60 height 15
click at [567, 323] on select "dates dating date dated" at bounding box center [596, 321] width 60 height 15
select select "dates"
click at [566, 314] on select "dates dating date dated" at bounding box center [596, 321] width 60 height 15
click at [264, 352] on select "which then however as" at bounding box center [245, 357] width 60 height 15
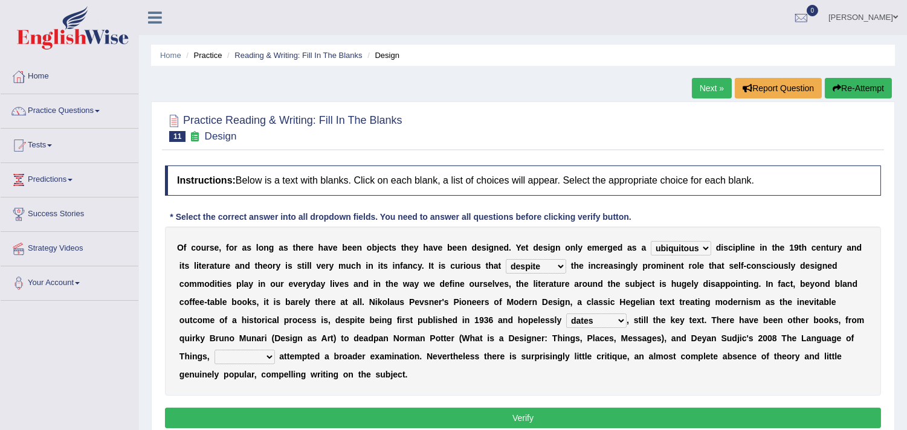
select select "however"
click at [215, 350] on select "which then however as" at bounding box center [245, 357] width 60 height 15
click at [357, 415] on button "Verify" at bounding box center [523, 418] width 716 height 21
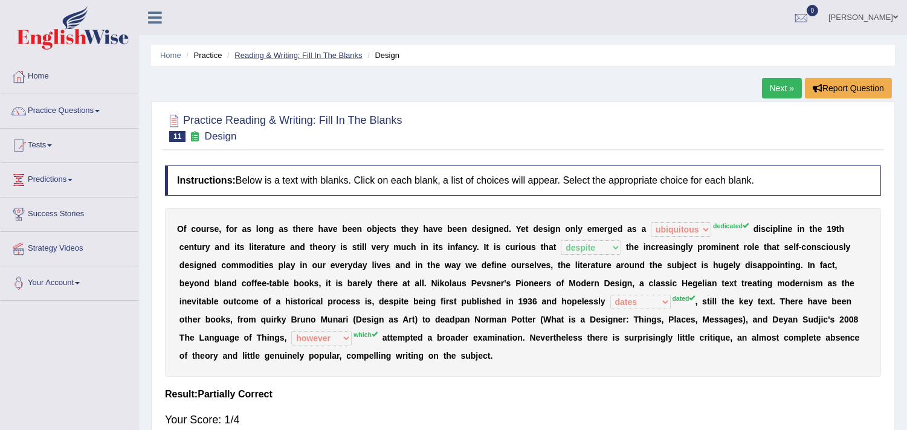
click at [335, 57] on link "Reading & Writing: Fill In The Blanks" at bounding box center [299, 55] width 128 height 9
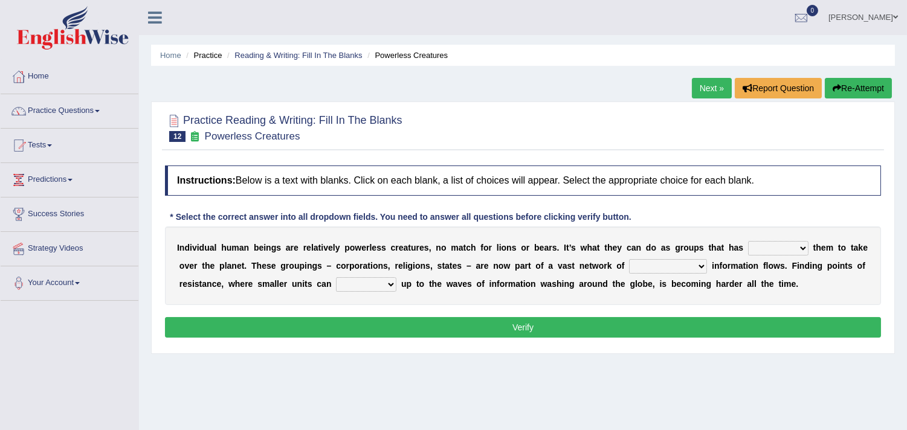
click at [759, 248] on select "enabled contended embodied conjured" at bounding box center [778, 248] width 60 height 15
select select "enabled"
click at [748, 241] on select "enabled contended embodied conjured" at bounding box center [778, 248] width 60 height 15
click at [647, 269] on select "interconnected overlapping fastened exploited" at bounding box center [668, 266] width 78 height 15
select select "exploited"
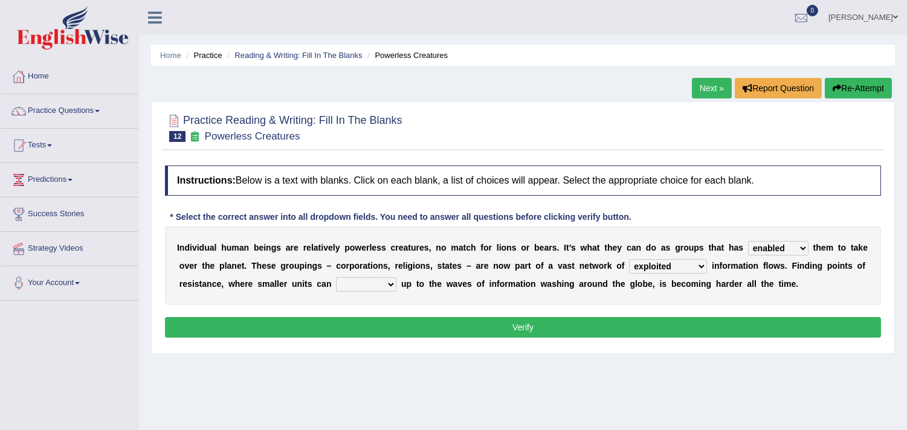
click at [629, 259] on select "interconnected overlapping fastened exploited" at bounding box center [668, 266] width 78 height 15
click at [354, 286] on select "stand raise hail pump" at bounding box center [366, 284] width 60 height 15
select select "stand"
click at [336, 277] on select "stand raise hail pump" at bounding box center [366, 284] width 60 height 15
click at [409, 336] on button "Verify" at bounding box center [523, 327] width 716 height 21
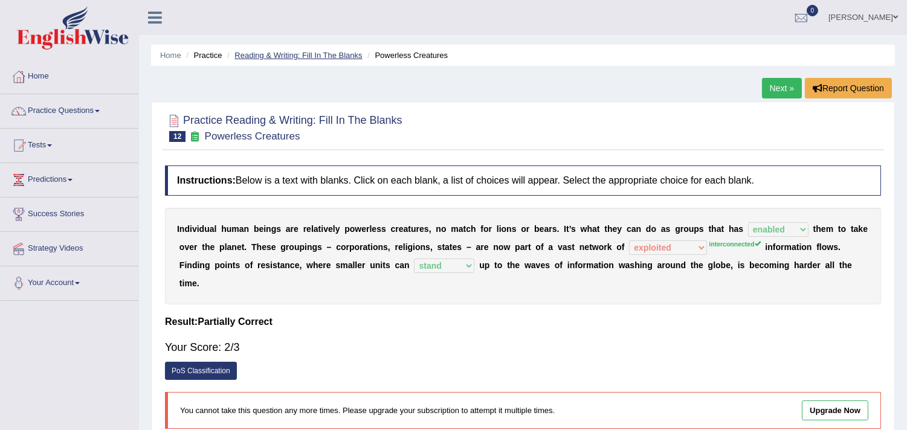
click at [315, 55] on link "Reading & Writing: Fill In The Blanks" at bounding box center [299, 55] width 128 height 9
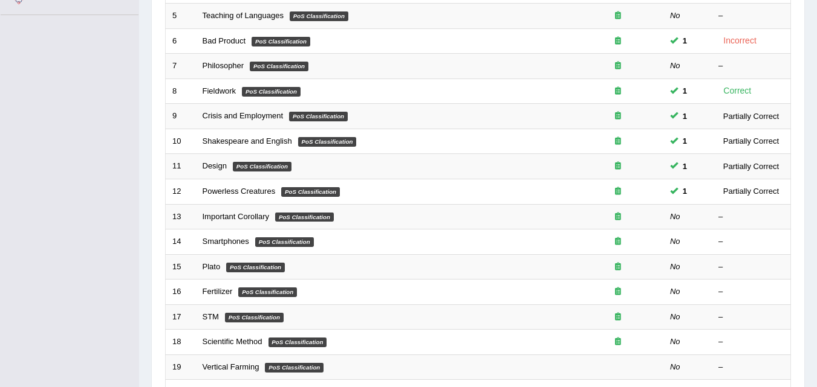
scroll to position [294, 0]
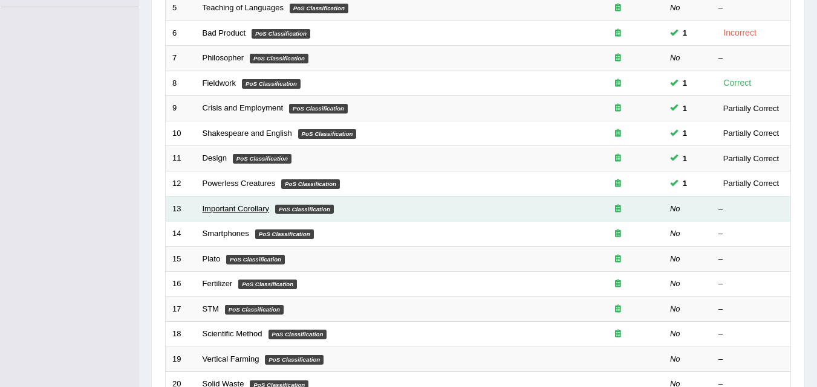
click at [242, 210] on link "Important Corollary" at bounding box center [236, 208] width 67 height 9
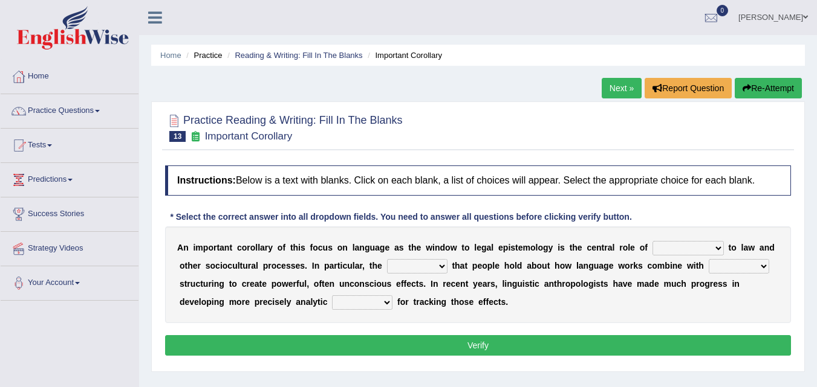
click at [674, 246] on select "discourse epoch dialect acquaintance" at bounding box center [687, 248] width 71 height 15
select select "dialect"
click at [652, 241] on select "discourse epoch dialect acquaintance" at bounding box center [687, 248] width 71 height 15
click at [391, 267] on select "deviation besmirch consent ideas" at bounding box center [417, 266] width 60 height 15
select select "consent"
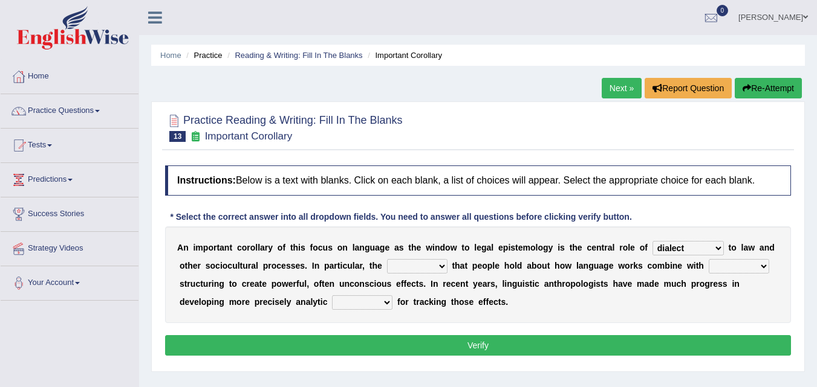
click at [387, 259] on select "deviation besmirch consent ideas" at bounding box center [417, 266] width 60 height 15
click at [736, 267] on select "mandatory linguistic legitimate customary" at bounding box center [738, 266] width 60 height 15
select select "mandatory"
click at [708, 259] on select "mandatory linguistic legitimate customary" at bounding box center [738, 266] width 60 height 15
click at [343, 303] on select "tools appetite albums stroke" at bounding box center [362, 303] width 60 height 15
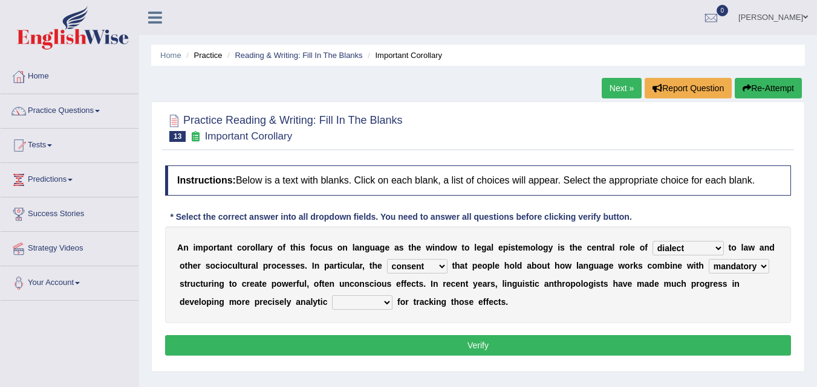
select select "tools"
click at [332, 296] on select "tools appetite albums stroke" at bounding box center [362, 303] width 60 height 15
click at [414, 349] on button "Verify" at bounding box center [478, 345] width 626 height 21
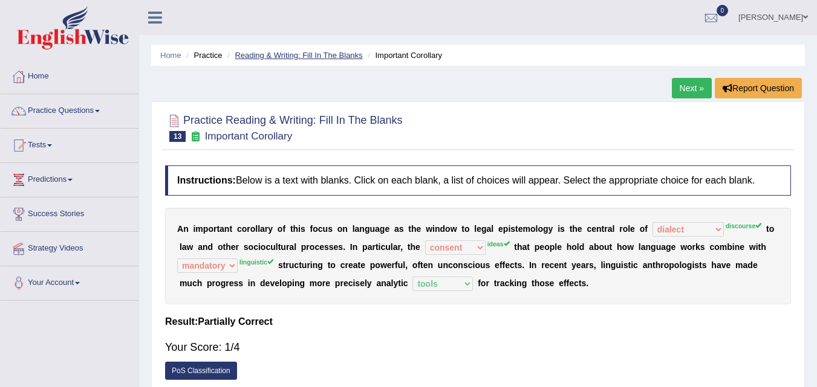
click at [324, 54] on link "Reading & Writing: Fill In The Blanks" at bounding box center [299, 55] width 128 height 9
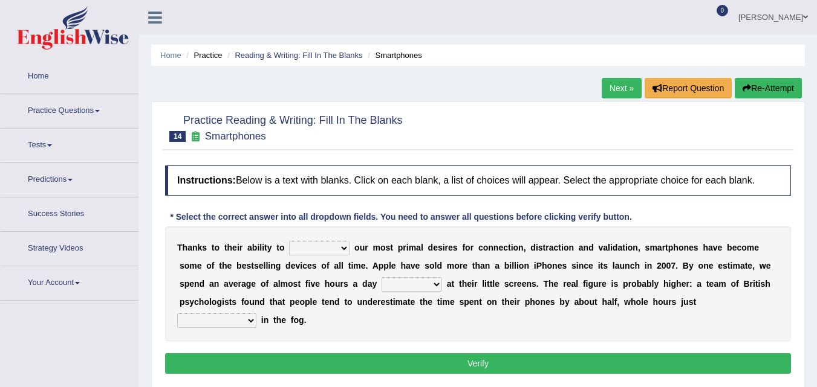
drag, startPoint x: 0, startPoint y: 0, endPoint x: 342, endPoint y: 247, distance: 421.8
click at [342, 247] on select "hijack describe sharpen conserve" at bounding box center [319, 248] width 60 height 15
select select "describe"
click at [289, 241] on select "hijack describe sharpen conserve" at bounding box center [319, 248] width 60 height 15
click at [394, 290] on select "watching waggling snoring staring" at bounding box center [411, 284] width 60 height 15
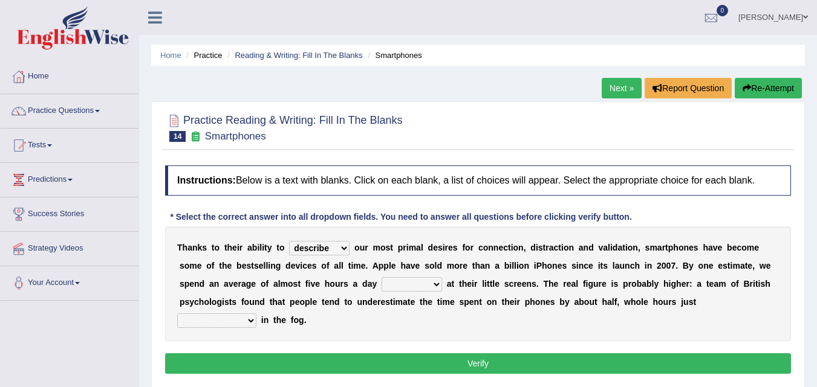
select select "staring"
click at [381, 277] on select "watching waggling snoring staring" at bounding box center [411, 284] width 60 height 15
click at [250, 321] on select "has evaporated evaporating evaporate evaporates" at bounding box center [216, 321] width 79 height 15
select select "has evaporated"
click at [177, 314] on select "has evaporated evaporating evaporate evaporates" at bounding box center [216, 321] width 79 height 15
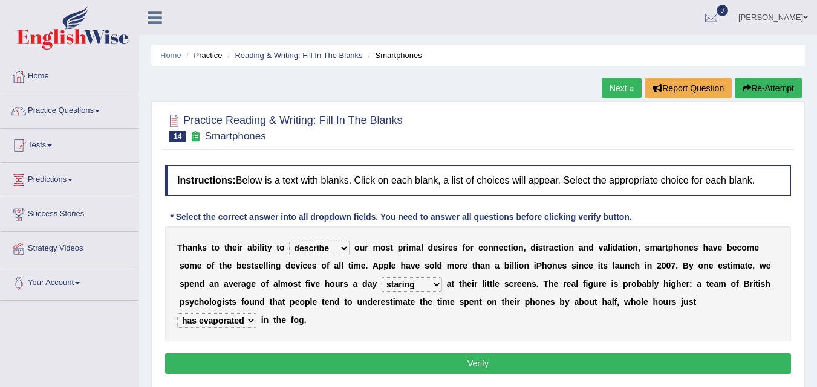
click at [297, 354] on button "Verify" at bounding box center [478, 364] width 626 height 21
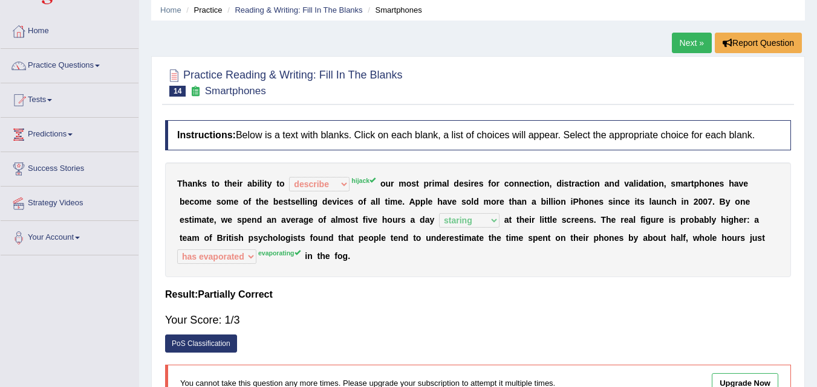
scroll to position [53, 0]
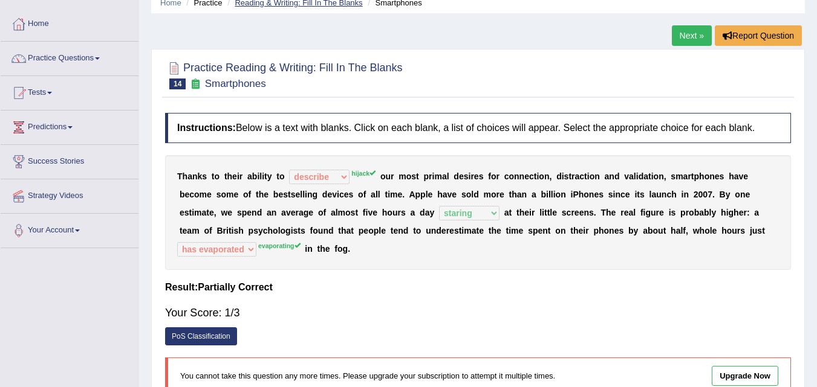
click at [343, 1] on link "Reading & Writing: Fill In The Blanks" at bounding box center [299, 2] width 128 height 9
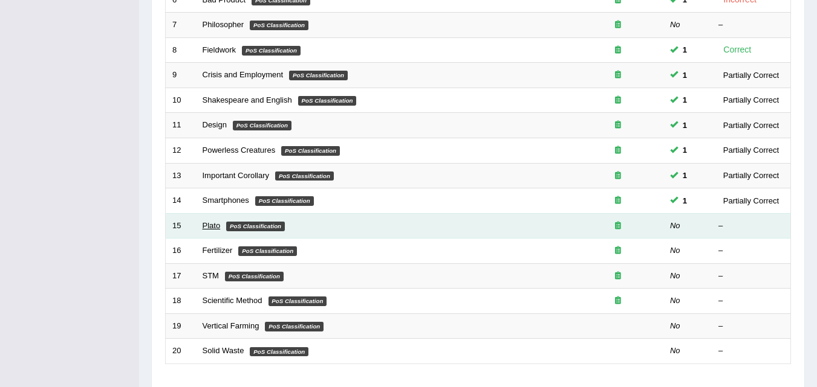
click at [216, 227] on link "Plato" at bounding box center [212, 225] width 18 height 9
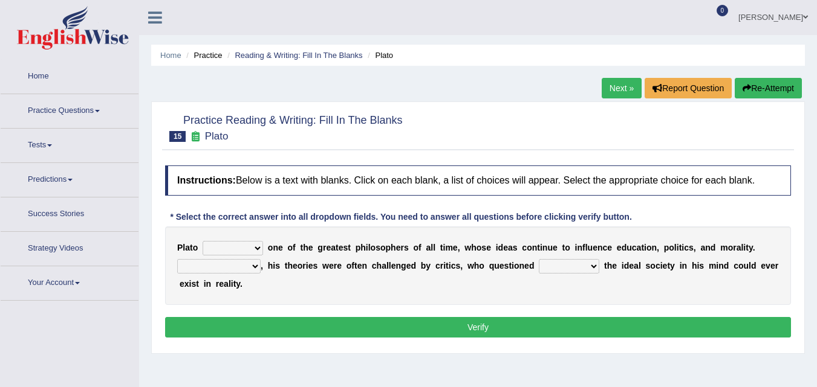
drag, startPoint x: 0, startPoint y: 0, endPoint x: 213, endPoint y: 243, distance: 323.0
click at [213, 243] on select "keeps comes claims remains" at bounding box center [233, 248] width 60 height 15
click at [203, 241] on select "keeps comes claims remains" at bounding box center [233, 248] width 60 height 15
click at [245, 248] on select "keeps comes claims remains" at bounding box center [233, 248] width 60 height 15
select select "remains"
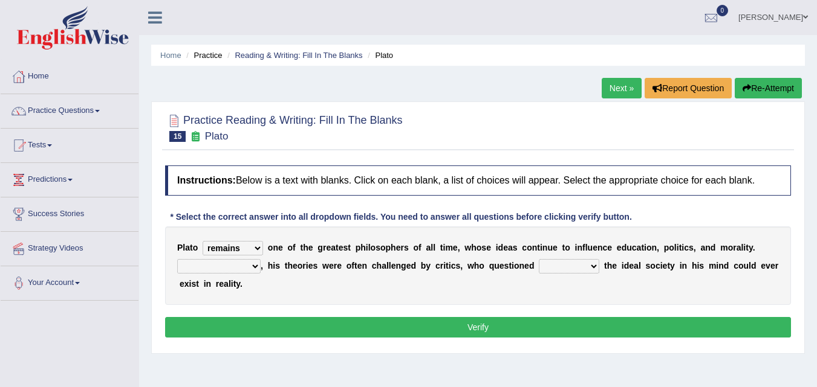
click at [203, 241] on select "keeps comes claims remains" at bounding box center [233, 248] width 60 height 15
click at [255, 267] on select "Notwithstanding So However Whatever" at bounding box center [218, 266] width 83 height 15
select select "However"
click at [177, 259] on select "Notwithstanding So However Whatever" at bounding box center [218, 266] width 83 height 15
click at [556, 268] on select "which what that whether" at bounding box center [569, 266] width 60 height 15
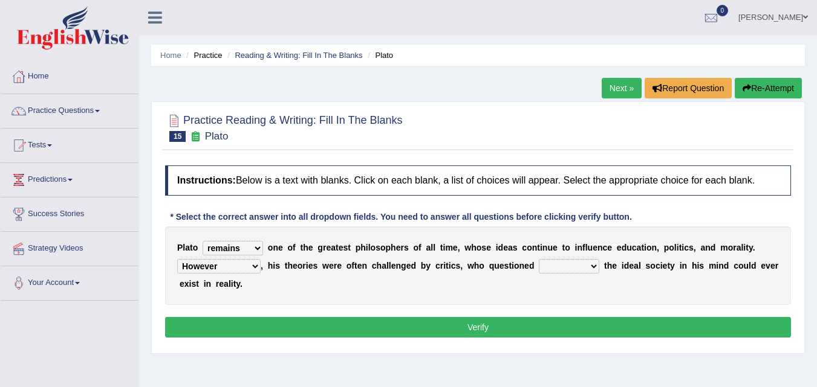
select select "whether"
click at [539, 259] on select "which what that whether" at bounding box center [569, 266] width 60 height 15
click at [563, 334] on button "Verify" at bounding box center [478, 327] width 626 height 21
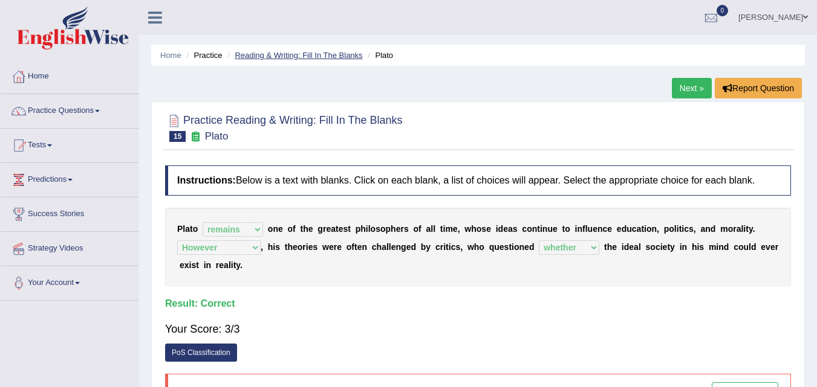
click at [296, 56] on link "Reading & Writing: Fill In The Blanks" at bounding box center [299, 55] width 128 height 9
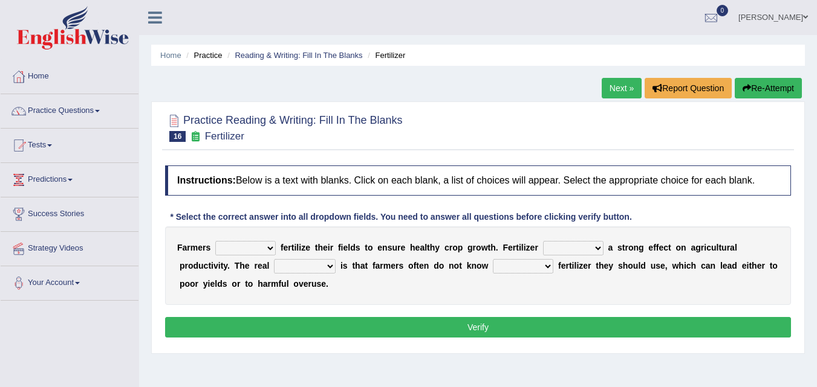
click at [266, 248] on select "must should need can" at bounding box center [245, 248] width 60 height 15
select select "should"
click at [215, 241] on select "must should need can" at bounding box center [245, 248] width 60 height 15
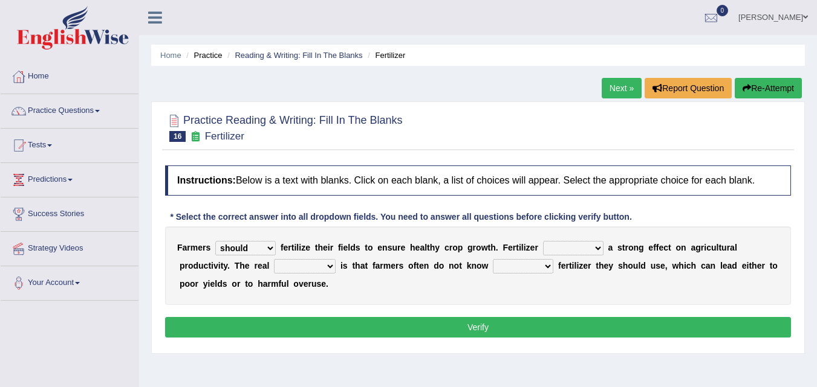
click at [568, 242] on select "has had have having" at bounding box center [573, 248] width 60 height 15
select select "has"
click at [543, 241] on select "has had have having" at bounding box center [573, 248] width 60 height 15
click at [303, 264] on select "problem question conclusion answer" at bounding box center [305, 266] width 62 height 15
select select "problem"
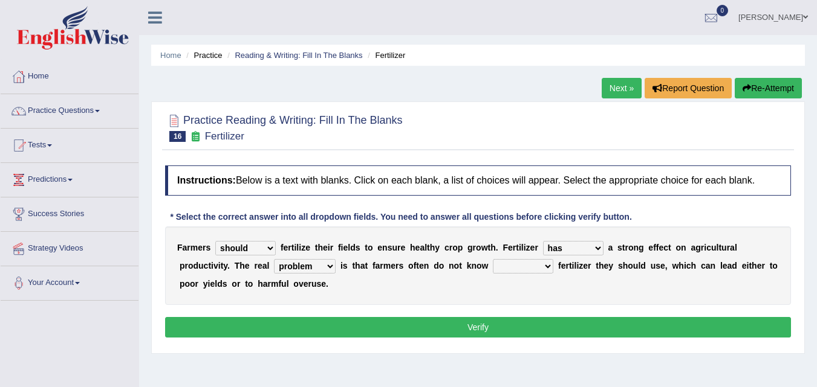
click at [274, 259] on select "problem question conclusion answer" at bounding box center [305, 266] width 62 height 15
click at [520, 270] on select "how much how many however so much" at bounding box center [523, 266] width 60 height 15
select select "how much"
click at [493, 259] on select "how much how many however so much" at bounding box center [523, 266] width 60 height 15
click at [491, 326] on button "Verify" at bounding box center [478, 327] width 626 height 21
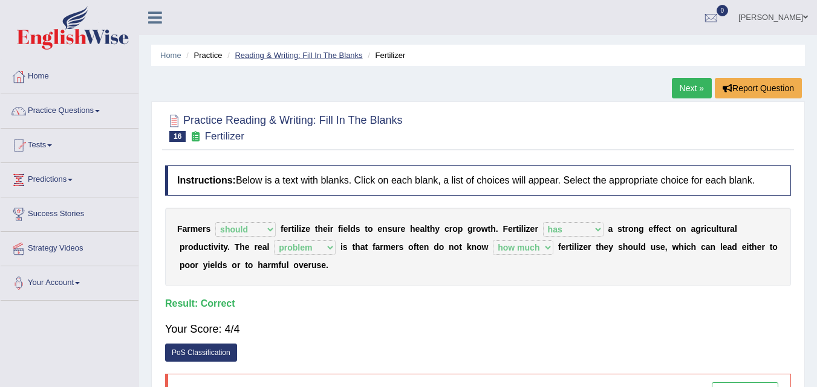
click at [320, 54] on link "Reading & Writing: Fill In The Blanks" at bounding box center [299, 55] width 128 height 9
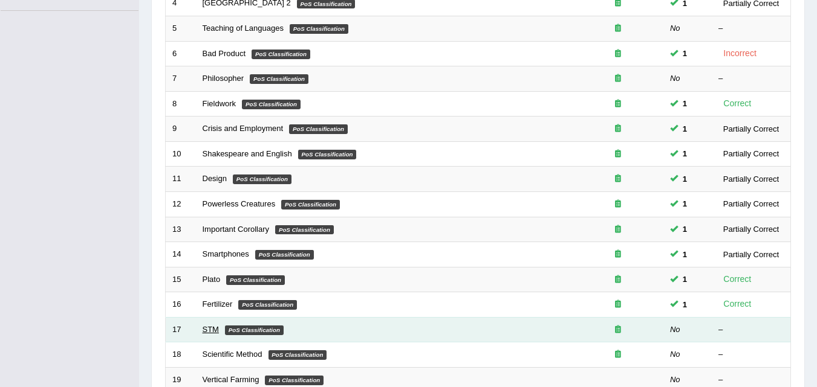
drag, startPoint x: 825, startPoint y: 225, endPoint x: 212, endPoint y: 326, distance: 621.7
click at [212, 326] on link "STM" at bounding box center [211, 329] width 16 height 9
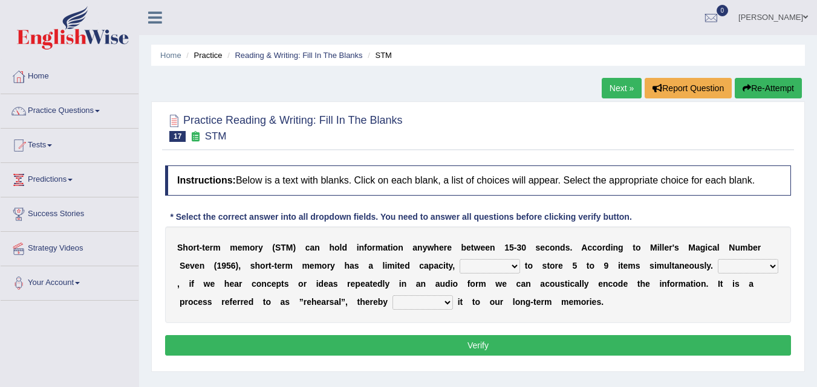
click at [476, 266] on select "being able is able be able unable" at bounding box center [489, 266] width 60 height 15
select select "being able"
click at [459, 259] on select "being able is able be able unable" at bounding box center [489, 266] width 60 height 15
click at [745, 268] on select "However So Moreover Therefore" at bounding box center [748, 266] width 60 height 15
select select "However"
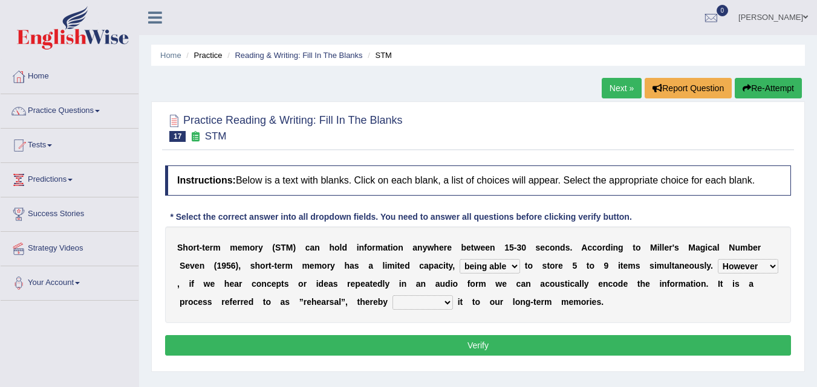
click at [718, 259] on select "However So Moreover Therefore" at bounding box center [748, 266] width 60 height 15
click at [428, 302] on select "commit commits commiting commited" at bounding box center [422, 303] width 60 height 15
click at [392, 296] on select "commit commits commiting commited" at bounding box center [422, 303] width 60 height 15
click at [446, 302] on select "commit commits commiting commited" at bounding box center [422, 303] width 60 height 15
select select "commiting"
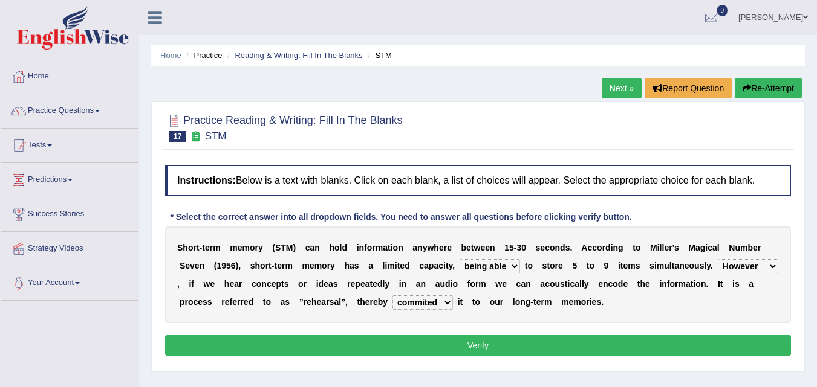
click at [392, 296] on select "commit commits commiting commited" at bounding box center [422, 303] width 60 height 15
click at [468, 339] on button "Verify" at bounding box center [478, 345] width 626 height 21
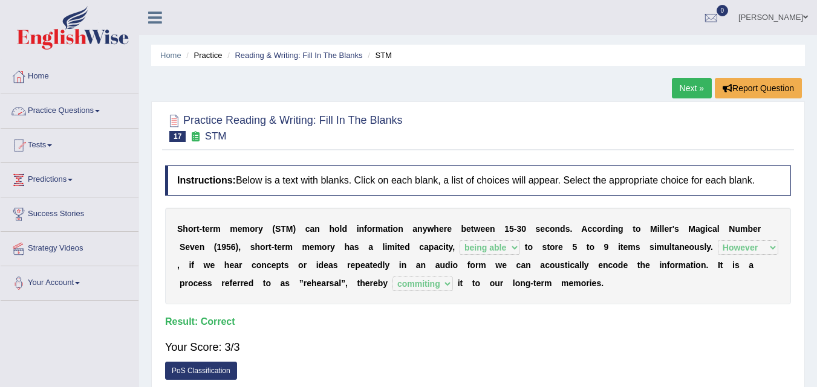
click at [96, 109] on link "Practice Questions" at bounding box center [70, 109] width 138 height 30
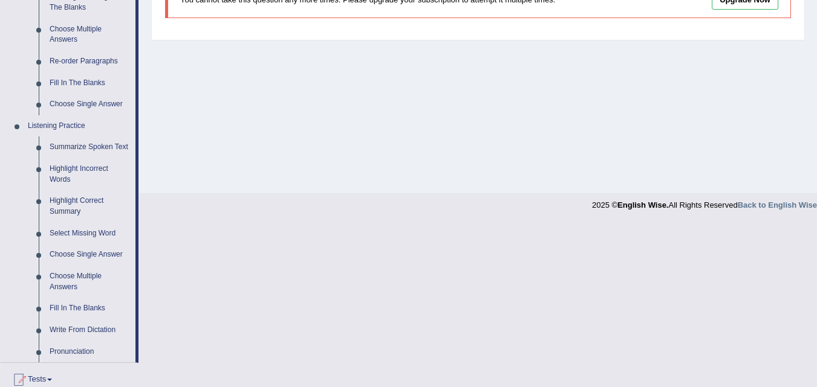
scroll to position [418, 0]
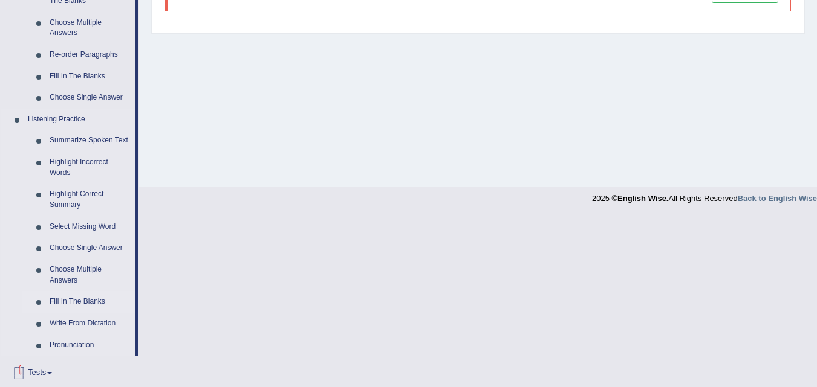
click at [94, 304] on link "Fill In The Blanks" at bounding box center [89, 302] width 91 height 22
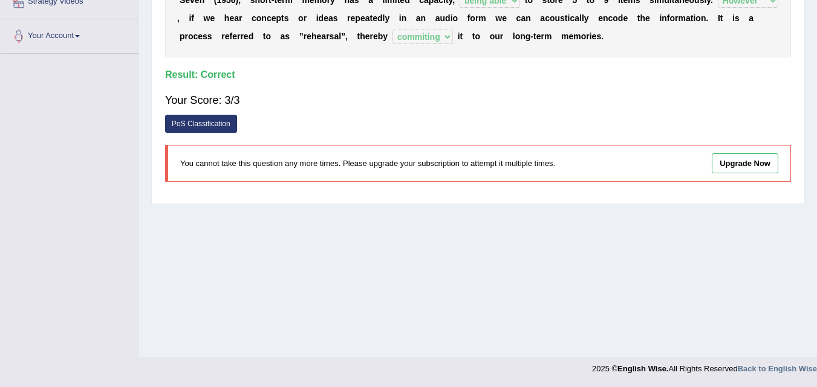
scroll to position [158, 0]
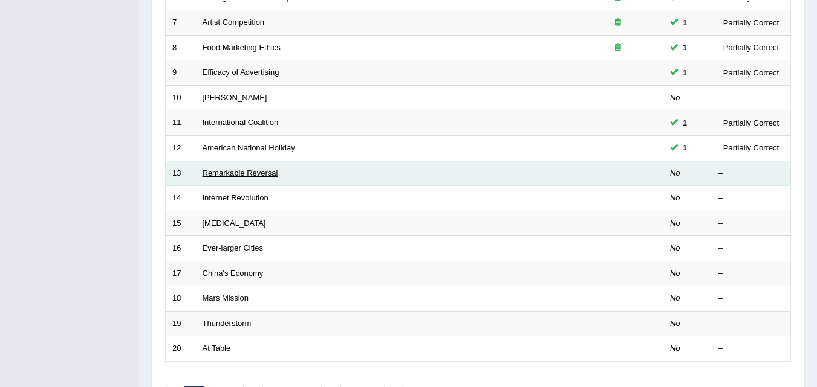
click at [230, 177] on link "Remarkable Reversal" at bounding box center [241, 173] width 76 height 9
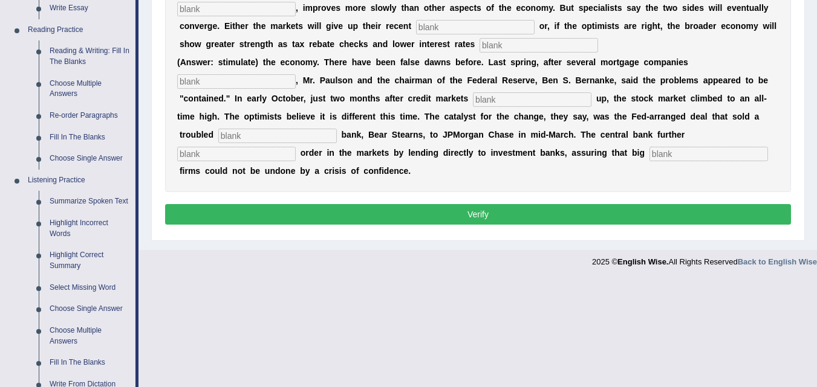
scroll to position [355, 0]
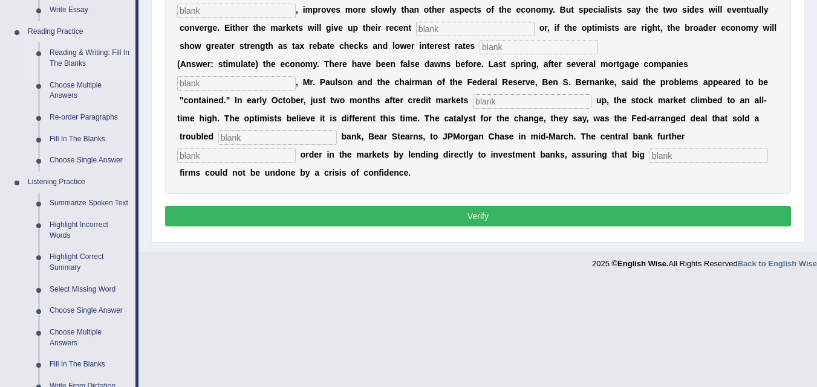
click at [65, 54] on link "Reading & Writing: Fill In The Blanks" at bounding box center [89, 58] width 91 height 32
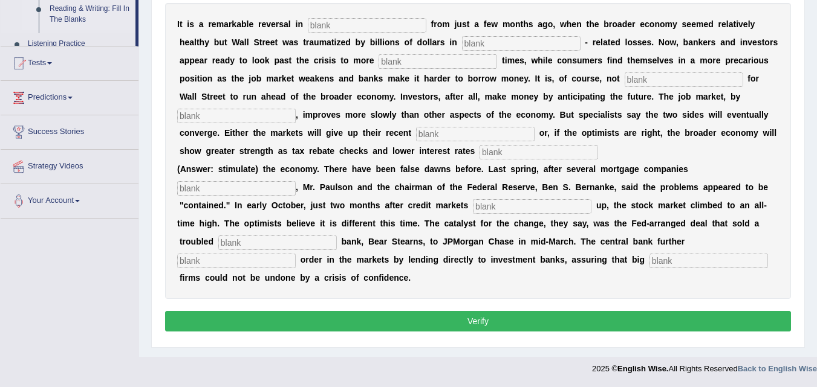
scroll to position [250, 0]
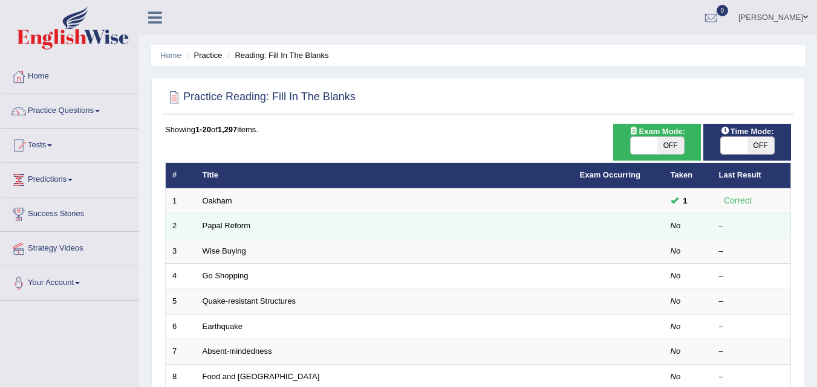
drag, startPoint x: 0, startPoint y: 0, endPoint x: 212, endPoint y: 231, distance: 313.2
click at [212, 231] on td "Papal Reform" at bounding box center [384, 226] width 377 height 25
click at [221, 222] on link "Papal Reform" at bounding box center [227, 225] width 48 height 9
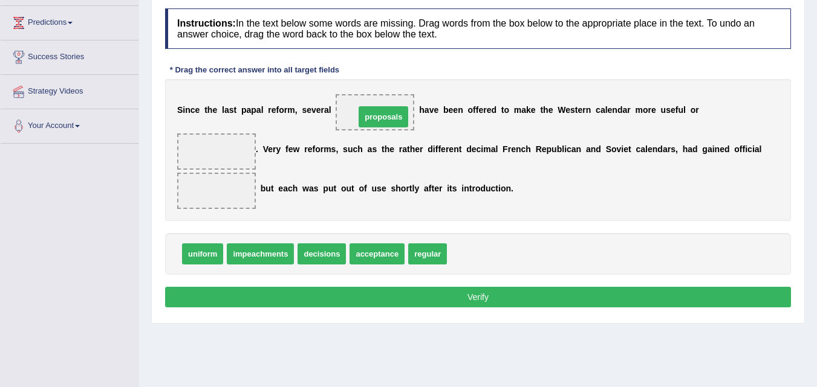
drag, startPoint x: 468, startPoint y: 256, endPoint x: 376, endPoint y: 119, distance: 165.1
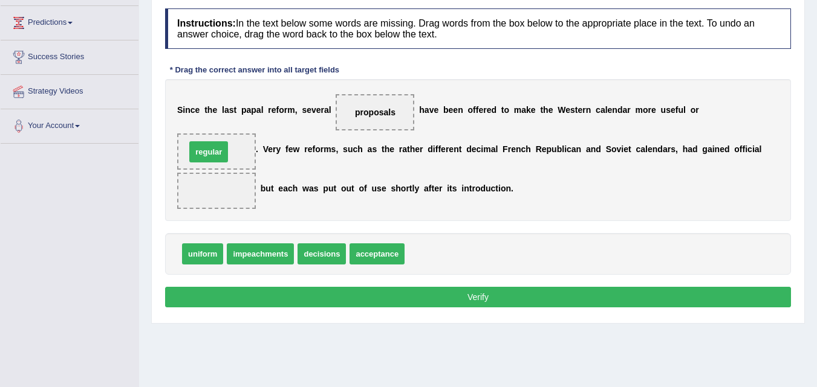
drag, startPoint x: 421, startPoint y: 248, endPoint x: 204, endPoint y: 146, distance: 240.4
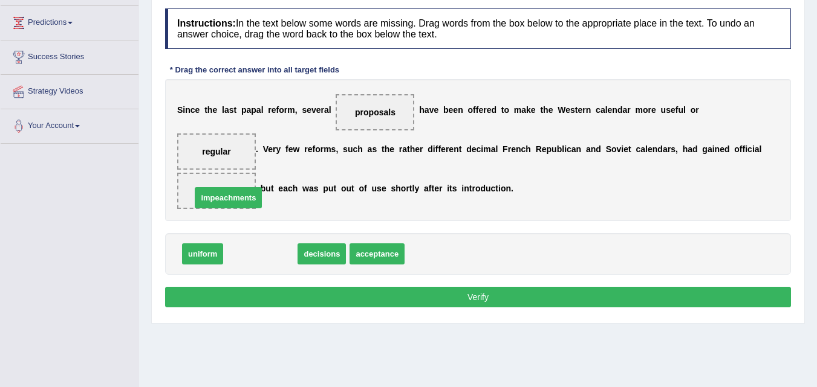
drag, startPoint x: 262, startPoint y: 255, endPoint x: 228, endPoint y: 195, distance: 68.5
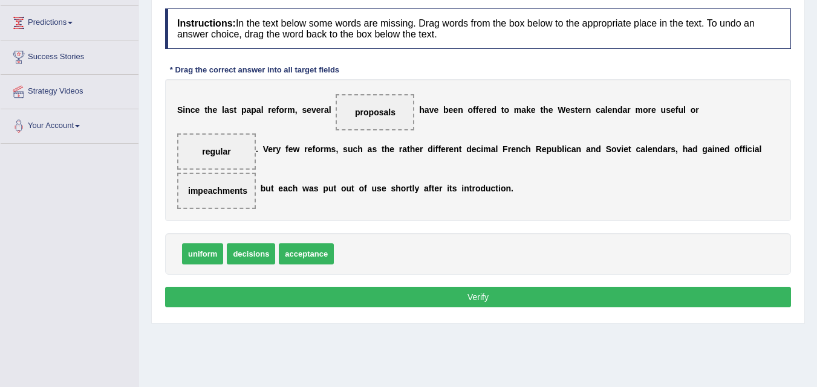
click at [308, 295] on button "Verify" at bounding box center [478, 297] width 626 height 21
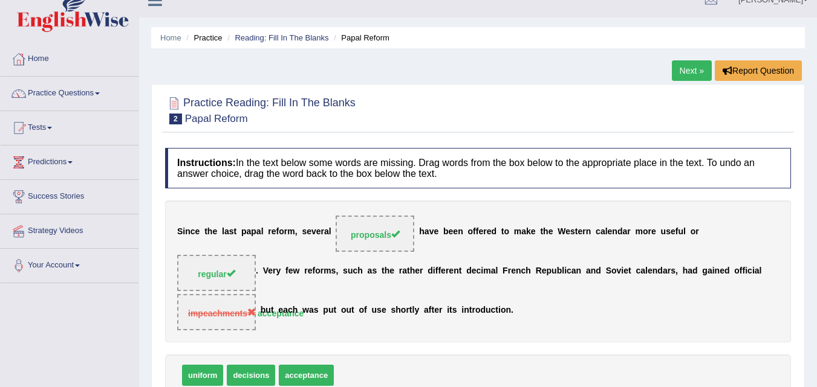
scroll to position [17, 0]
click at [695, 73] on link "Next »" at bounding box center [692, 71] width 40 height 21
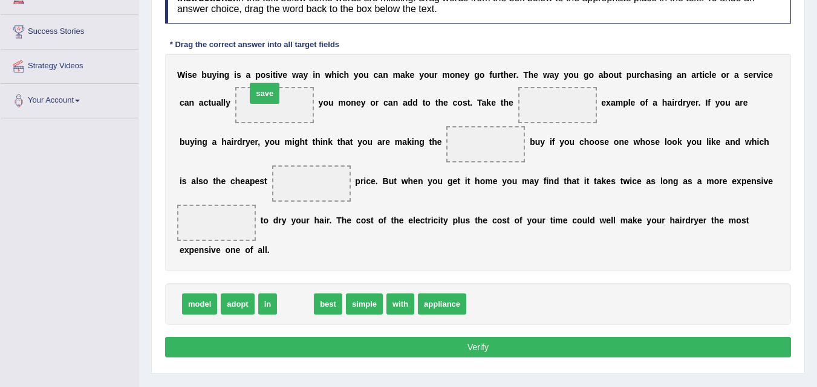
drag, startPoint x: 299, startPoint y: 307, endPoint x: 273, endPoint y: 106, distance: 203.0
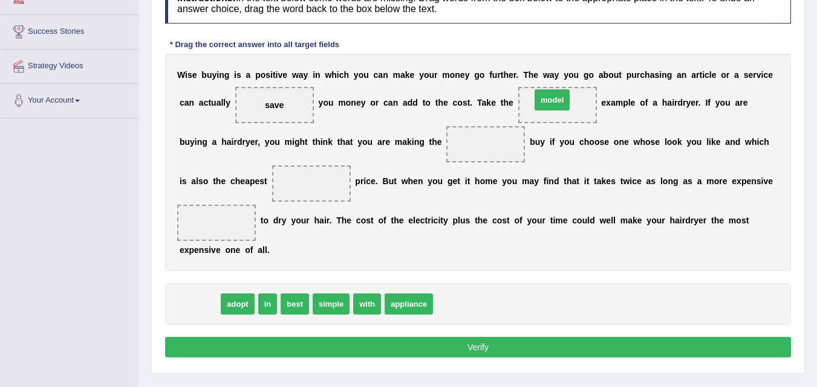
drag, startPoint x: 189, startPoint y: 299, endPoint x: 541, endPoint y: 94, distance: 407.4
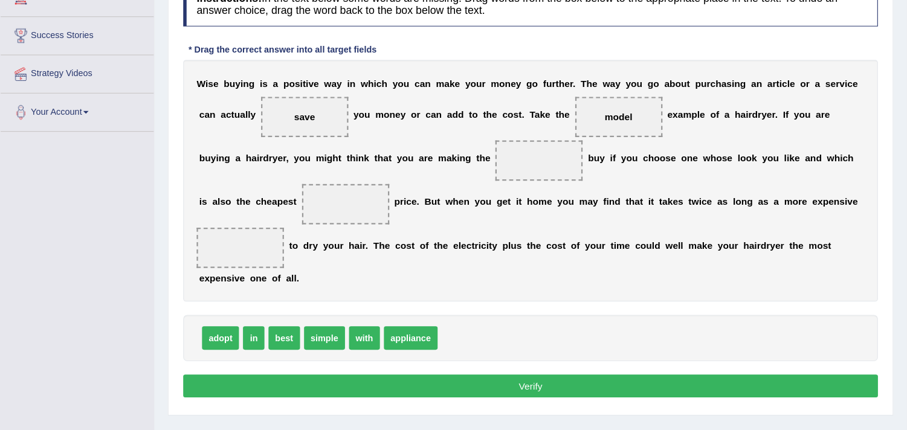
scroll to position [183, 0]
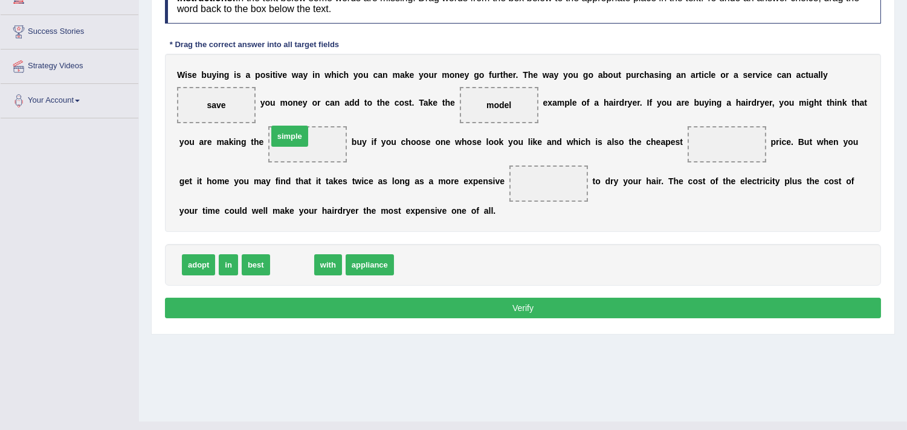
drag, startPoint x: 306, startPoint y: 268, endPoint x: 311, endPoint y: 143, distance: 125.2
drag, startPoint x: 289, startPoint y: 269, endPoint x: 292, endPoint y: 278, distance: 9.6
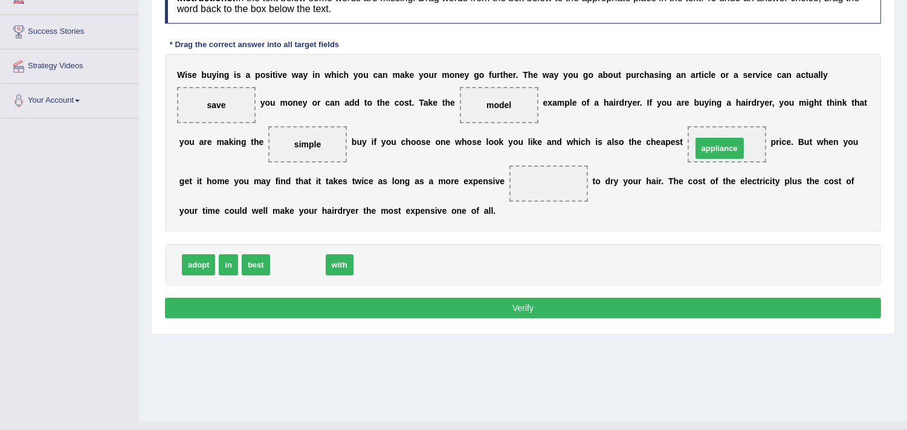
drag, startPoint x: 318, startPoint y: 267, endPoint x: 740, endPoint y: 150, distance: 437.9
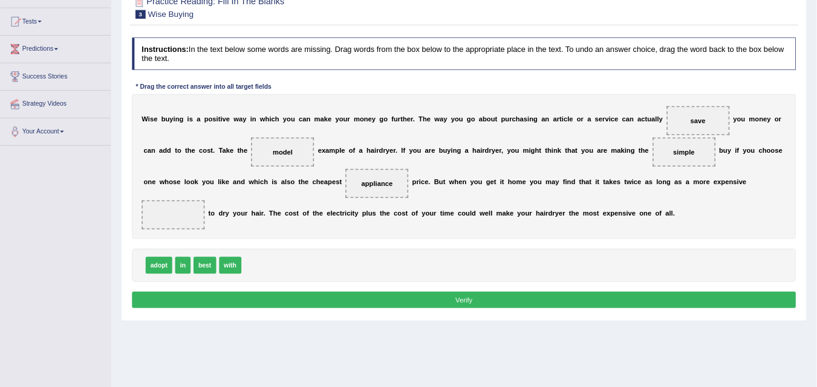
scroll to position [119, 0]
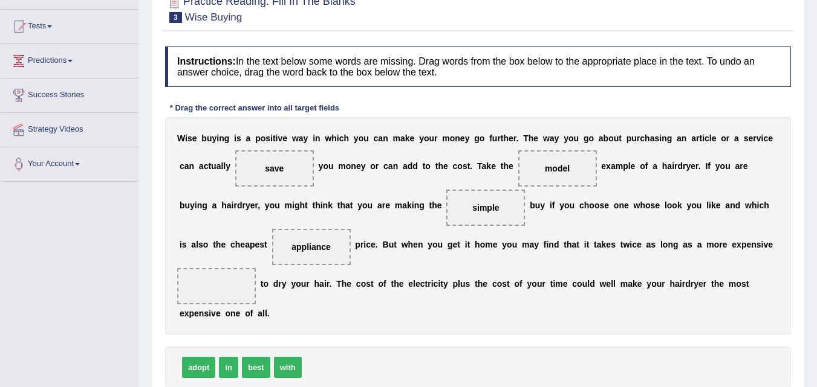
drag, startPoint x: 334, startPoint y: 249, endPoint x: 204, endPoint y: 294, distance: 137.6
click at [204, 294] on div "W i s e b u y i n g i s a p o s i t i v e w a y i n w h i c h y o u c a n m a k…" at bounding box center [478, 226] width 626 height 218
drag, startPoint x: 319, startPoint y: 245, endPoint x: 221, endPoint y: 284, distance: 106.1
drag, startPoint x: 548, startPoint y: 170, endPoint x: 269, endPoint y: 369, distance: 342.8
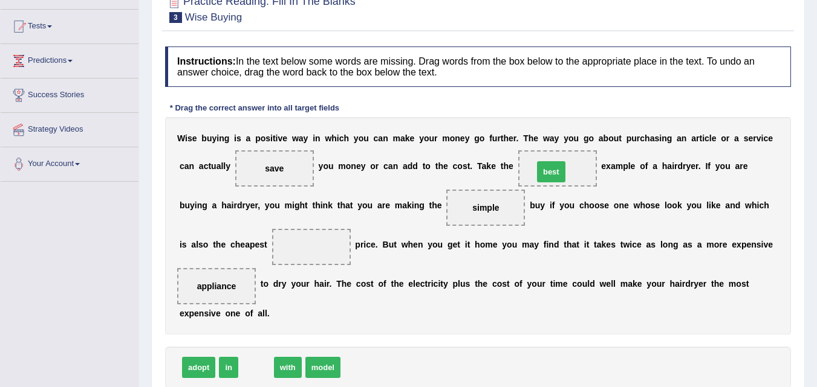
drag, startPoint x: 258, startPoint y: 369, endPoint x: 553, endPoint y: 173, distance: 354.1
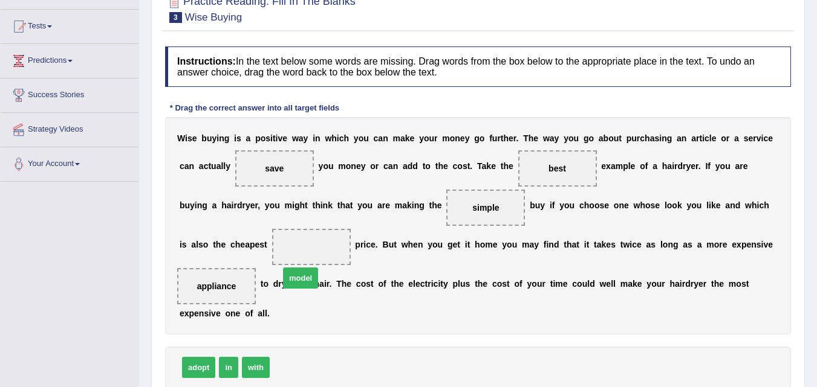
drag, startPoint x: 296, startPoint y: 371, endPoint x: 313, endPoint y: 271, distance: 101.8
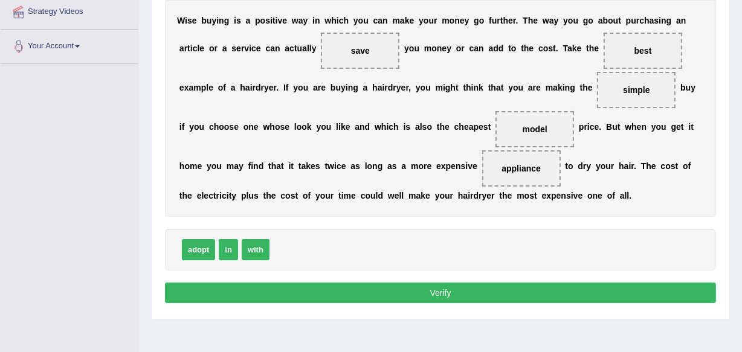
scroll to position [242, 0]
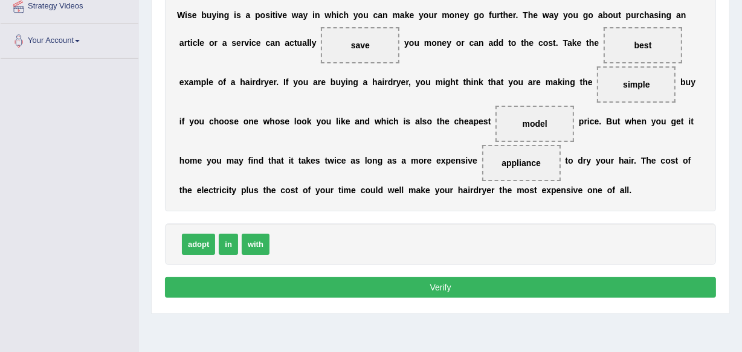
click at [453, 287] on button "Verify" at bounding box center [440, 287] width 551 height 21
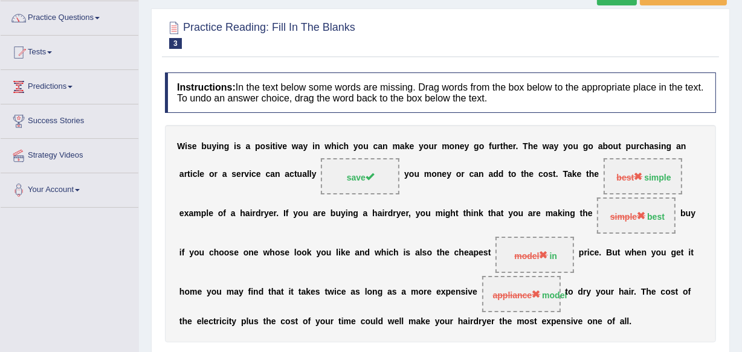
scroll to position [0, 0]
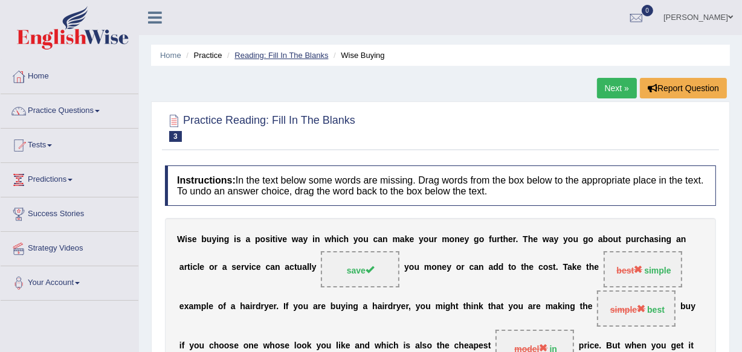
click at [262, 56] on link "Reading: Fill In The Blanks" at bounding box center [282, 55] width 94 height 9
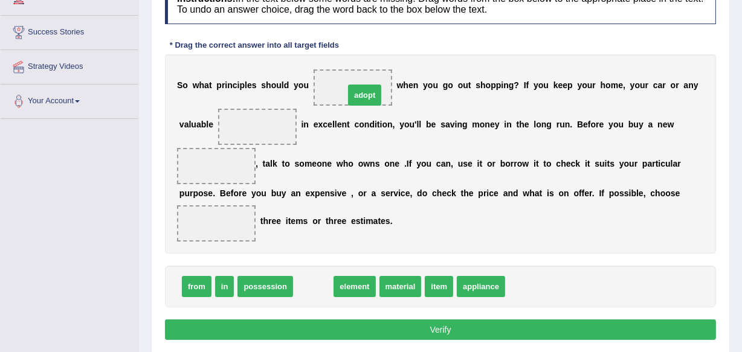
drag, startPoint x: 317, startPoint y: 280, endPoint x: 369, endPoint y: 89, distance: 198.4
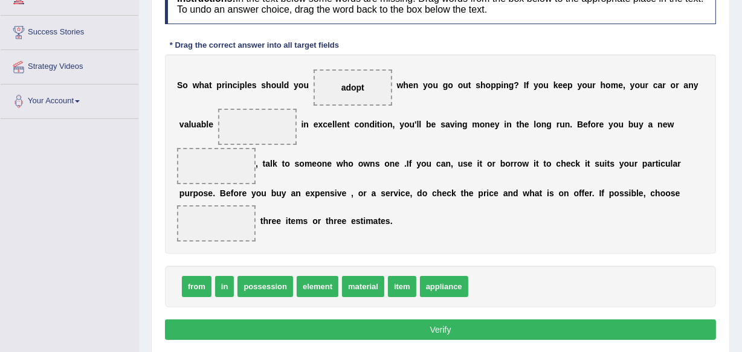
drag, startPoint x: 398, startPoint y: 285, endPoint x: 294, endPoint y: 132, distance: 185.8
drag, startPoint x: 393, startPoint y: 279, endPoint x: 250, endPoint y: 132, distance: 204.8
drag, startPoint x: 221, startPoint y: 163, endPoint x: 258, endPoint y: 127, distance: 51.3
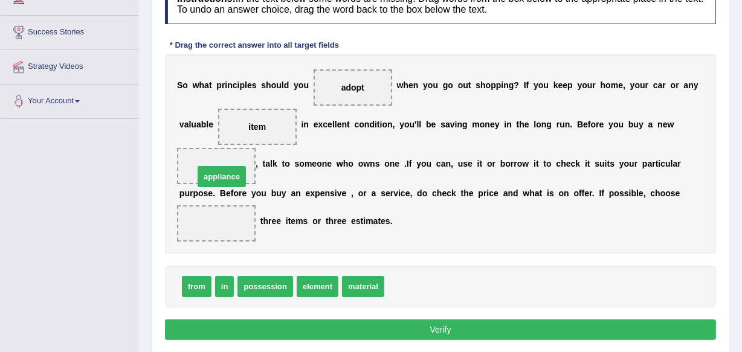
drag, startPoint x: 405, startPoint y: 284, endPoint x: 215, endPoint y: 173, distance: 219.9
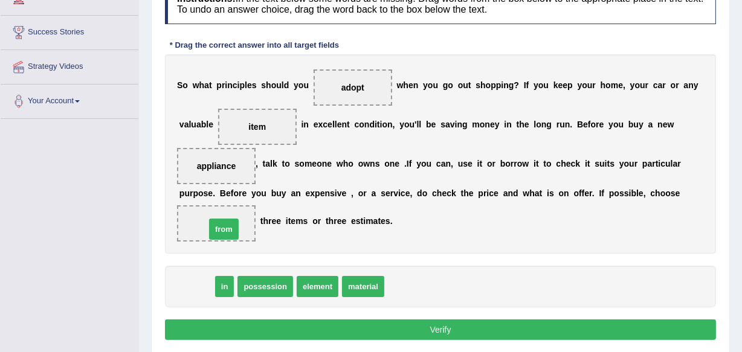
drag, startPoint x: 203, startPoint y: 285, endPoint x: 230, endPoint y: 233, distance: 58.1
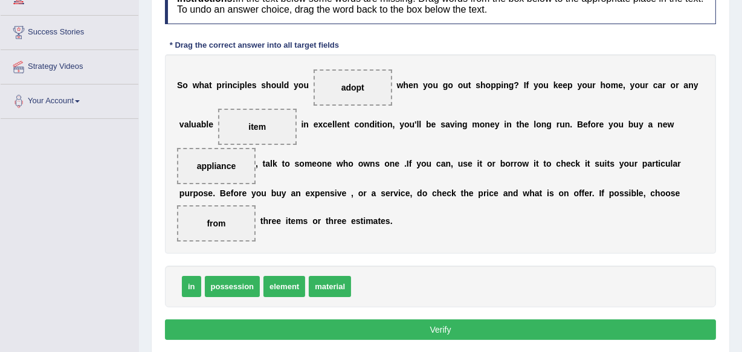
click at [384, 329] on button "Verify" at bounding box center [440, 330] width 551 height 21
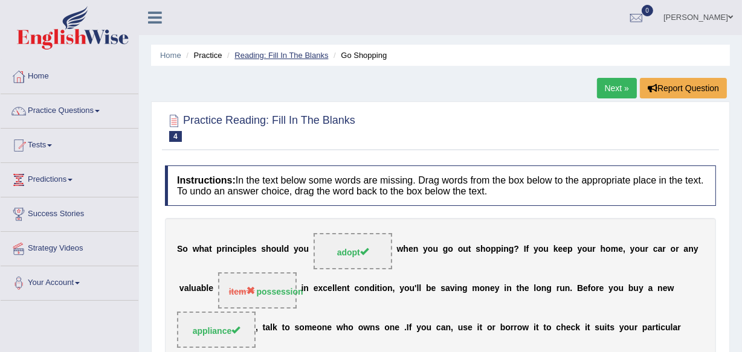
click at [307, 51] on link "Reading: Fill In The Blanks" at bounding box center [282, 55] width 94 height 9
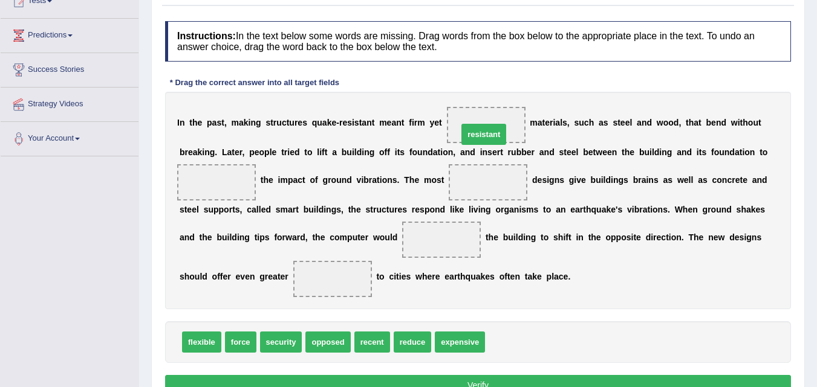
drag, startPoint x: 510, startPoint y: 345, endPoint x: 484, endPoint y: 137, distance: 210.2
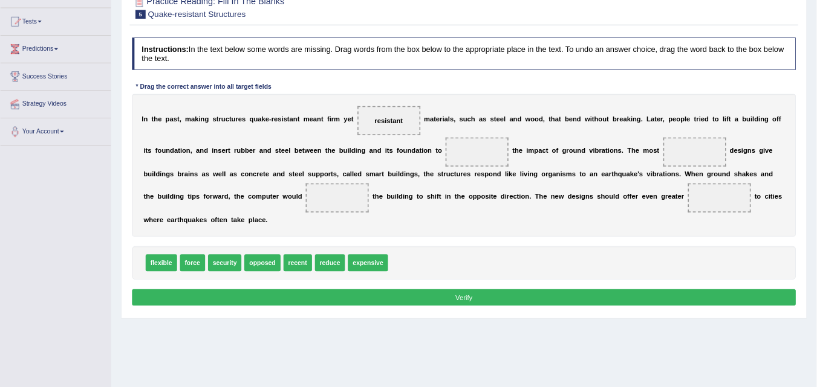
scroll to position [119, 0]
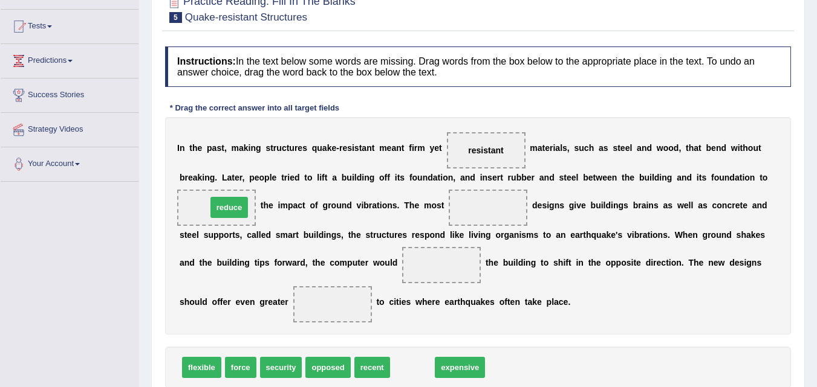
drag, startPoint x: 423, startPoint y: 359, endPoint x: 239, endPoint y: 199, distance: 243.3
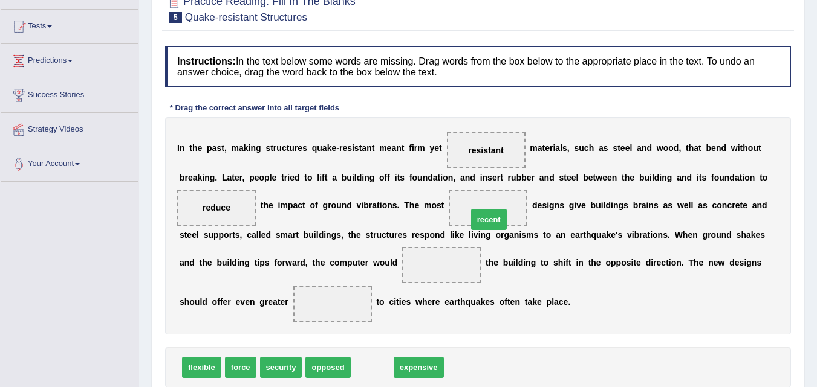
drag, startPoint x: 377, startPoint y: 368, endPoint x: 493, endPoint y: 220, distance: 188.2
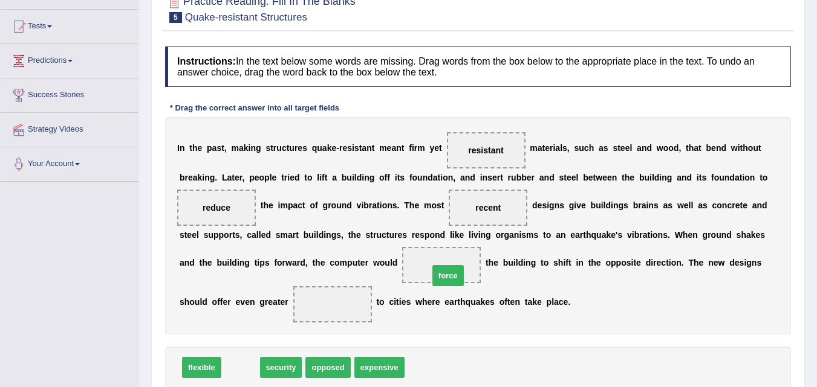
drag, startPoint x: 235, startPoint y: 363, endPoint x: 453, endPoint y: 261, distance: 240.1
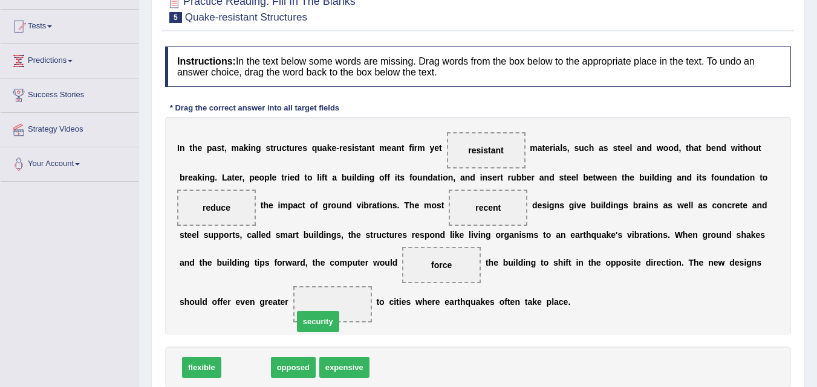
drag, startPoint x: 266, startPoint y: 357, endPoint x: 347, endPoint y: 311, distance: 93.1
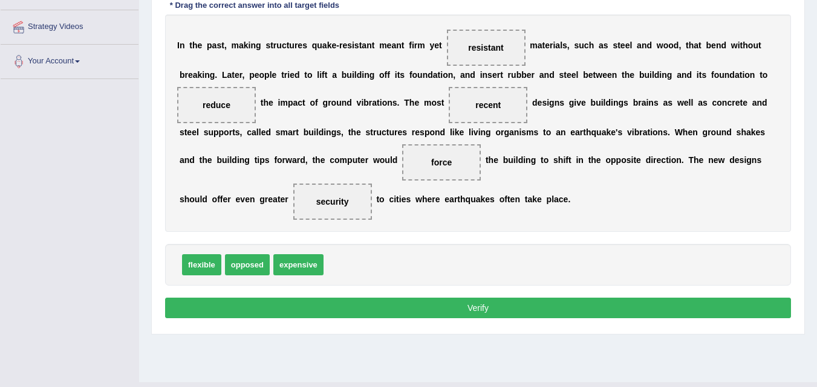
scroll to position [223, 0]
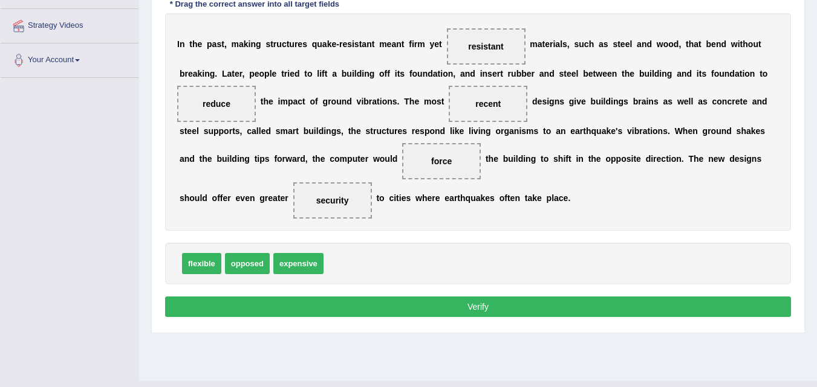
click at [609, 297] on button "Verify" at bounding box center [478, 307] width 626 height 21
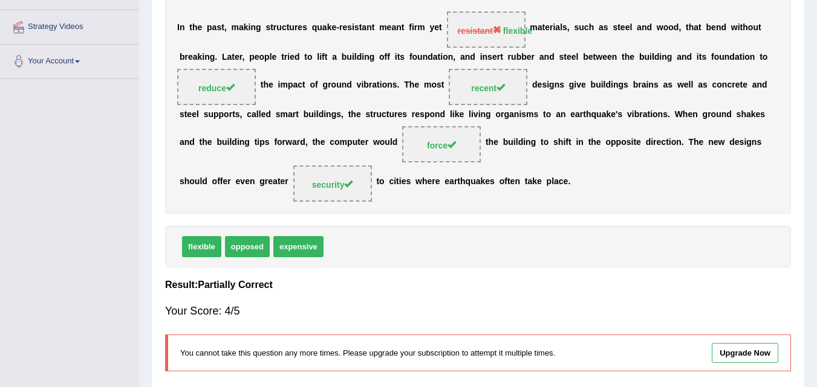
scroll to position [0, 0]
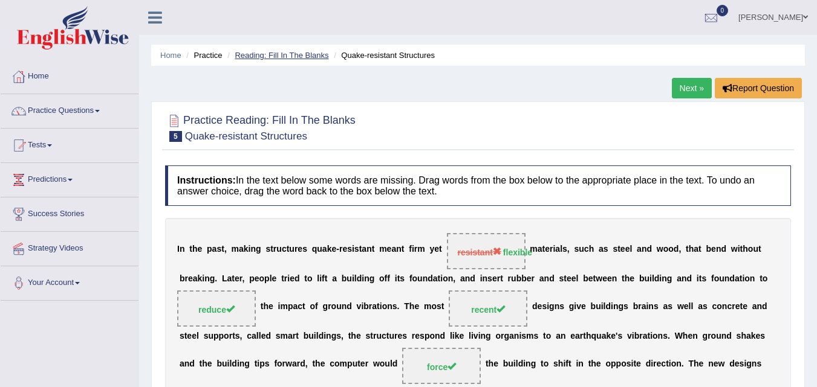
click at [312, 59] on link "Reading: Fill In The Blanks" at bounding box center [282, 55] width 94 height 9
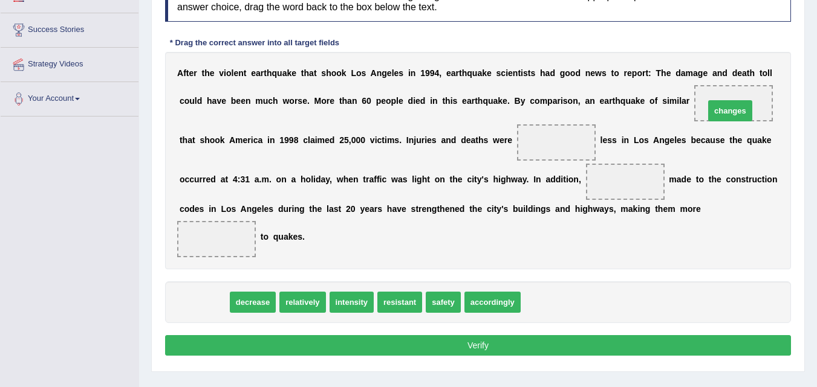
drag, startPoint x: 208, startPoint y: 300, endPoint x: 734, endPoint y: 109, distance: 559.5
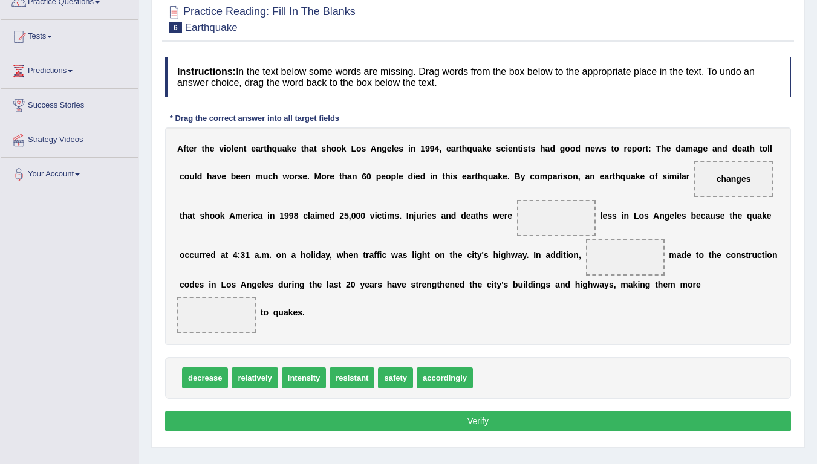
scroll to position [110, 0]
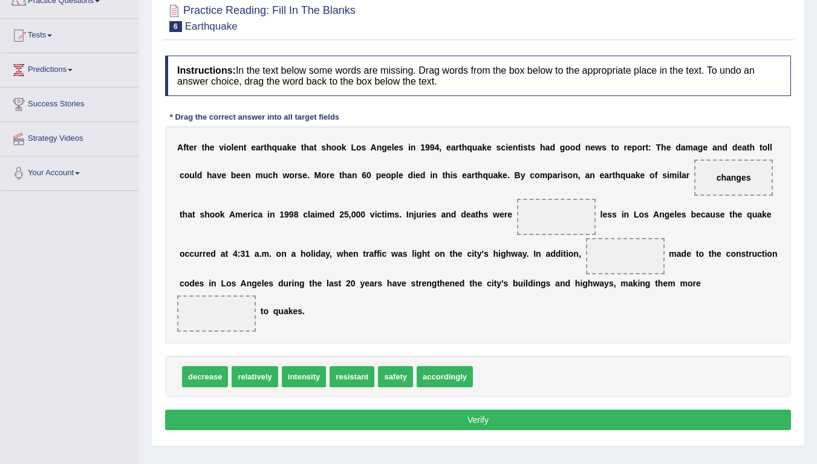
click at [553, 223] on span at bounding box center [556, 217] width 79 height 36
drag, startPoint x: 265, startPoint y: 373, endPoint x: 508, endPoint y: 267, distance: 265.0
drag, startPoint x: 349, startPoint y: 323, endPoint x: 516, endPoint y: 255, distance: 179.5
click at [276, 369] on span "relatively" at bounding box center [255, 376] width 46 height 21
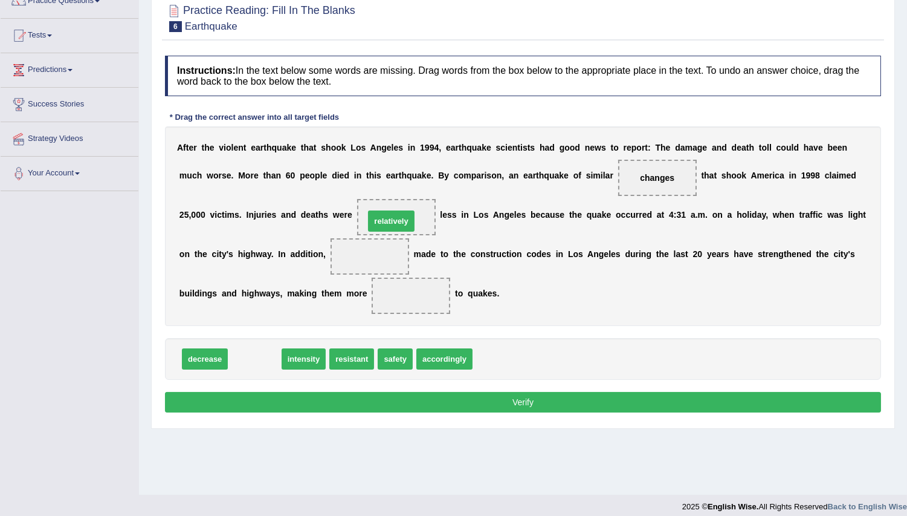
drag, startPoint x: 252, startPoint y: 365, endPoint x: 389, endPoint y: 227, distance: 194.1
drag, startPoint x: 675, startPoint y: 180, endPoint x: 604, endPoint y: 220, distance: 81.0
click at [604, 220] on div "A f t e r t h e v i o l e n t e a r t h q u a k e t h a t s h o o k L o s A n g…" at bounding box center [523, 225] width 716 height 199
drag, startPoint x: 658, startPoint y: 170, endPoint x: 546, endPoint y: 244, distance: 133.1
click at [546, 244] on div "A f t e r t h e v i o l e n t e a r t h q u a k e t h a t s h o o k L o s A n g…" at bounding box center [523, 225] width 716 height 199
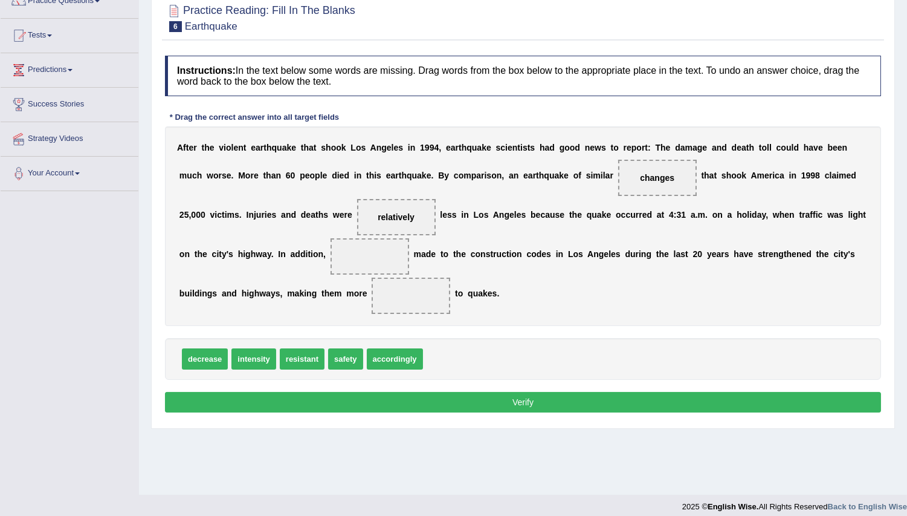
drag, startPoint x: 656, startPoint y: 183, endPoint x: 660, endPoint y: 175, distance: 8.9
click at [659, 177] on span "changes" at bounding box center [657, 178] width 79 height 36
drag, startPoint x: 660, startPoint y: 175, endPoint x: 625, endPoint y: 209, distance: 48.3
click at [609, 261] on span "changes" at bounding box center [608, 264] width 47 height 22
drag, startPoint x: 667, startPoint y: 177, endPoint x: 390, endPoint y: 258, distance: 288.6
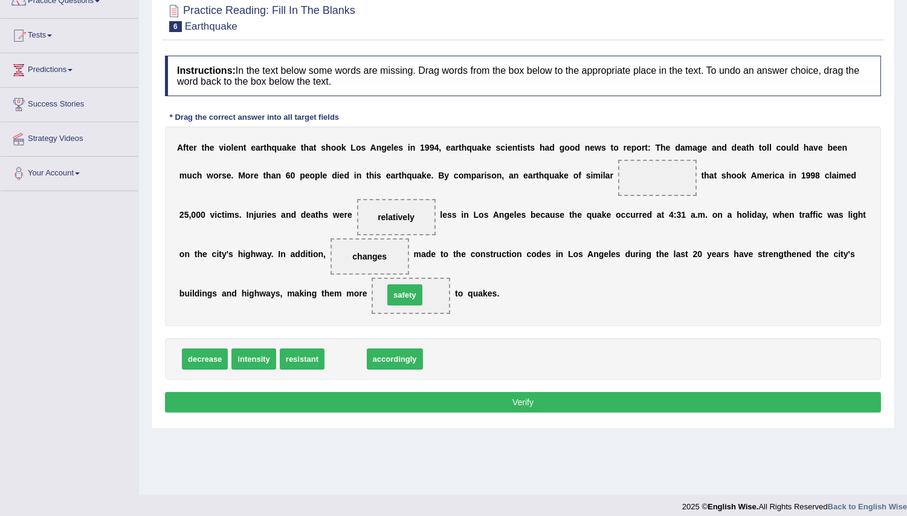
drag, startPoint x: 343, startPoint y: 355, endPoint x: 403, endPoint y: 291, distance: 86.8
drag, startPoint x: 312, startPoint y: 349, endPoint x: 756, endPoint y: 130, distance: 495.3
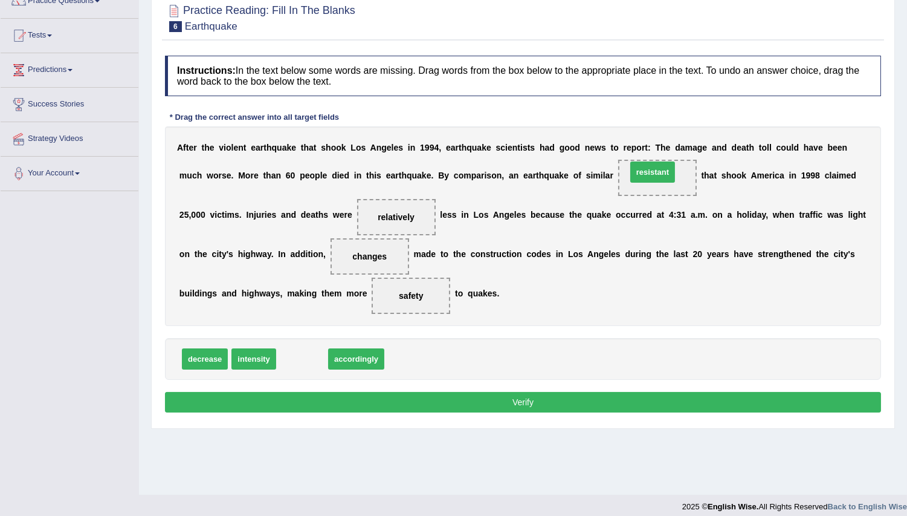
drag, startPoint x: 305, startPoint y: 359, endPoint x: 656, endPoint y: 174, distance: 396.9
click at [475, 387] on button "Verify" at bounding box center [523, 402] width 716 height 21
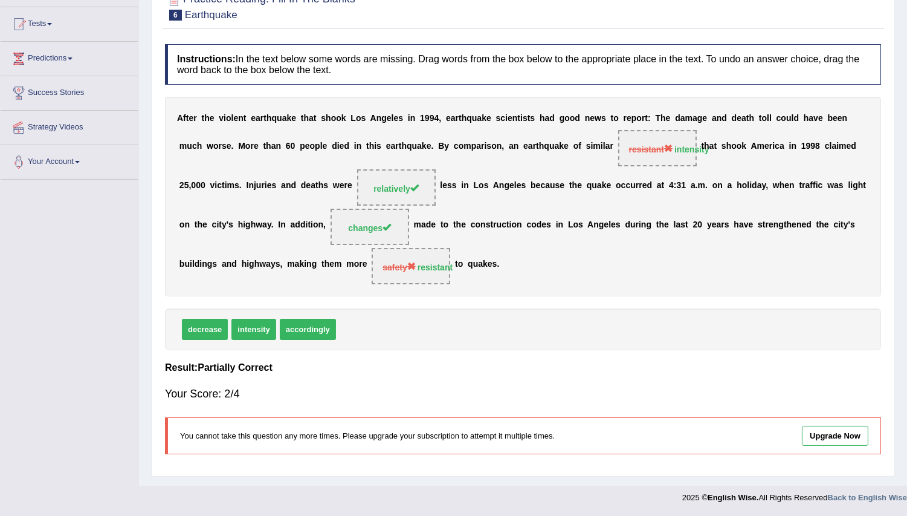
scroll to position [0, 0]
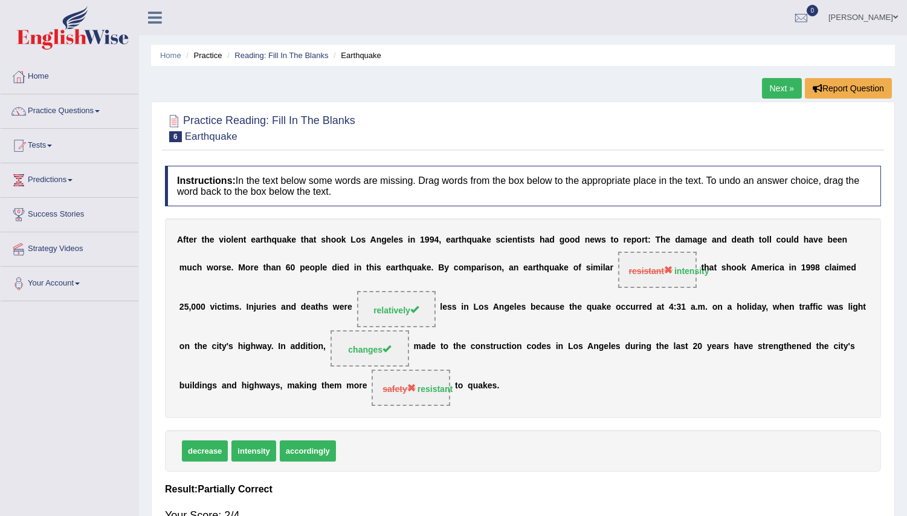
click at [632, 86] on div "Home Practice Reading: Fill In The Blanks Earthquake Next » Report Question Pra…" at bounding box center [523, 303] width 768 height 607
click at [494, 89] on div "Home Practice Reading: Fill In The Blanks Earthquake Next » Report Question Pra…" at bounding box center [523, 303] width 768 height 607
click at [303, 59] on ul "Home Practice Reading: Fill In The Blanks Earthquake" at bounding box center [523, 55] width 744 height 21
click at [91, 112] on link "Practice Questions" at bounding box center [70, 109] width 138 height 30
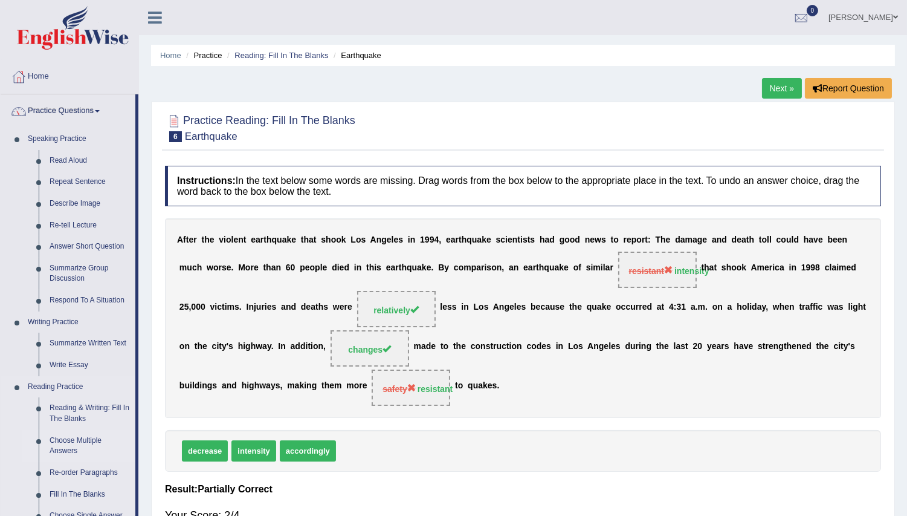
click at [68, 387] on link "Choose Multiple Answers" at bounding box center [89, 446] width 91 height 32
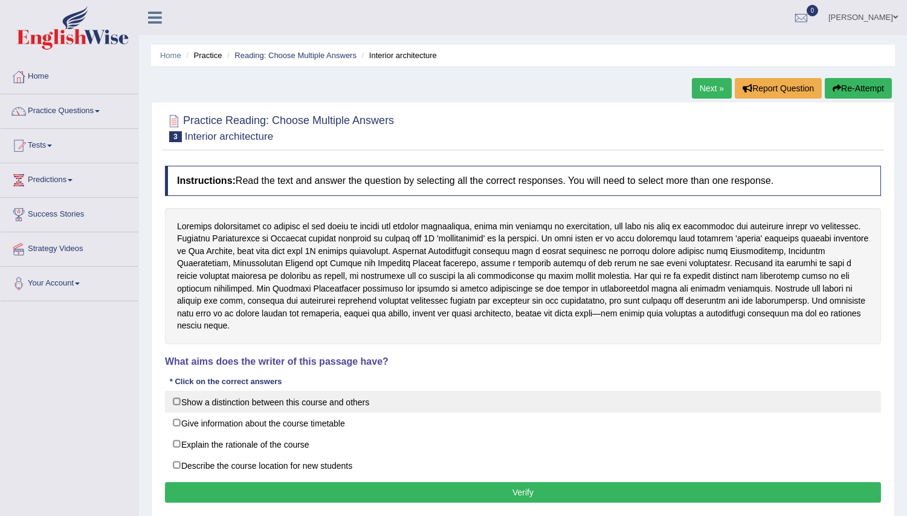
click at [334, 393] on label "Show a distinction between this course and others" at bounding box center [523, 401] width 716 height 22
checkbox input "true"
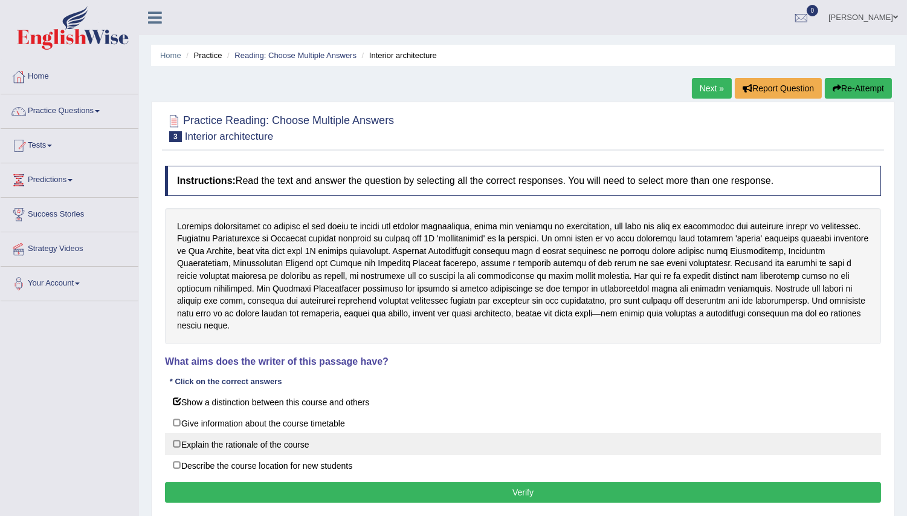
click at [301, 438] on label "Explain the rationale of the course" at bounding box center [523, 444] width 716 height 22
checkbox input "true"
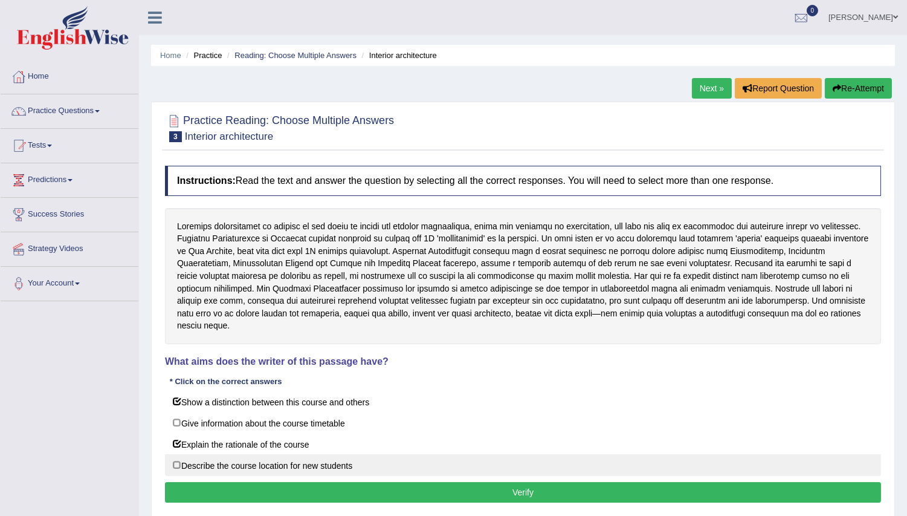
click at [300, 454] on label "Describe the course location for new students" at bounding box center [523, 465] width 716 height 22
checkbox input "true"
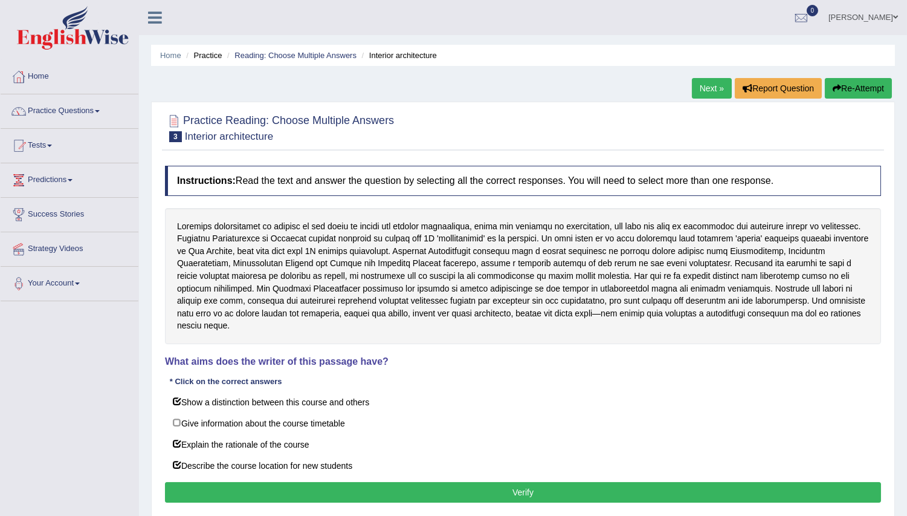
click at [302, 482] on button "Verify" at bounding box center [523, 492] width 716 height 21
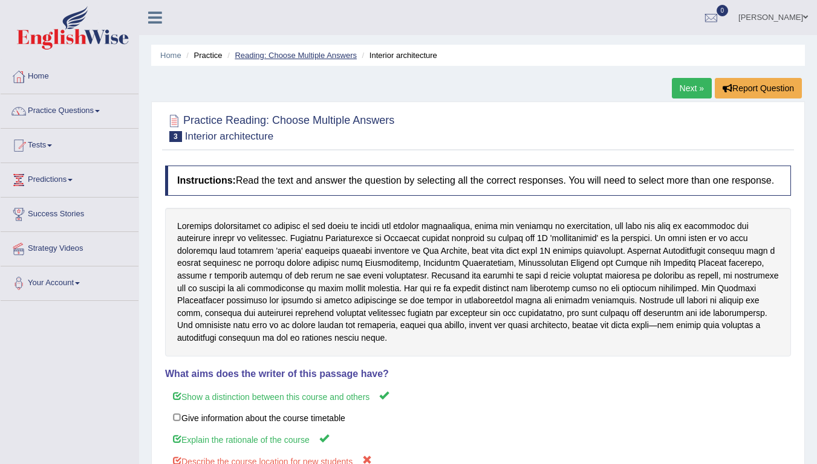
click at [308, 57] on link "Reading: Choose Multiple Answers" at bounding box center [296, 55] width 122 height 9
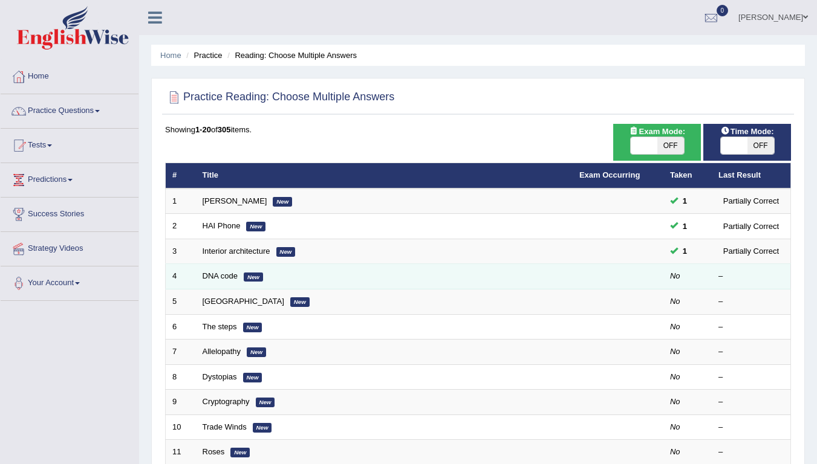
click at [222, 282] on td "DNA code New" at bounding box center [384, 276] width 377 height 25
click at [225, 276] on link "DNA code" at bounding box center [221, 275] width 36 height 9
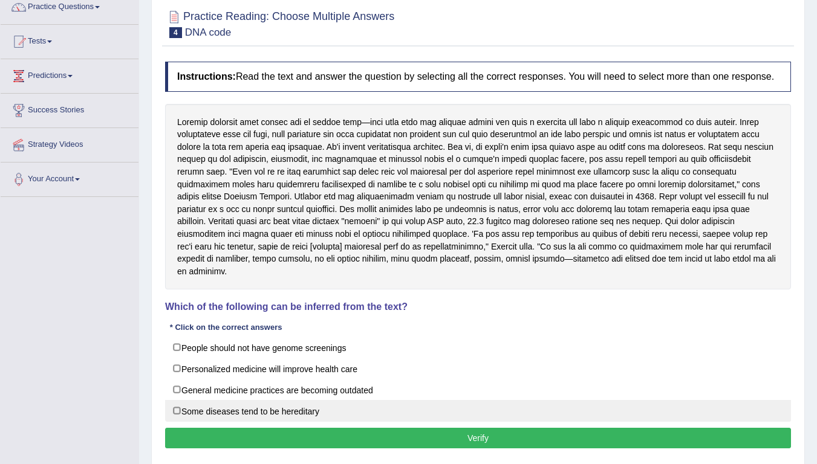
click at [295, 400] on label "Some diseases tend to be hereditary" at bounding box center [478, 411] width 626 height 22
checkbox input "true"
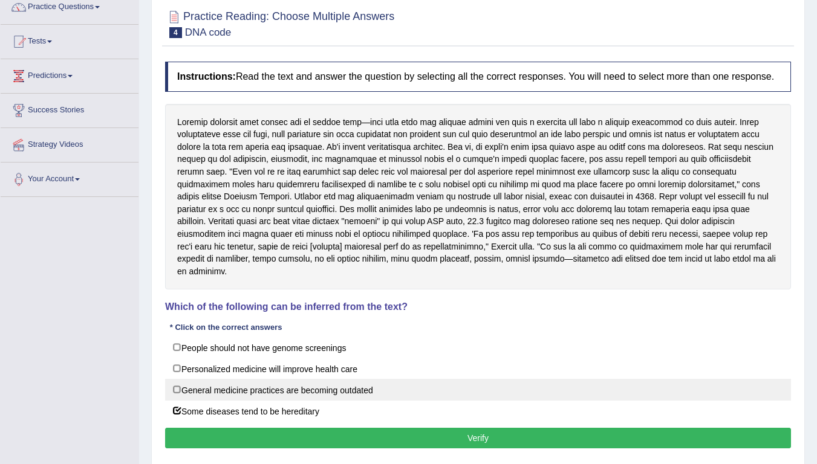
click at [325, 379] on label "General medicine practices are becoming outdated" at bounding box center [478, 390] width 626 height 22
checkbox input "true"
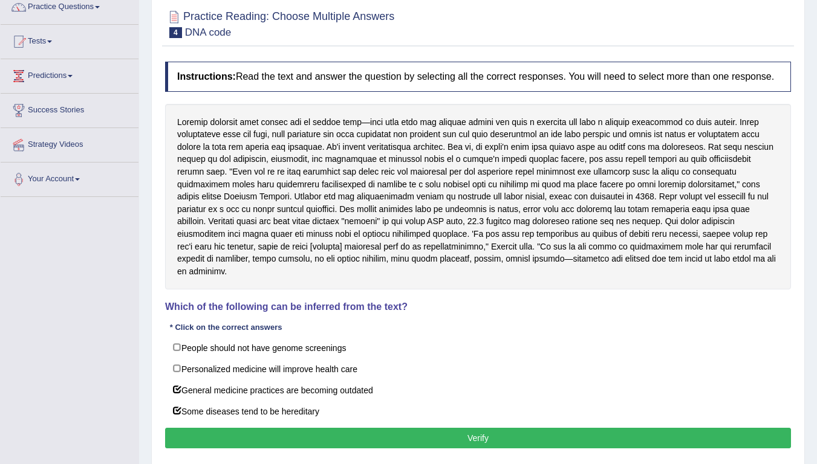
click at [353, 428] on button "Verify" at bounding box center [478, 438] width 626 height 21
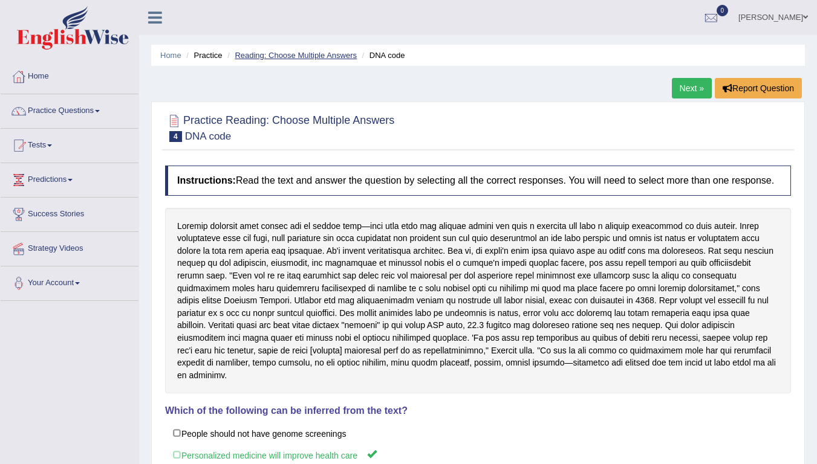
click at [307, 57] on link "Reading: Choose Multiple Answers" at bounding box center [296, 55] width 122 height 9
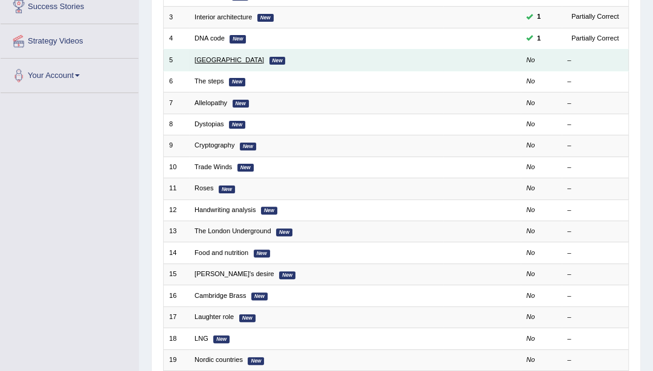
click at [211, 62] on link "[GEOGRAPHIC_DATA]" at bounding box center [230, 59] width 70 height 7
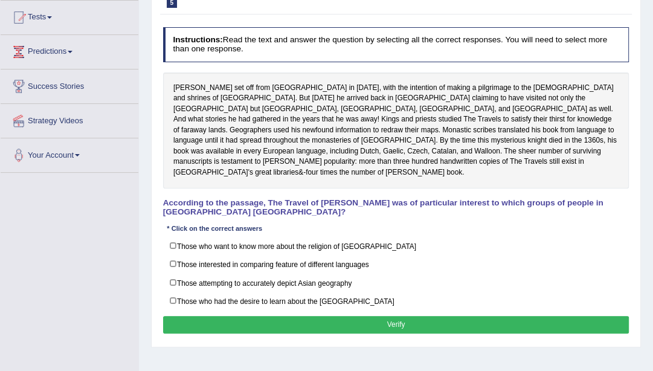
scroll to position [135, 0]
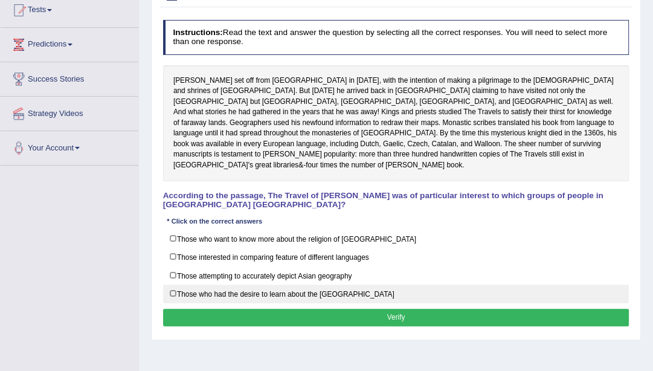
click at [329, 285] on label "Those who had the desire to learn about the [GEOGRAPHIC_DATA]" at bounding box center [396, 294] width 467 height 19
checkbox input "true"
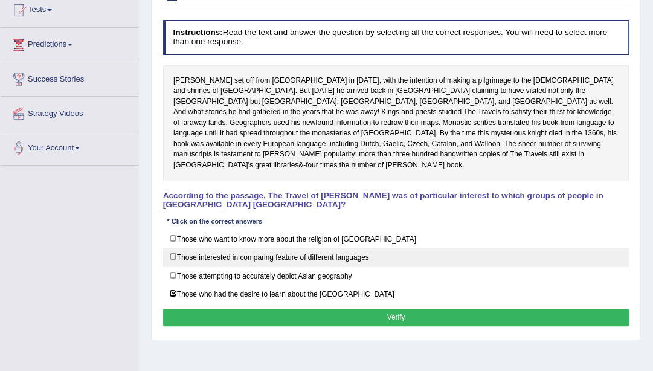
click at [341, 250] on label "Those interested in comparing feature of different languages" at bounding box center [396, 257] width 467 height 19
checkbox input "true"
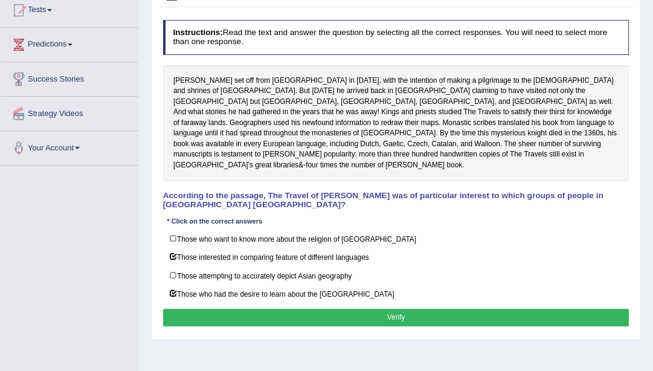
click at [351, 309] on button "Verify" at bounding box center [396, 318] width 467 height 18
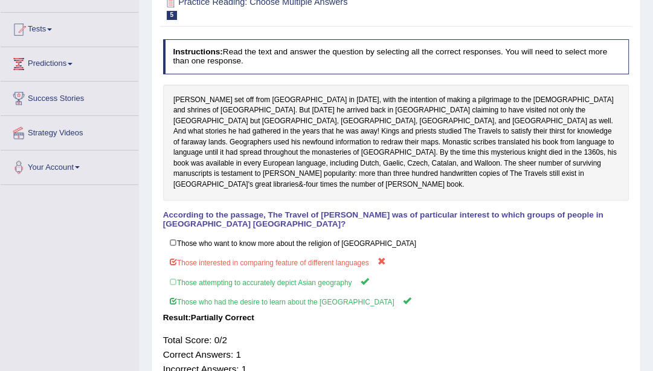
scroll to position [0, 0]
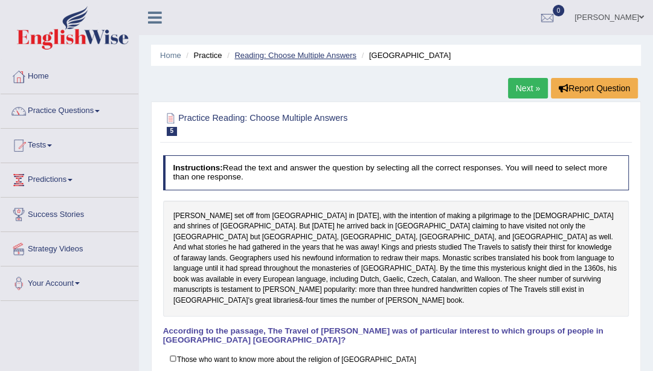
click at [285, 56] on link "Reading: Choose Multiple Answers" at bounding box center [296, 55] width 122 height 9
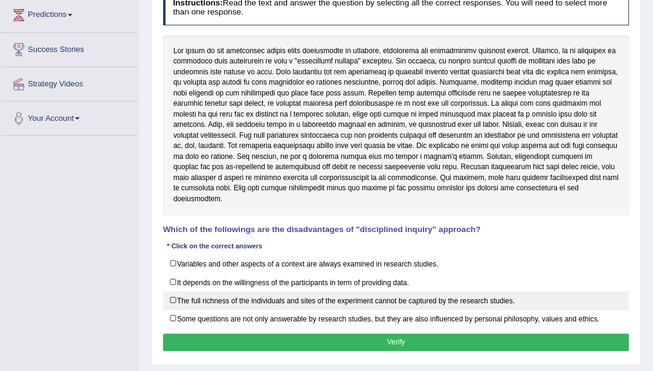
click at [384, 291] on label "The full richness of the individuals and sites of the experiment cannot be capt…" at bounding box center [396, 300] width 467 height 19
checkbox input "true"
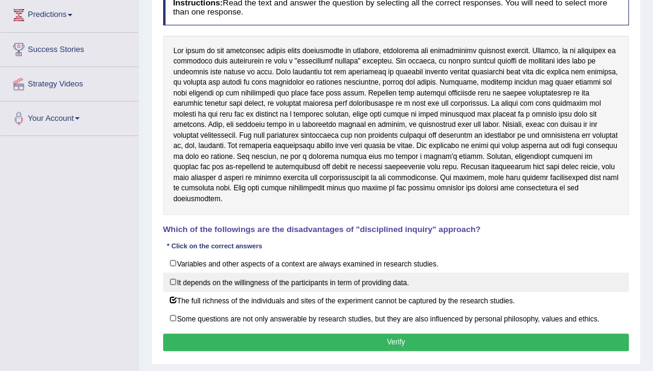
click at [393, 273] on label "It depends on the willingness of the participants in term of providing data." at bounding box center [396, 282] width 467 height 19
checkbox input "true"
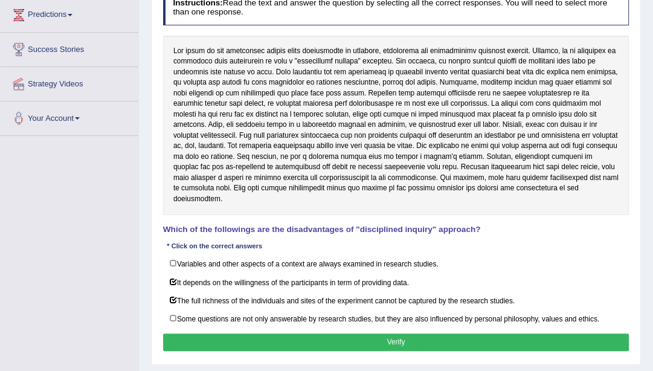
click at [389, 334] on button "Verify" at bounding box center [396, 343] width 467 height 18
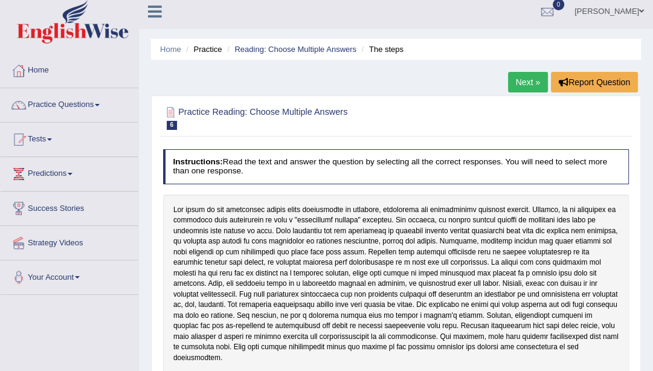
scroll to position [3, 0]
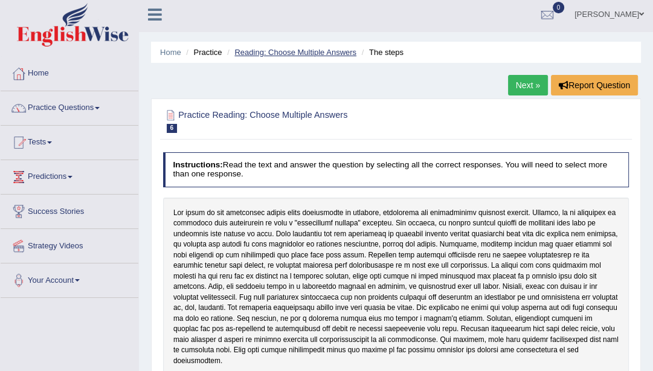
click at [276, 55] on link "Reading: Choose Multiple Answers" at bounding box center [296, 52] width 122 height 9
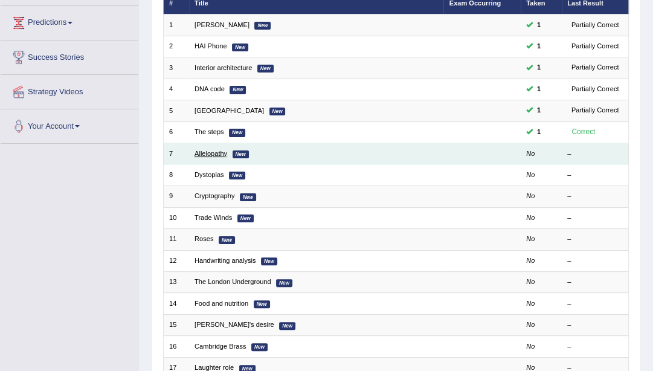
click at [215, 155] on link "Allelopathy" at bounding box center [211, 153] width 33 height 7
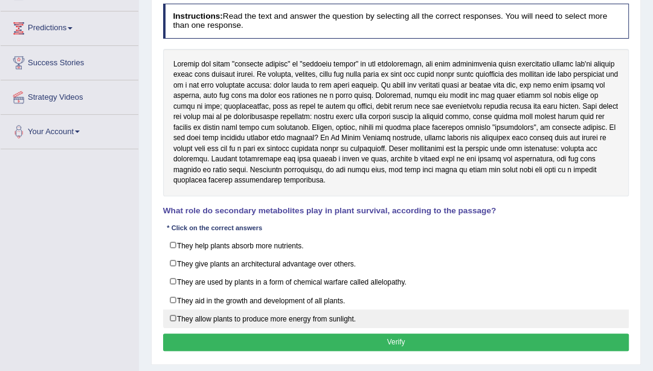
click at [276, 319] on label "They allow plants to produce more energy from sunlight." at bounding box center [396, 318] width 467 height 19
checkbox input "true"
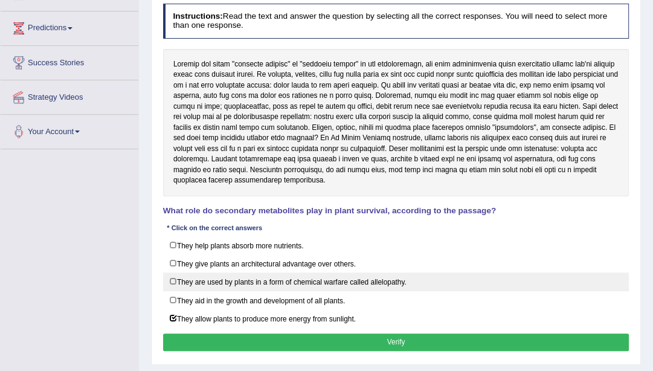
click at [323, 281] on label "They are used by plants in a form of chemical warfare called allelopathy." at bounding box center [396, 282] width 467 height 19
checkbox input "true"
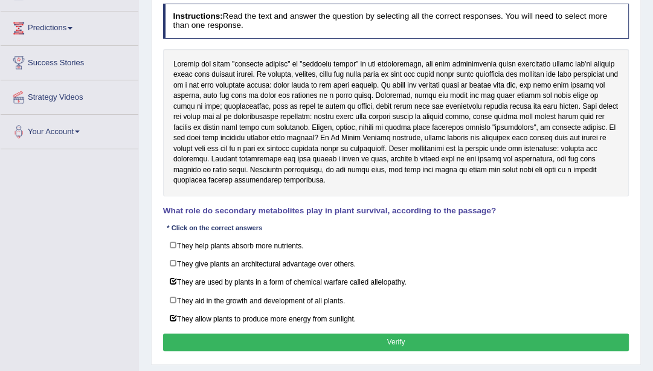
click at [303, 339] on button "Verify" at bounding box center [396, 343] width 467 height 18
